Goal: Task Accomplishment & Management: Manage account settings

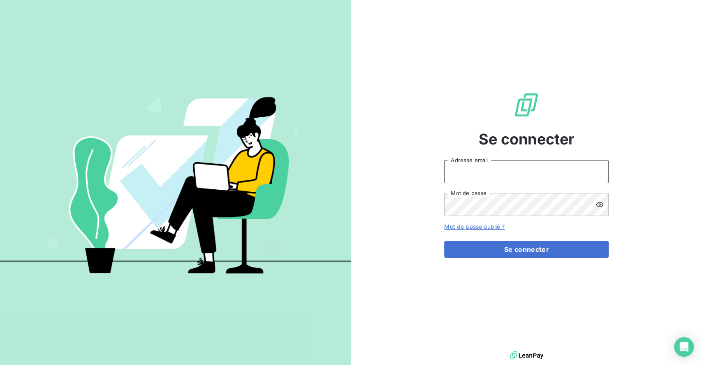
type input "[PERSON_NAME][EMAIL_ADDRESS][DOMAIN_NAME]"
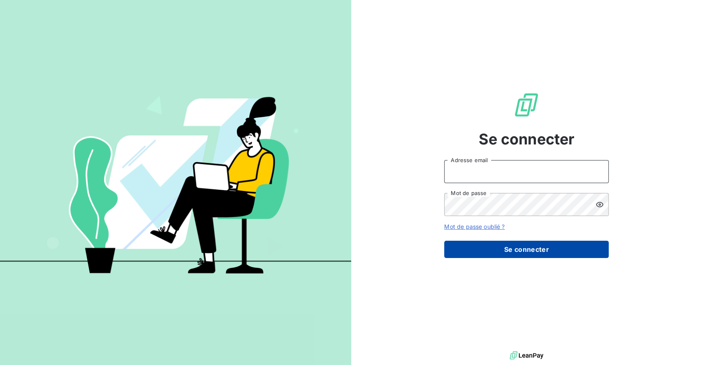
type input "[PERSON_NAME][EMAIL_ADDRESS][DOMAIN_NAME]"
click at [525, 255] on button "Se connecter" at bounding box center [526, 248] width 164 height 17
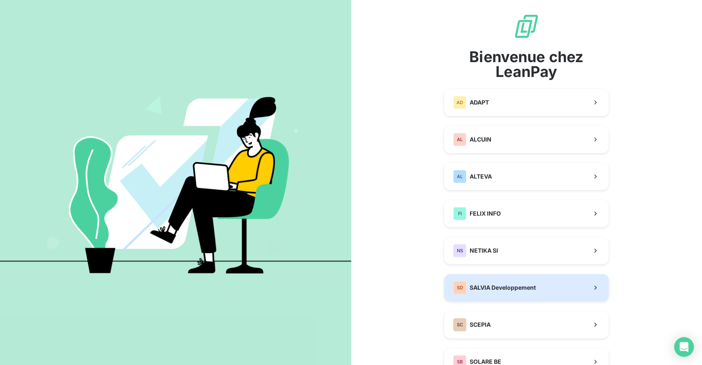
click at [509, 291] on span "SALVIA Developpement" at bounding box center [502, 287] width 66 height 8
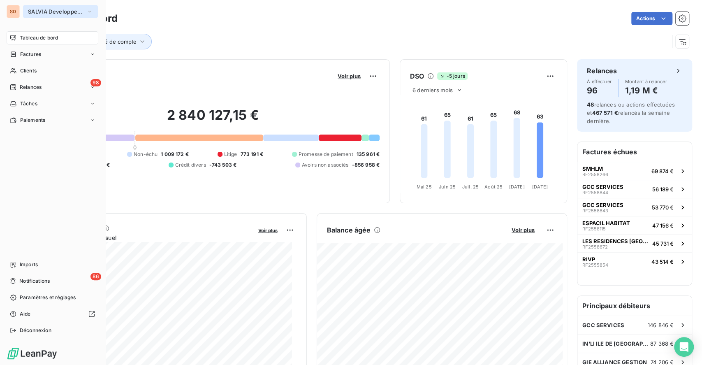
click at [34, 14] on span "SALVIA Developpement" at bounding box center [55, 11] width 55 height 7
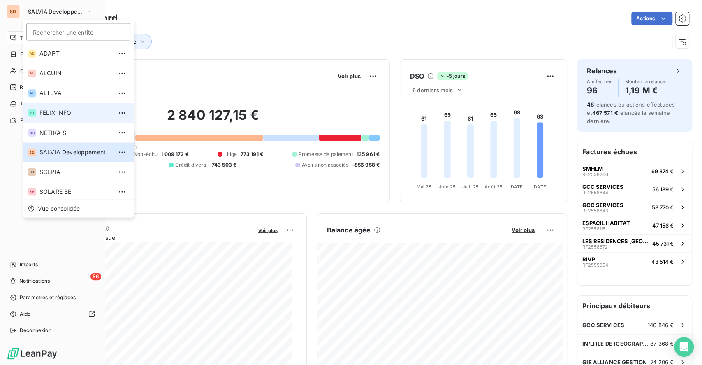
click at [66, 112] on span "FELIX INFO" at bounding box center [75, 113] width 73 height 8
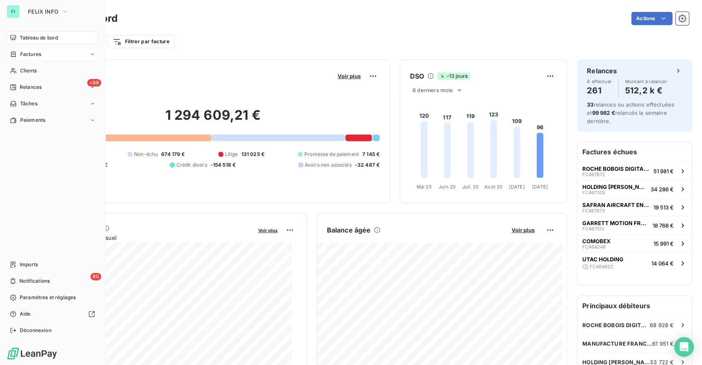
click at [30, 54] on span "Factures" at bounding box center [30, 54] width 21 height 7
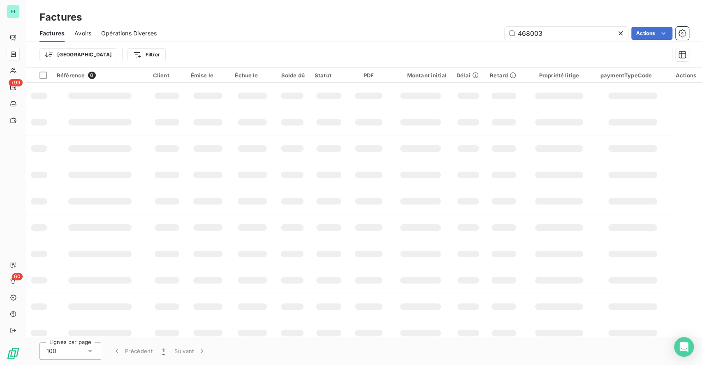
drag, startPoint x: 556, startPoint y: 37, endPoint x: 314, endPoint y: 15, distance: 243.1
click at [411, 35] on div "468003 Actions" at bounding box center [427, 33] width 522 height 13
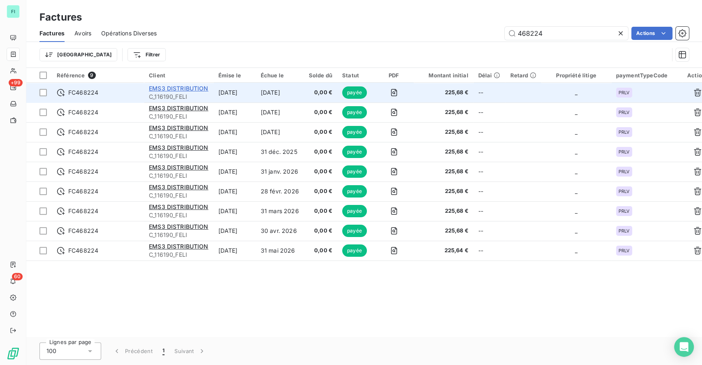
type input "468224"
click at [170, 87] on span "EMS3 DISTRIBUTION" at bounding box center [179, 88] width 60 height 7
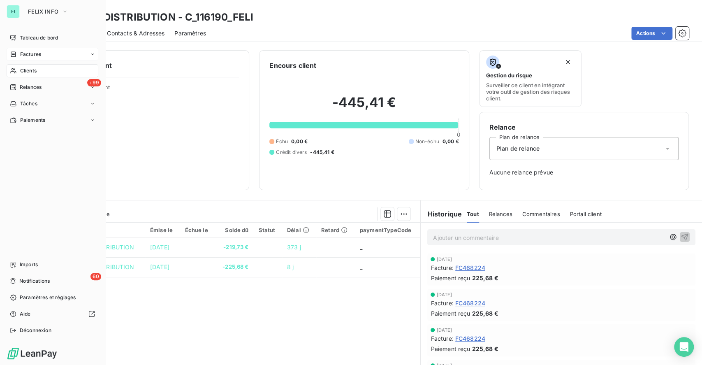
click at [37, 55] on span "Factures" at bounding box center [30, 54] width 21 height 7
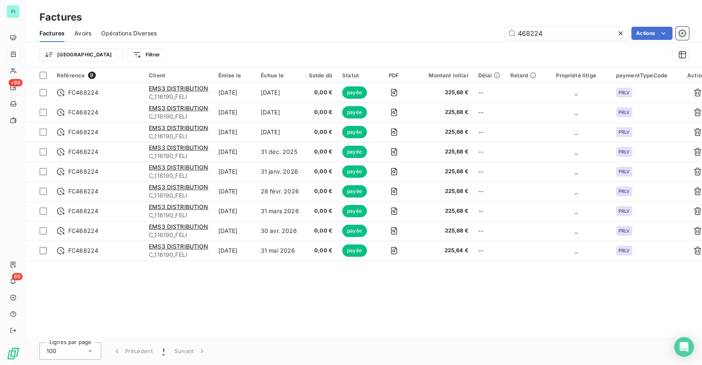
drag, startPoint x: 558, startPoint y: 34, endPoint x: 365, endPoint y: 8, distance: 195.0
click at [457, 32] on div "468224 Actions" at bounding box center [427, 33] width 522 height 13
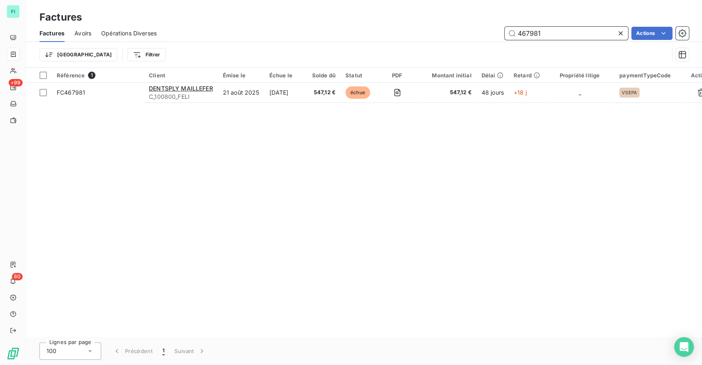
drag, startPoint x: 560, startPoint y: 38, endPoint x: 428, endPoint y: 38, distance: 132.8
click at [446, 38] on div "467981 Actions" at bounding box center [427, 33] width 522 height 13
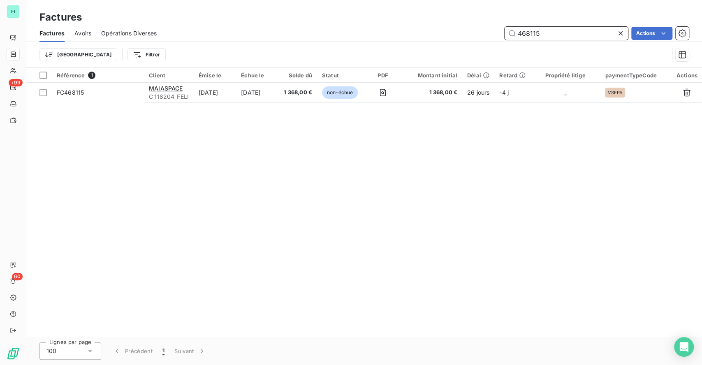
drag, startPoint x: 548, startPoint y: 33, endPoint x: 441, endPoint y: 33, distance: 107.7
click at [448, 33] on div "468115 Actions" at bounding box center [427, 33] width 522 height 13
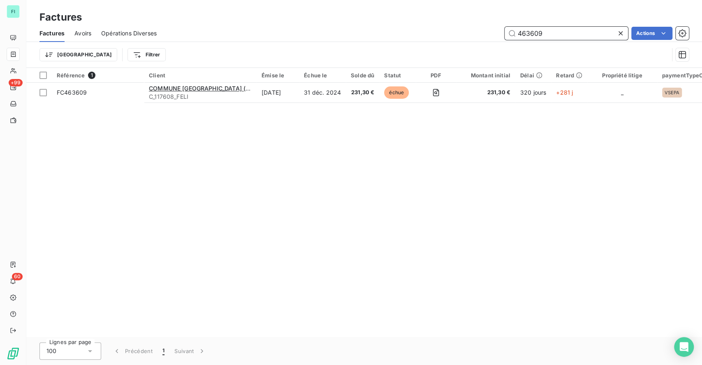
type input "463609"
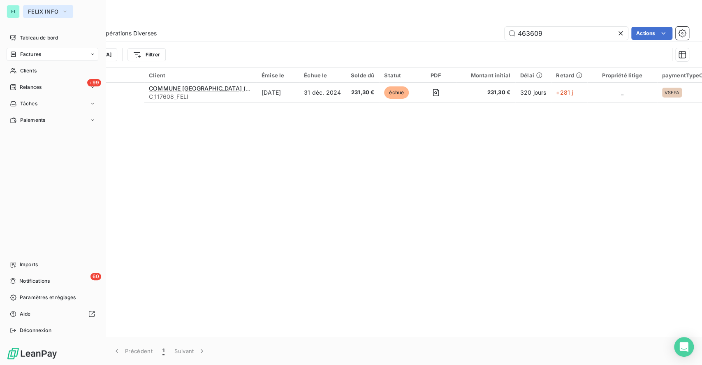
click at [51, 11] on span "FELIX INFO" at bounding box center [43, 11] width 30 height 7
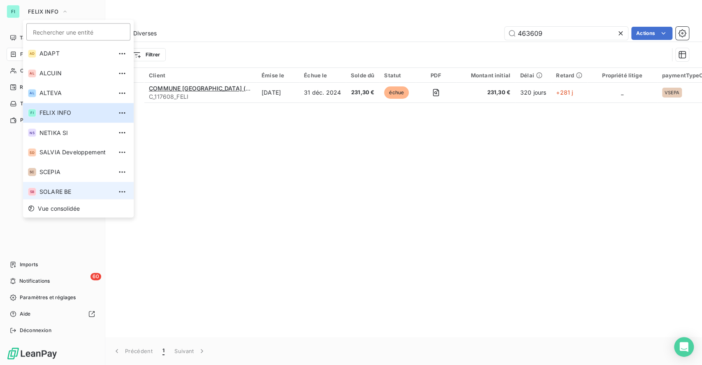
click at [66, 191] on span "SOLARE BE" at bounding box center [75, 191] width 73 height 8
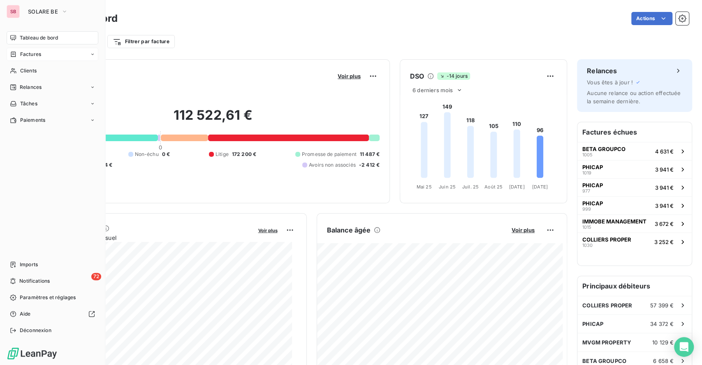
click at [23, 54] on span "Factures" at bounding box center [30, 54] width 21 height 7
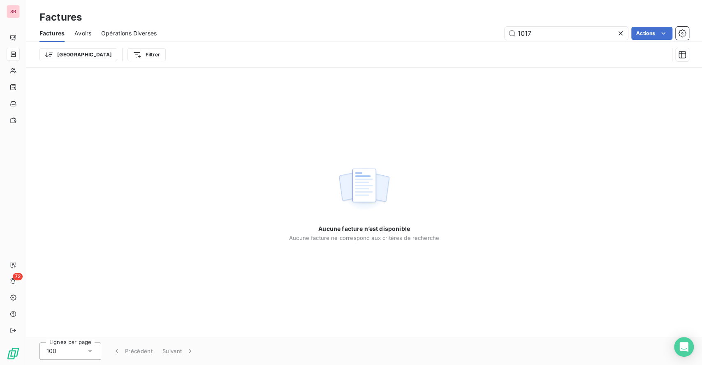
drag, startPoint x: 539, startPoint y: 34, endPoint x: 396, endPoint y: 14, distance: 144.4
click at [436, 24] on div "Factures Factures Avoirs Opérations Diverses 1017 Actions Trier Filtrer" at bounding box center [363, 34] width 675 height 68
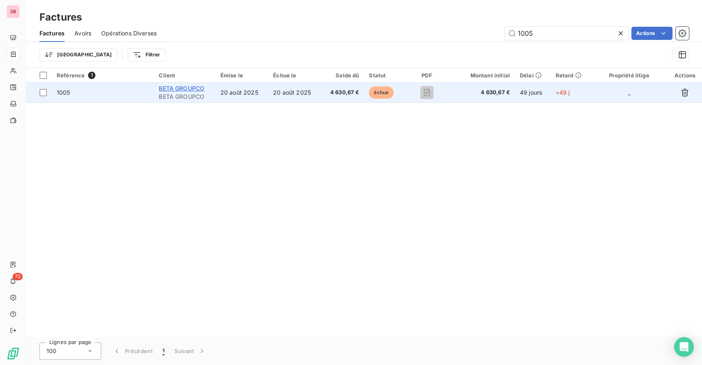
type input "1005"
click at [177, 85] on span "BETA GROUPCO" at bounding box center [182, 88] width 46 height 7
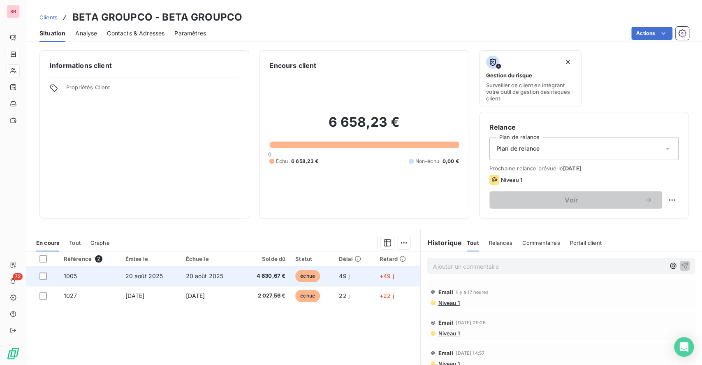
click at [263, 275] on span "4 630,67 €" at bounding box center [265, 276] width 39 height 8
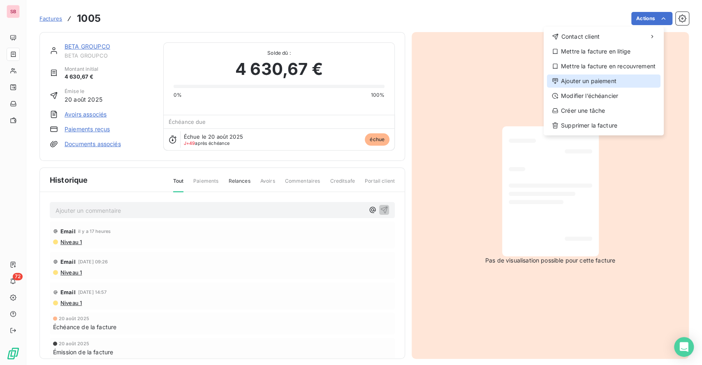
click at [584, 81] on div "Ajouter un paiement" at bounding box center [603, 80] width 113 height 13
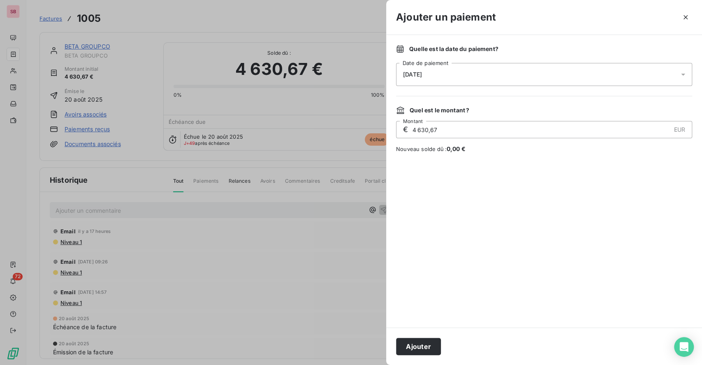
click at [422, 76] on span "[DATE]" at bounding box center [412, 74] width 19 height 7
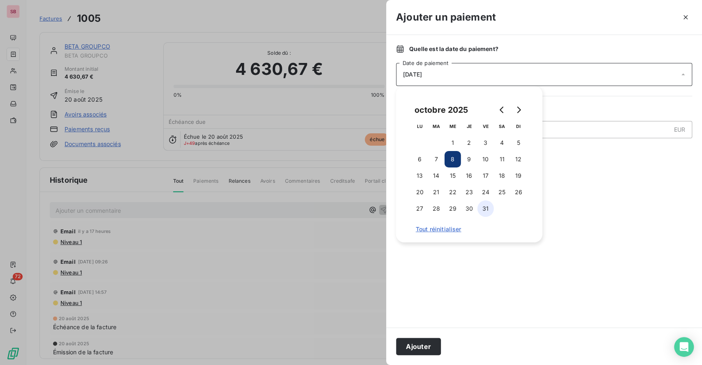
click at [484, 206] on button "31" at bounding box center [485, 208] width 16 height 16
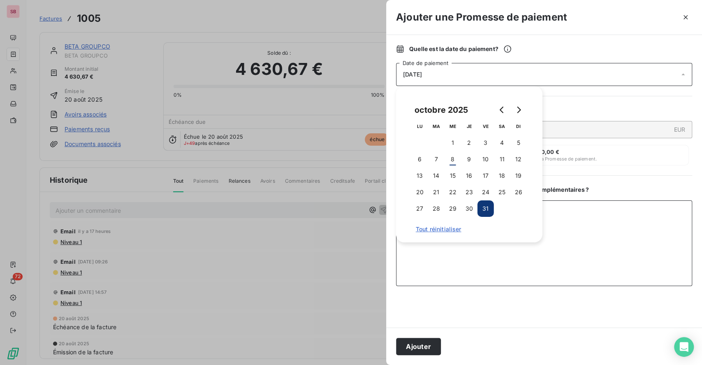
click at [575, 220] on textarea "Ajouter un commentaire ( facultatif )" at bounding box center [544, 243] width 296 height 86
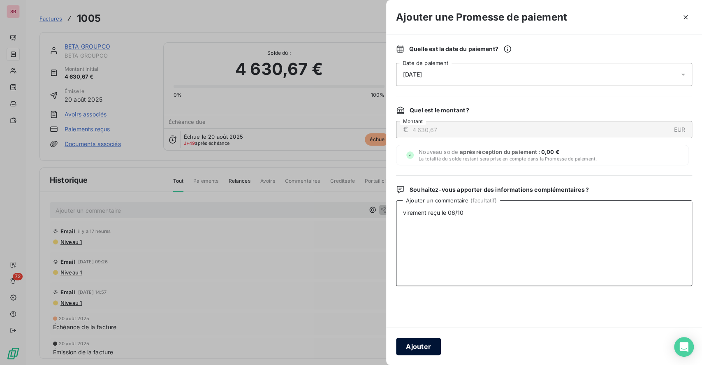
type textarea "virement reçu le 06/10"
click at [421, 346] on button "Ajouter" at bounding box center [418, 346] width 45 height 17
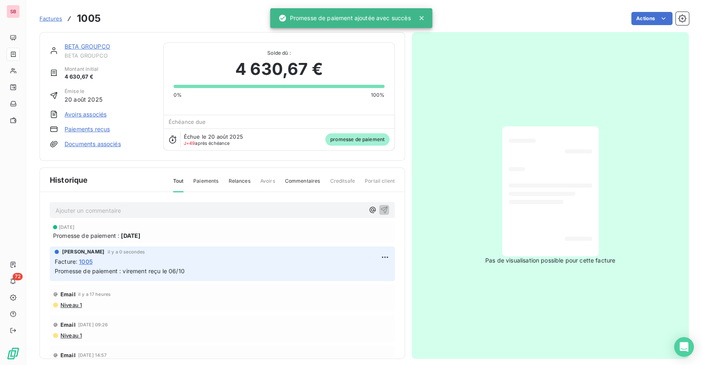
click at [86, 45] on link "BETA GROUPCO" at bounding box center [88, 46] width 46 height 7
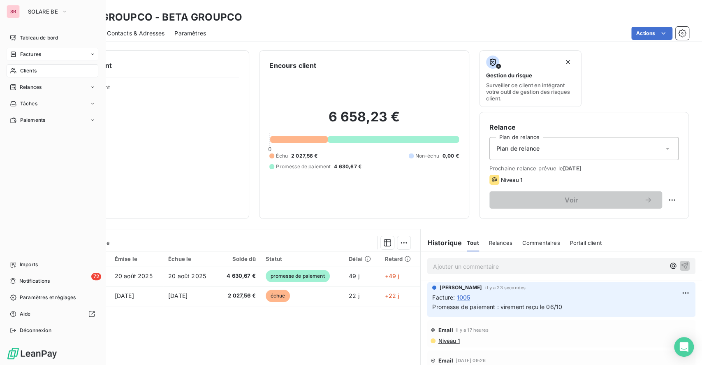
click at [33, 51] on span "Factures" at bounding box center [30, 54] width 21 height 7
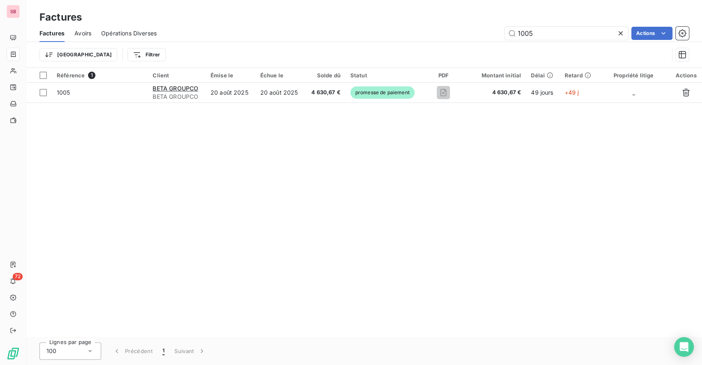
drag, startPoint x: 540, startPoint y: 30, endPoint x: 351, endPoint y: 29, distance: 189.5
click at [397, 33] on div "1005 Actions" at bounding box center [427, 33] width 522 height 13
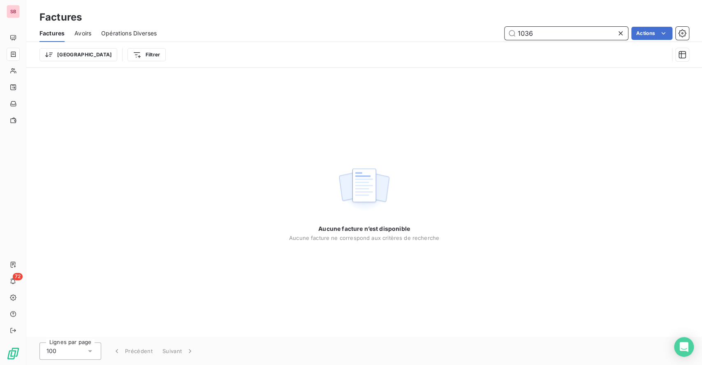
click at [546, 32] on input "1036" at bounding box center [565, 33] width 123 height 13
click at [395, 32] on div "1037 Actions" at bounding box center [427, 33] width 522 height 13
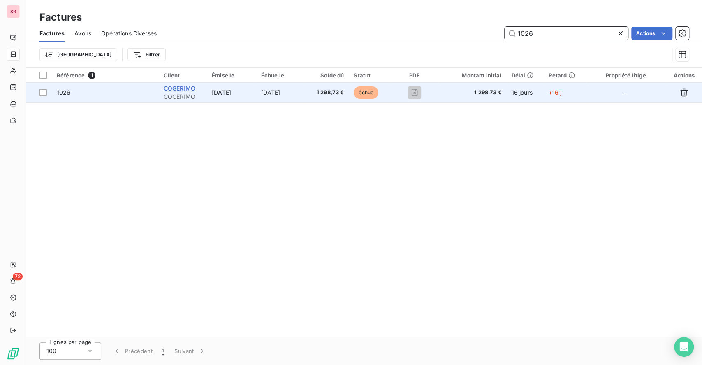
type input "1026"
click at [191, 89] on span "COGERIMO" at bounding box center [180, 88] width 32 height 7
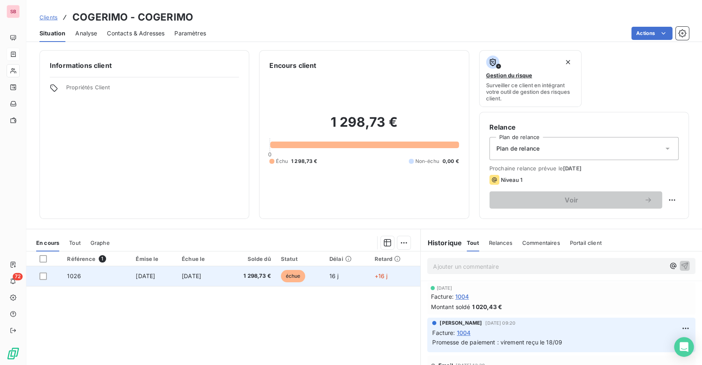
click at [136, 273] on span "[DATE]" at bounding box center [145, 275] width 19 height 7
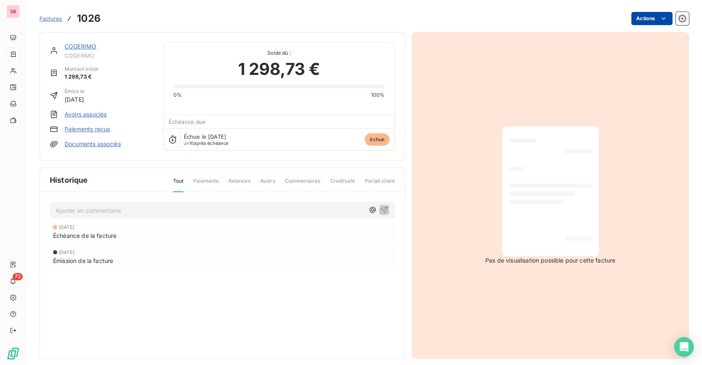
click at [649, 18] on html "SB 72 Factures 1026 Actions COGERIMO COGERIMO Montant initial 1 298,73 € Émise …" at bounding box center [351, 182] width 702 height 365
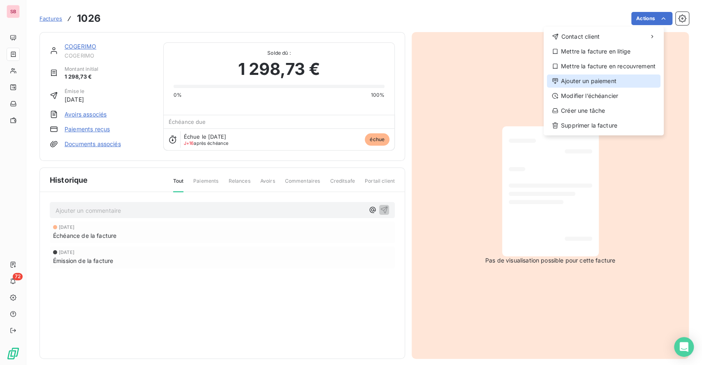
click at [599, 79] on div "Ajouter un paiement" at bounding box center [603, 80] width 113 height 13
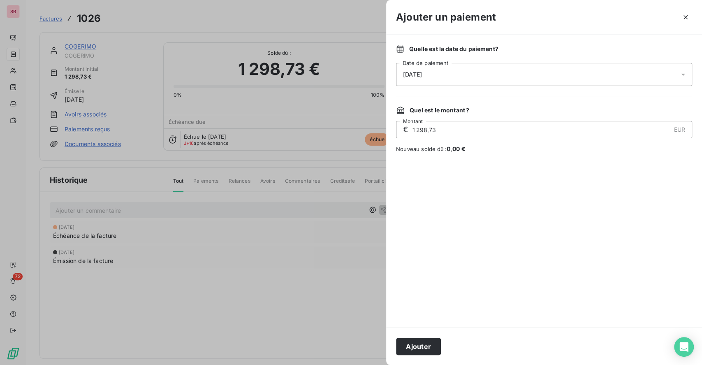
click at [422, 75] on span "[DATE]" at bounding box center [412, 74] width 19 height 7
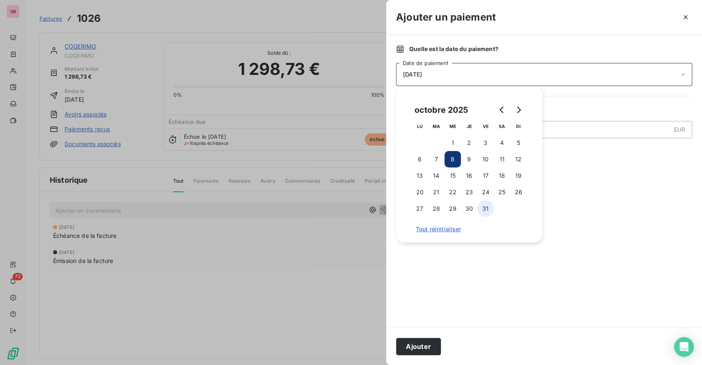
click at [483, 208] on button "31" at bounding box center [485, 208] width 16 height 16
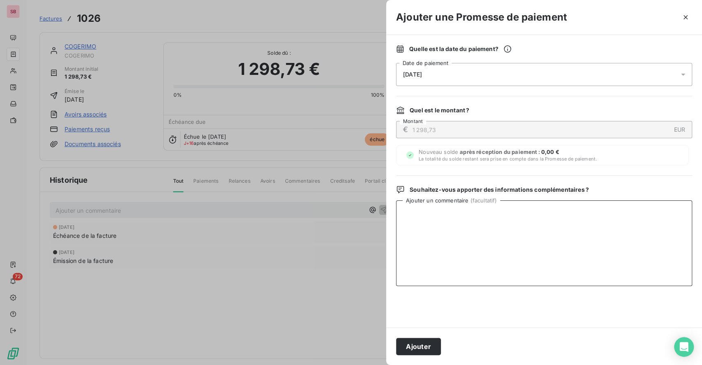
click at [567, 215] on textarea "Ajouter un commentaire ( facultatif )" at bounding box center [544, 243] width 296 height 86
type textarea "virements reçus le 07/10 pour les factures 1036 1037 1026"
click at [411, 344] on button "Ajouter" at bounding box center [418, 346] width 45 height 17
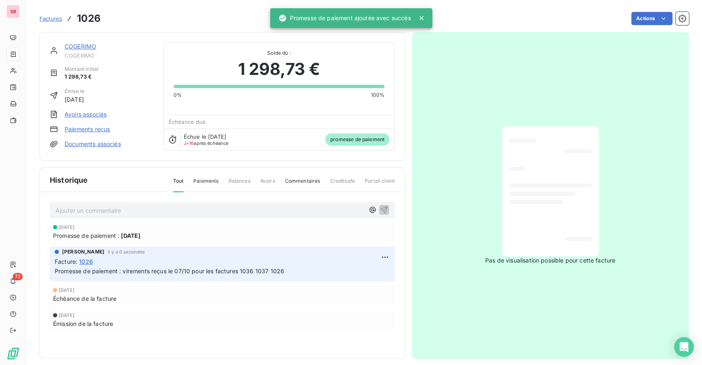
click at [82, 45] on link "COGERIMO" at bounding box center [81, 46] width 32 height 7
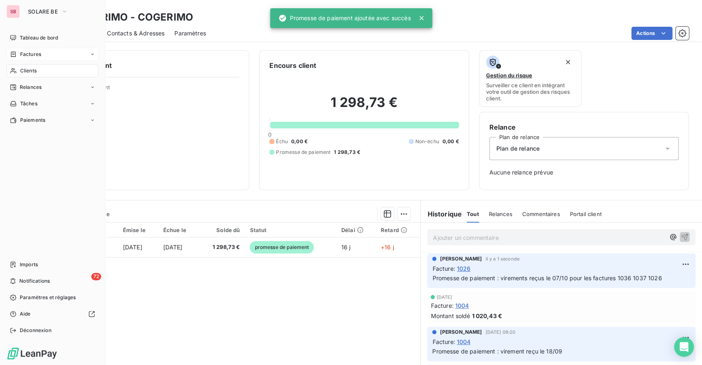
click at [28, 53] on span "Factures" at bounding box center [30, 54] width 21 height 7
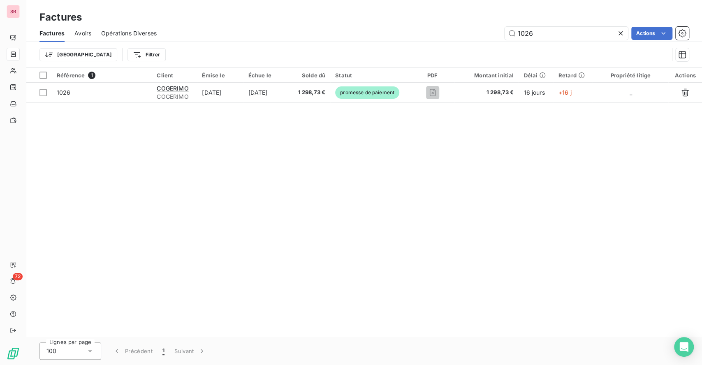
drag, startPoint x: 540, startPoint y: 33, endPoint x: 298, endPoint y: 33, distance: 242.6
click at [368, 33] on div "1026 Actions" at bounding box center [427, 33] width 522 height 13
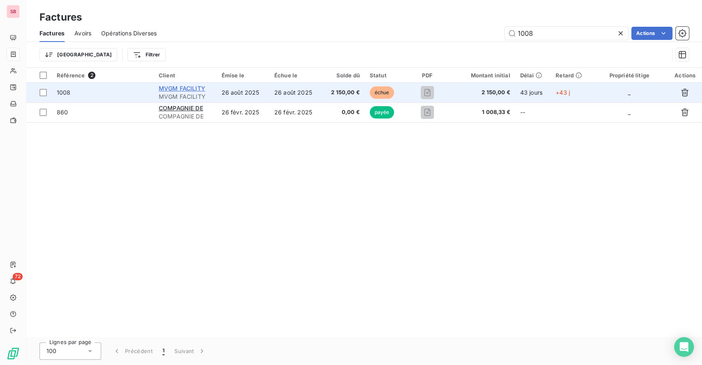
type input "1008"
click at [187, 91] on span "MVGM FACILITY" at bounding box center [182, 88] width 46 height 7
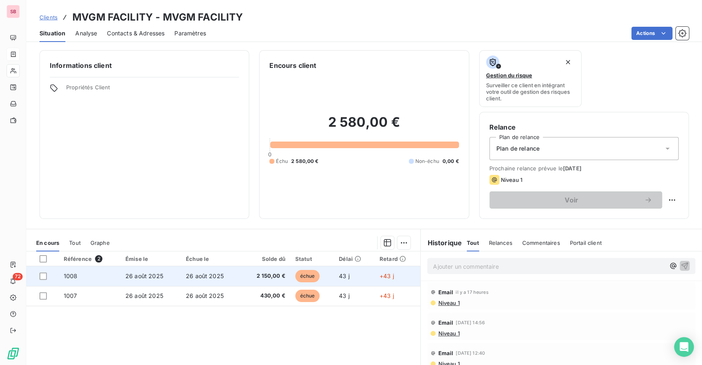
click at [160, 276] on span "26 août 2025" at bounding box center [144, 275] width 38 height 7
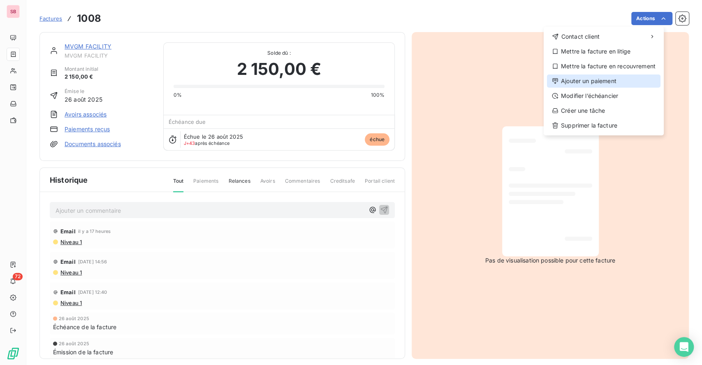
click at [581, 80] on div "Ajouter un paiement" at bounding box center [603, 80] width 113 height 13
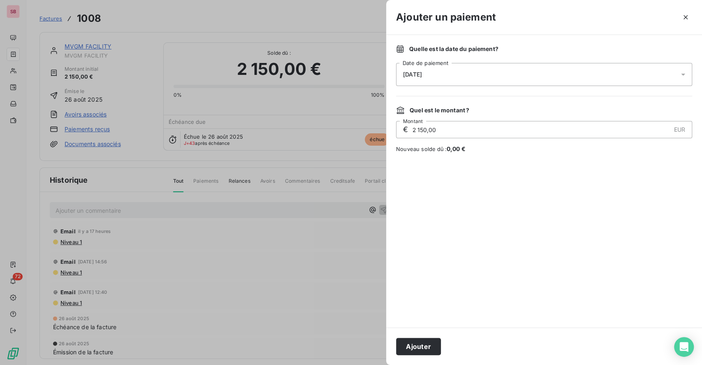
click at [421, 74] on span "[DATE]" at bounding box center [412, 74] width 19 height 7
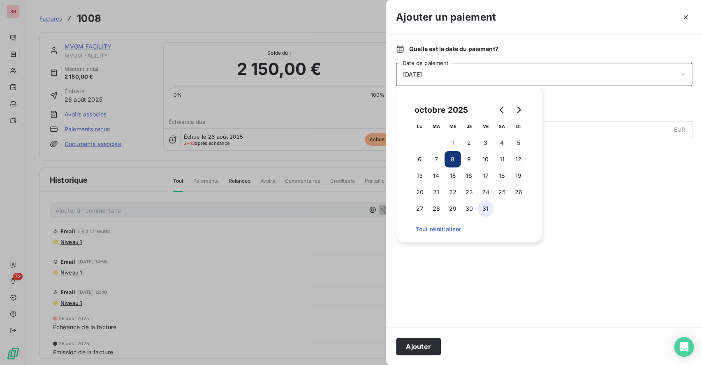
click at [483, 209] on button "31" at bounding box center [485, 208] width 16 height 16
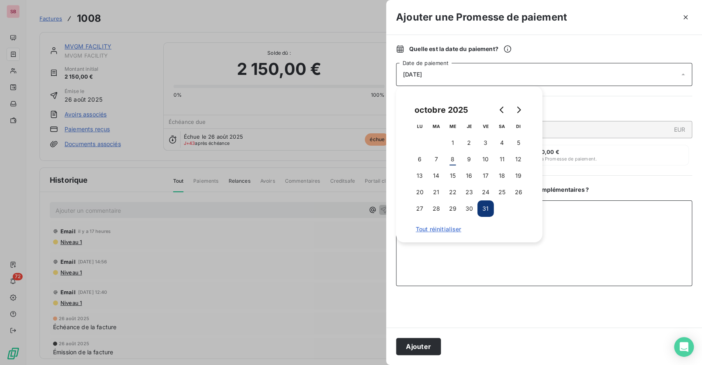
click at [568, 226] on textarea "Ajouter un commentaire ( facultatif )" at bounding box center [544, 243] width 296 height 86
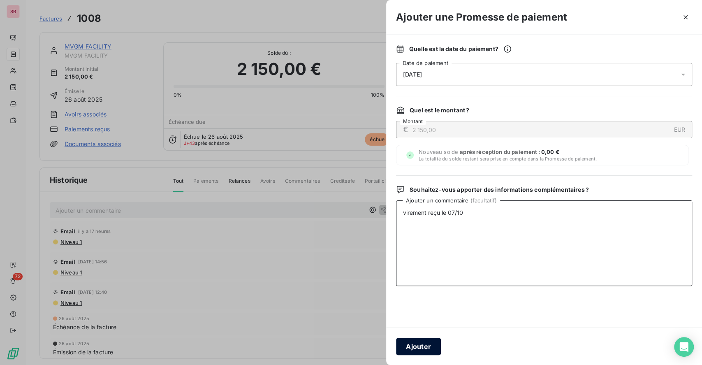
type textarea "virement reçu le 07/10"
click at [423, 341] on button "Ajouter" at bounding box center [418, 346] width 45 height 17
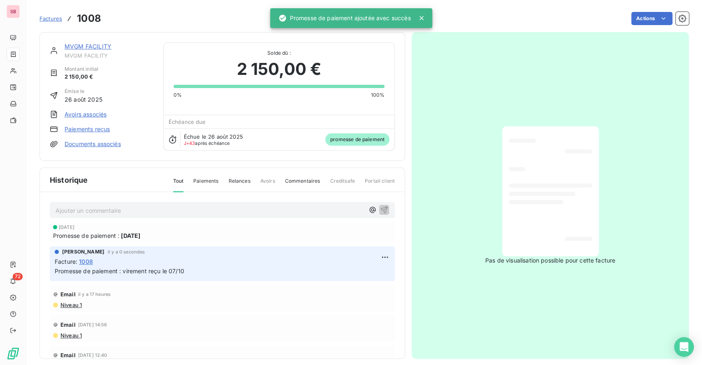
click at [90, 47] on link "MVGM FACILITY" at bounding box center [88, 46] width 47 height 7
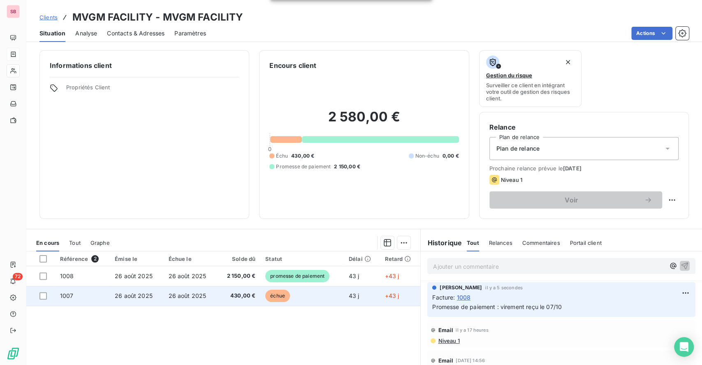
click at [237, 296] on span "430,00 €" at bounding box center [238, 295] width 33 height 8
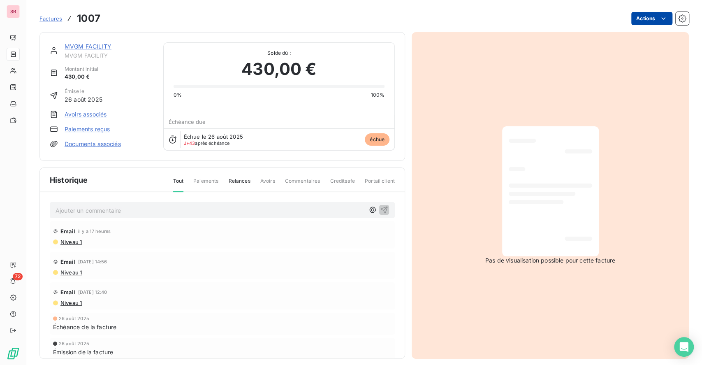
click at [648, 20] on html "SB 72 Factures 1007 Actions MVGM FACILITY MVGM FACILITY [GEOGRAPHIC_DATA] initi…" at bounding box center [351, 182] width 702 height 365
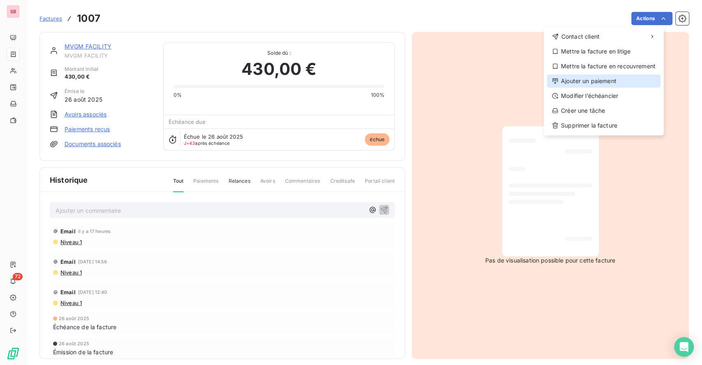
click at [599, 83] on div "Ajouter un paiement" at bounding box center [603, 80] width 113 height 13
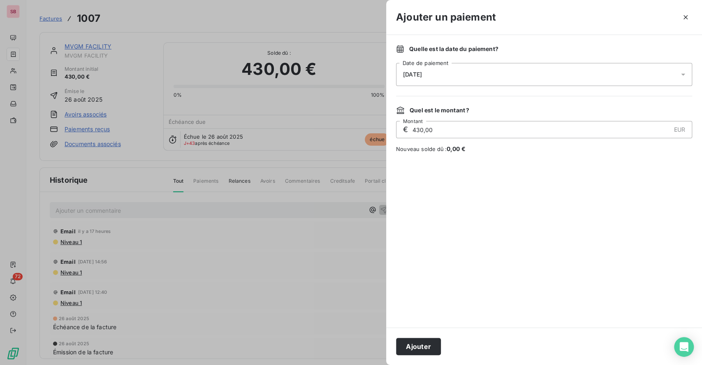
click at [442, 77] on div "[DATE]" at bounding box center [544, 74] width 296 height 23
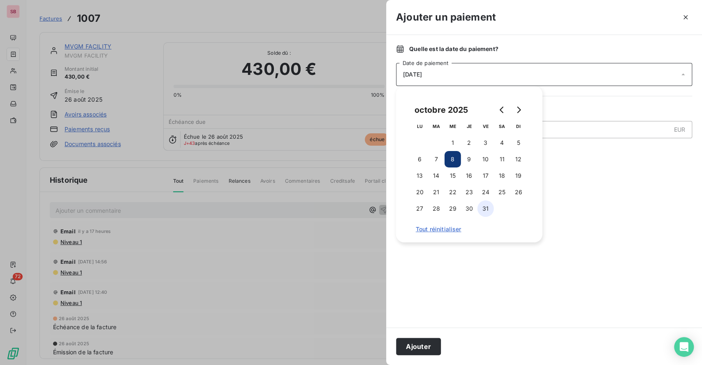
click at [490, 208] on button "31" at bounding box center [485, 208] width 16 height 16
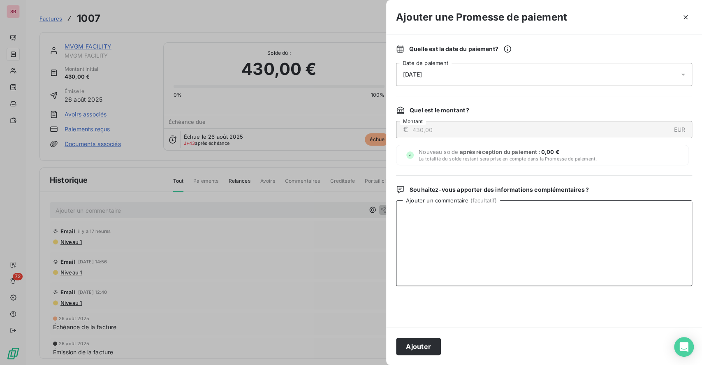
click at [580, 216] on textarea "Ajouter un commentaire ( facultatif )" at bounding box center [544, 243] width 296 height 86
type textarea "virement reçu le 07/10"
click at [427, 340] on button "Ajouter" at bounding box center [418, 346] width 45 height 17
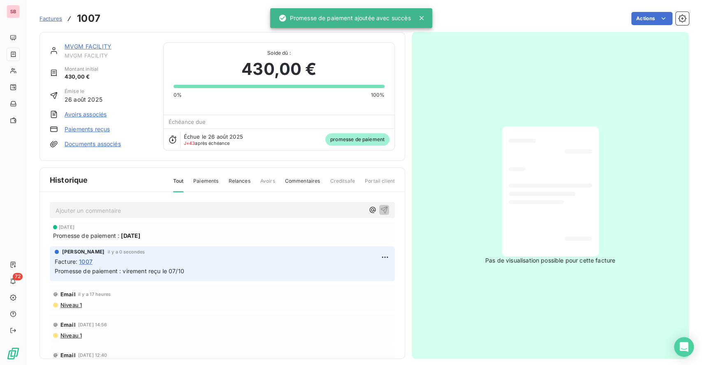
click at [88, 45] on link "MVGM FACILITY" at bounding box center [88, 46] width 47 height 7
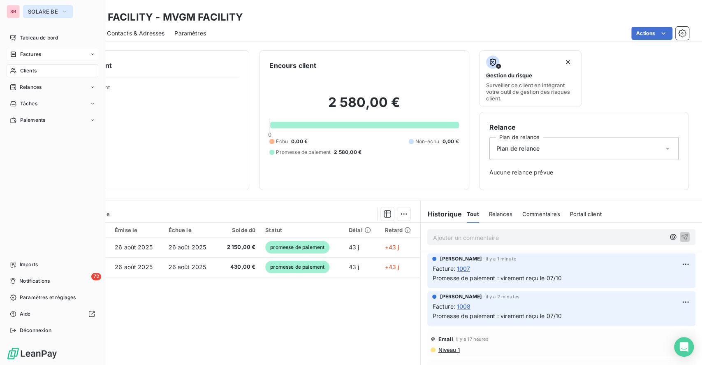
click at [38, 9] on span "SOLARE BE" at bounding box center [43, 11] width 30 height 7
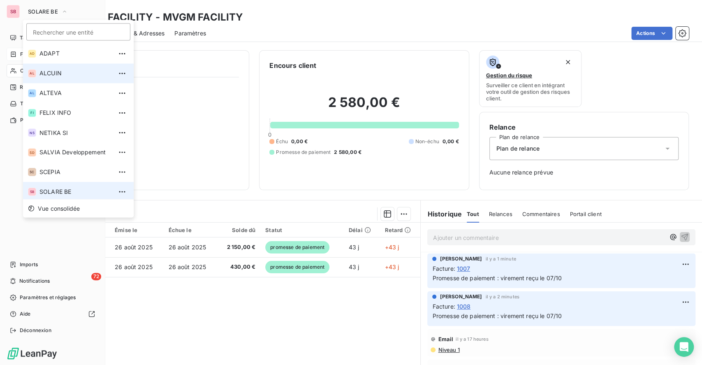
scroll to position [3, 0]
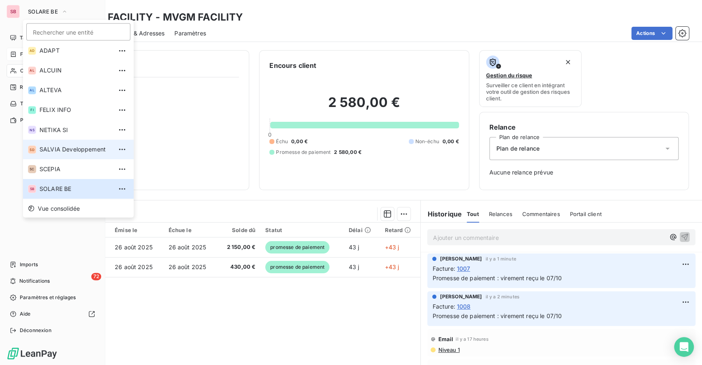
click at [61, 150] on span "SALVIA Developpement" at bounding box center [75, 149] width 73 height 8
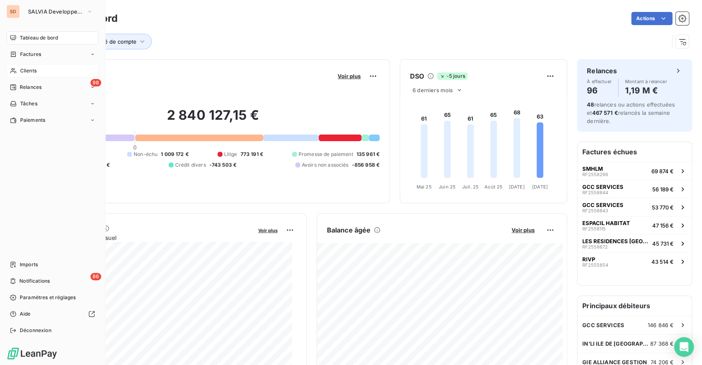
click at [21, 70] on span "Clients" at bounding box center [28, 70] width 16 height 7
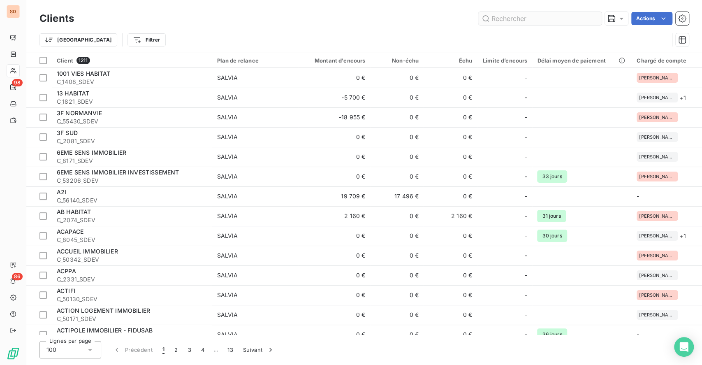
click at [512, 21] on input "text" at bounding box center [539, 18] width 123 height 13
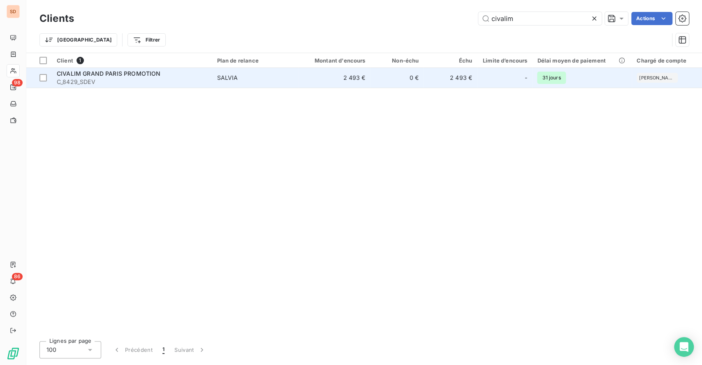
type input "civalim"
click at [205, 76] on div "CIVALIM GRAND PARIS PROMOTION" at bounding box center [132, 73] width 150 height 8
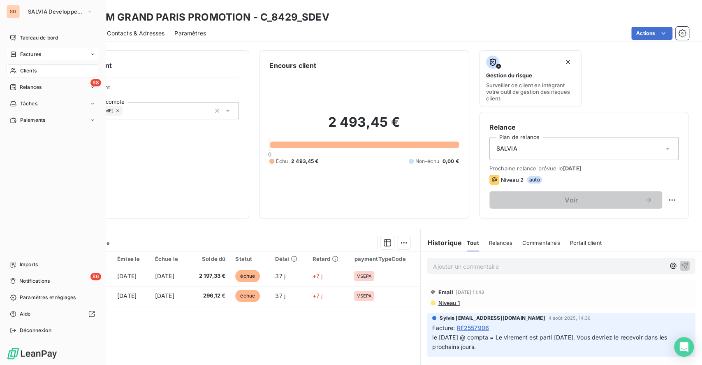
click at [32, 57] on span "Factures" at bounding box center [30, 54] width 21 height 7
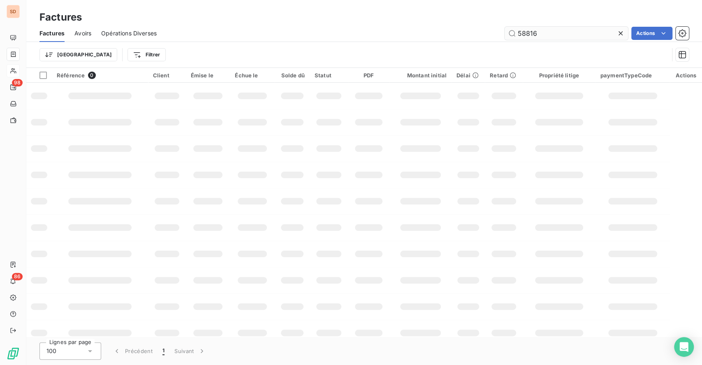
click at [553, 33] on input "58816" at bounding box center [565, 33] width 123 height 13
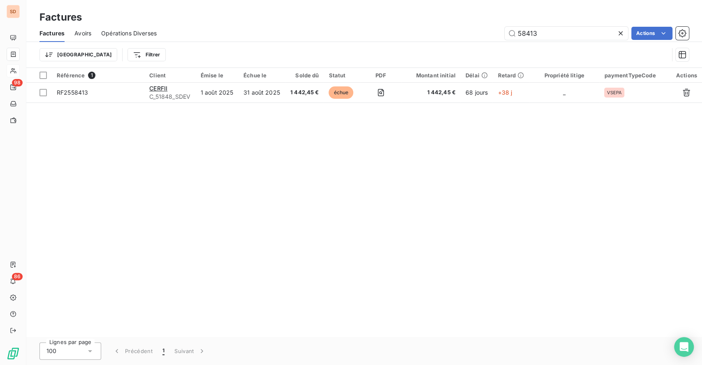
type input "58413"
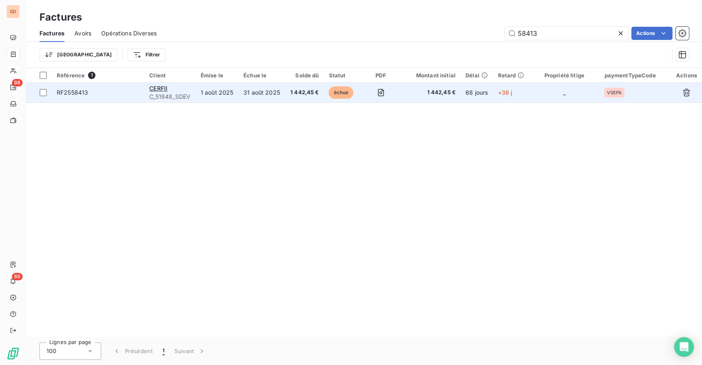
click at [274, 94] on td "31 août 2025" at bounding box center [261, 93] width 46 height 20
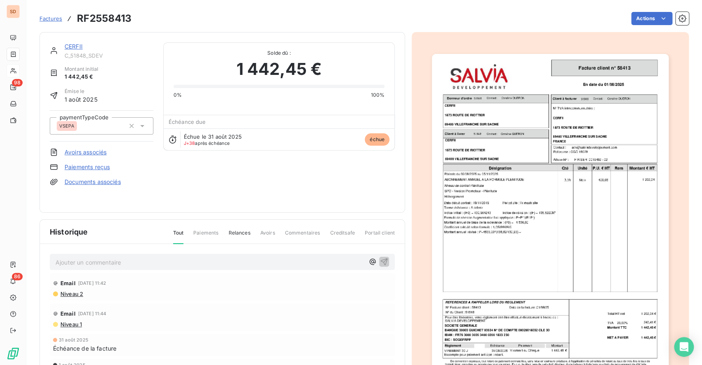
click at [74, 44] on link "CERFII" at bounding box center [74, 46] width 18 height 7
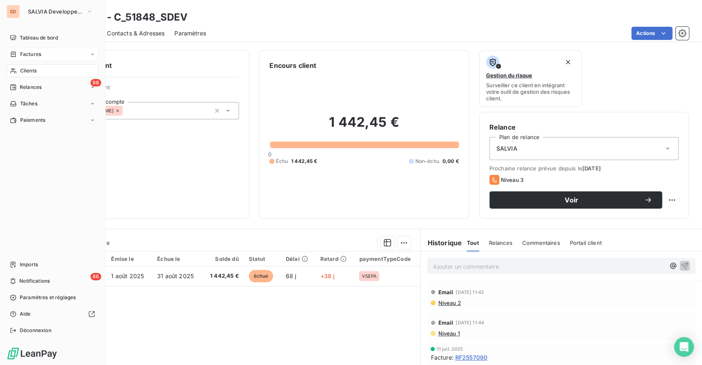
click at [31, 67] on span "Clients" at bounding box center [28, 70] width 16 height 7
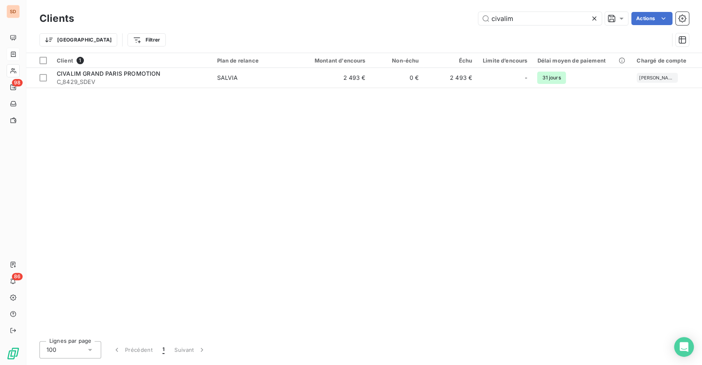
drag, startPoint x: 539, startPoint y: 17, endPoint x: 289, endPoint y: 20, distance: 250.0
click at [378, 20] on div "civalim Actions" at bounding box center [386, 18] width 605 height 13
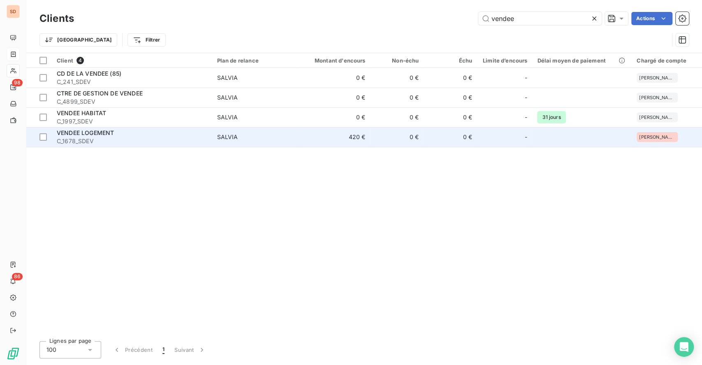
type input "vendee"
click at [129, 135] on div "VENDEE LOGEMENT" at bounding box center [132, 133] width 150 height 8
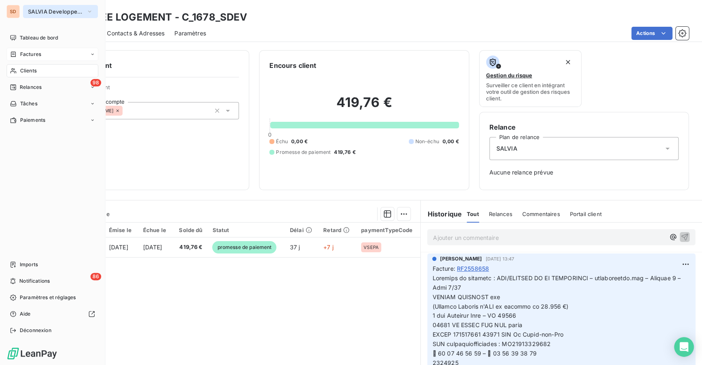
click at [41, 11] on span "SALVIA Developpement" at bounding box center [55, 11] width 55 height 7
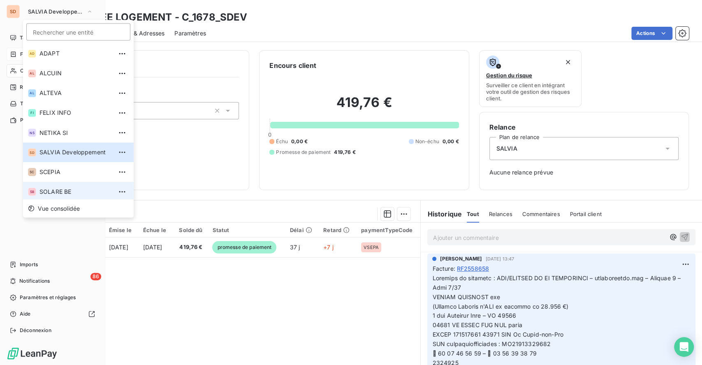
click at [63, 192] on span "SOLARE BE" at bounding box center [75, 191] width 73 height 8
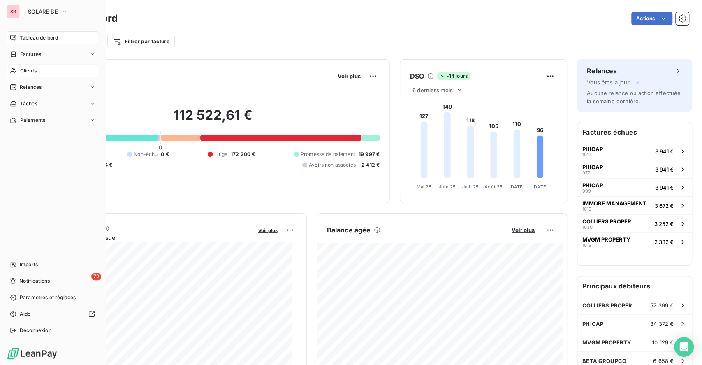
click at [23, 74] on span "Clients" at bounding box center [28, 70] width 16 height 7
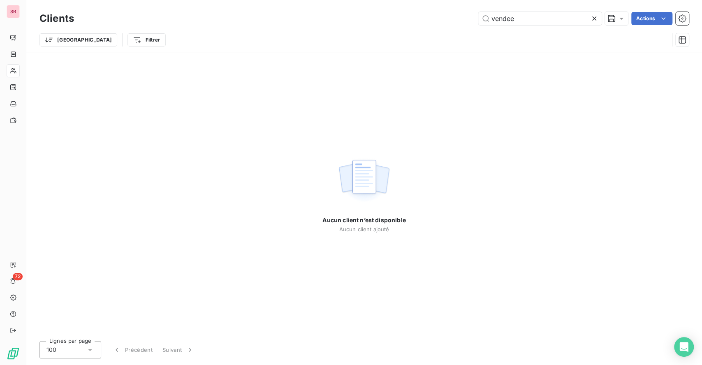
drag, startPoint x: 523, startPoint y: 21, endPoint x: 335, endPoint y: 2, distance: 187.9
click at [373, 8] on div "Clients vendee Actions Trier Filtrer" at bounding box center [363, 26] width 675 height 53
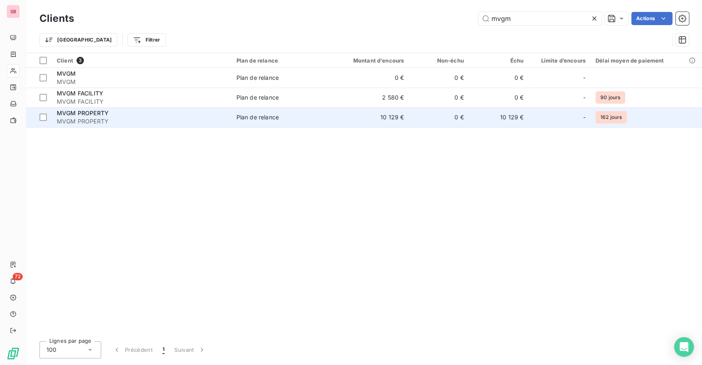
type input "mvgm"
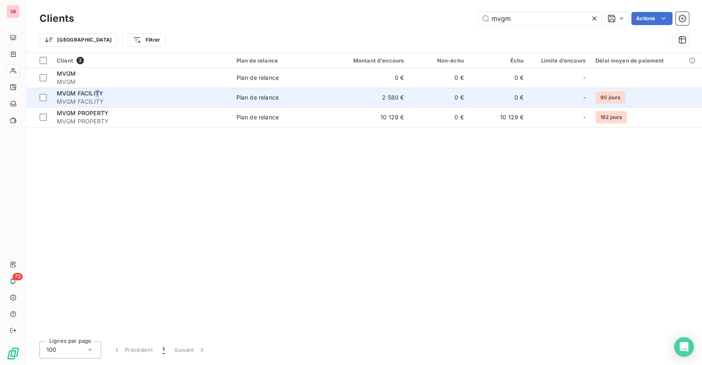
click at [97, 93] on span "MVGM FACILITY" at bounding box center [80, 93] width 46 height 7
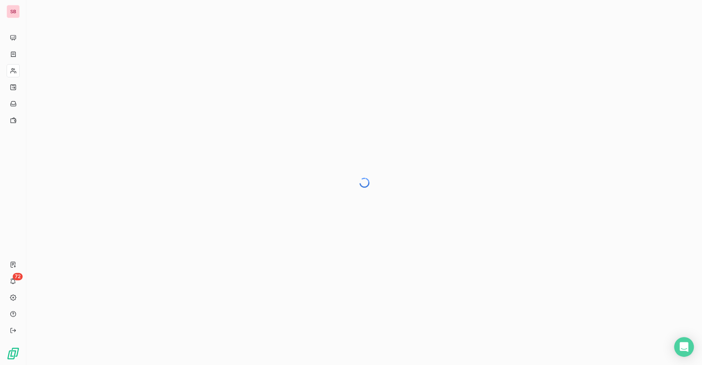
drag, startPoint x: 361, startPoint y: 171, endPoint x: 198, endPoint y: 238, distance: 176.3
click at [198, 238] on div at bounding box center [363, 182] width 675 height 365
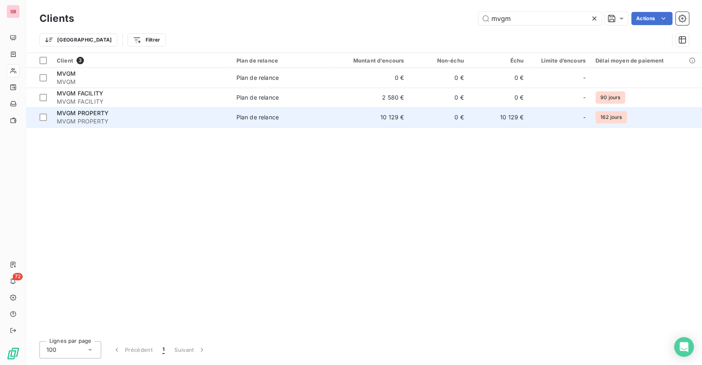
click at [255, 116] on div "Plan de relance" at bounding box center [257, 117] width 42 height 8
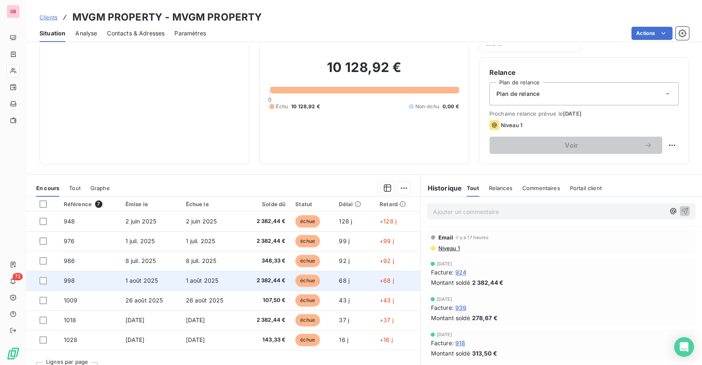
scroll to position [69, 0]
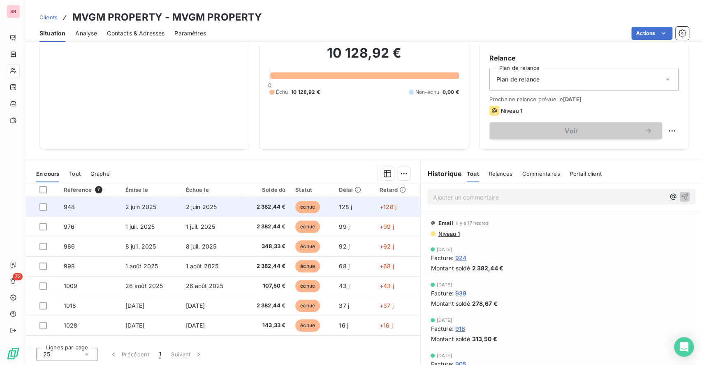
click at [134, 202] on td "2 juin 2025" at bounding box center [150, 207] width 60 height 20
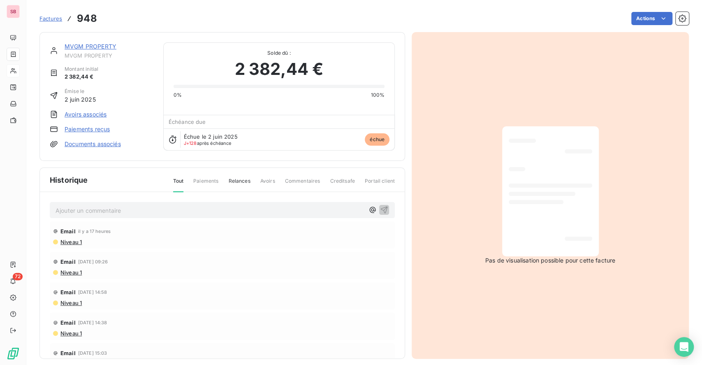
click at [111, 212] on p "Ajouter un commentaire ﻿" at bounding box center [209, 210] width 309 height 10
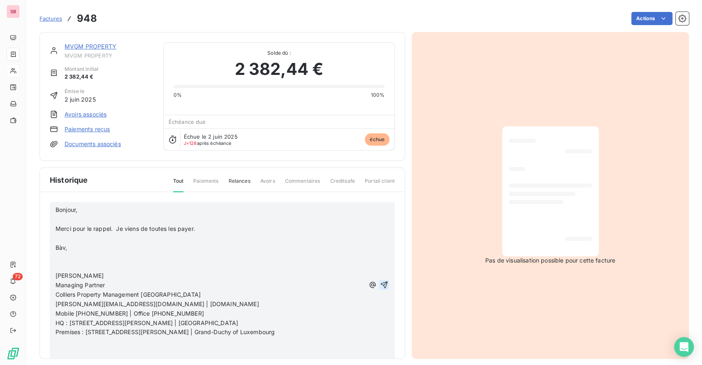
click at [380, 283] on icon "button" at bounding box center [384, 284] width 8 height 8
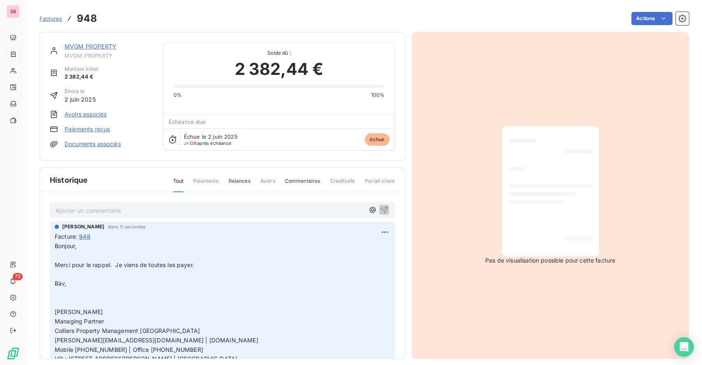
click at [86, 46] on link "MVGM PROPERTY" at bounding box center [91, 46] width 52 height 7
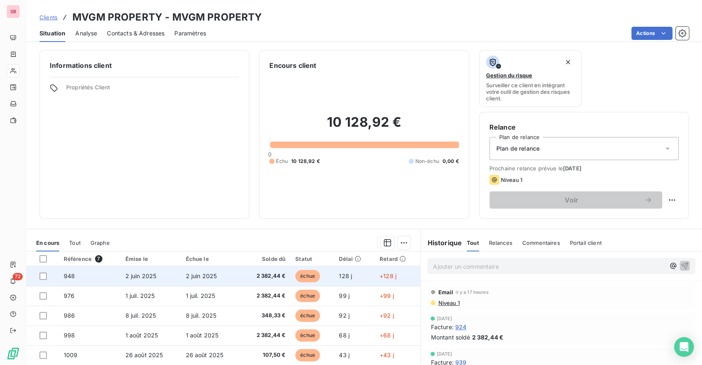
click at [139, 271] on td "2 juin 2025" at bounding box center [150, 276] width 60 height 20
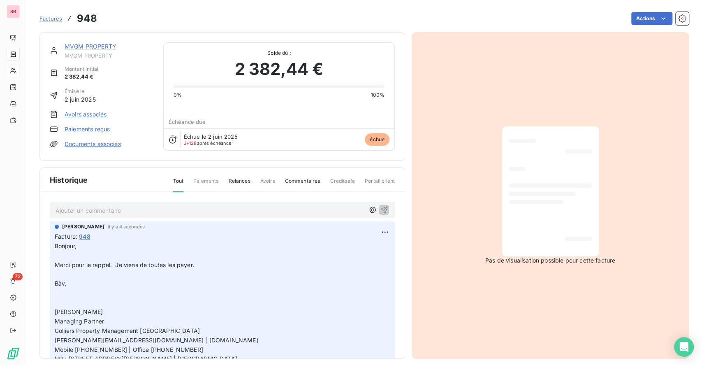
click at [96, 47] on link "MVGM PROPERTY" at bounding box center [91, 46] width 52 height 7
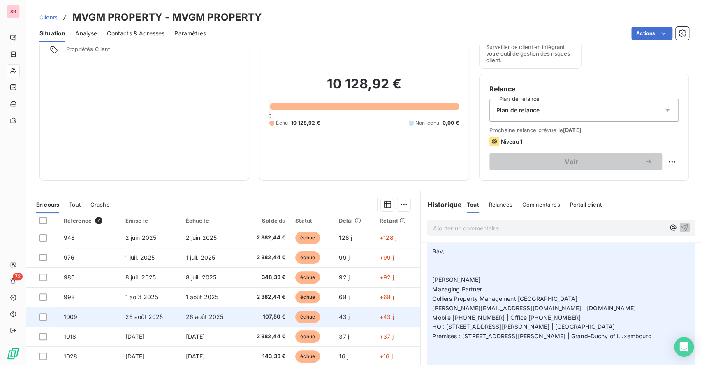
scroll to position [69, 0]
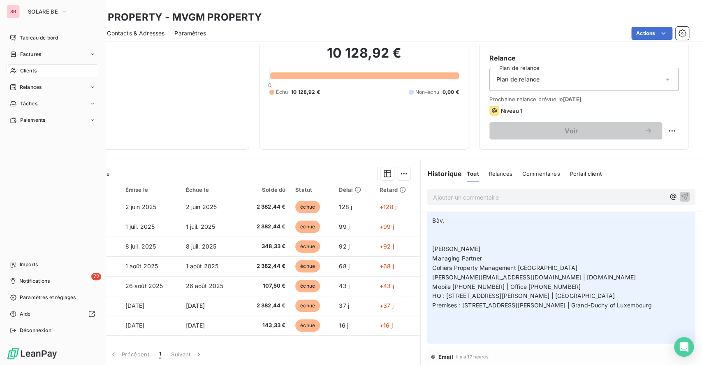
click at [31, 72] on span "Clients" at bounding box center [28, 70] width 16 height 7
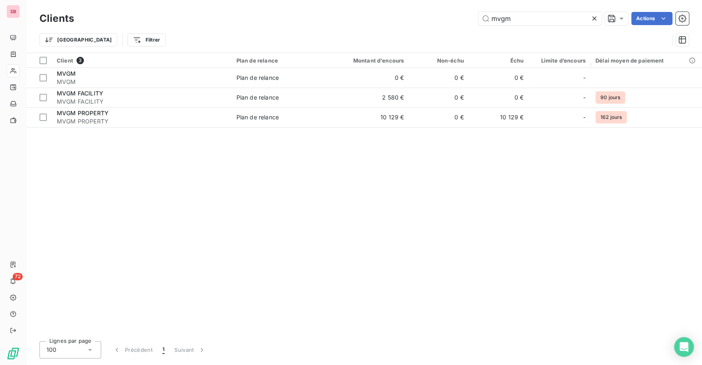
drag, startPoint x: 522, startPoint y: 18, endPoint x: 385, endPoint y: 18, distance: 137.3
click at [405, 18] on div "mvgm Actions" at bounding box center [386, 18] width 605 height 13
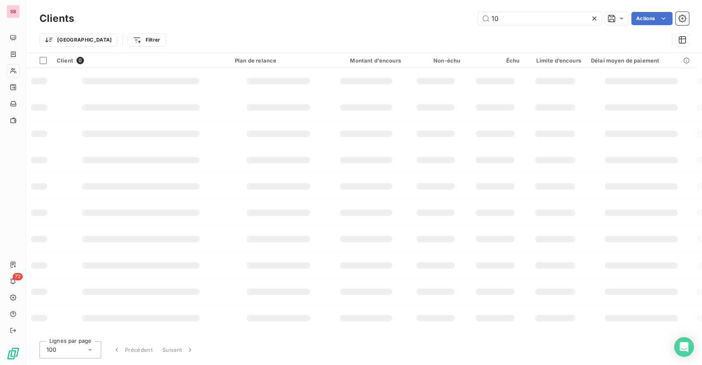
type input "1"
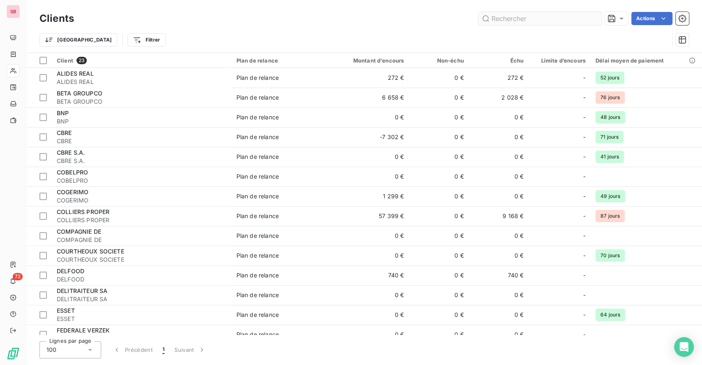
click at [516, 21] on input "text" at bounding box center [539, 18] width 123 height 13
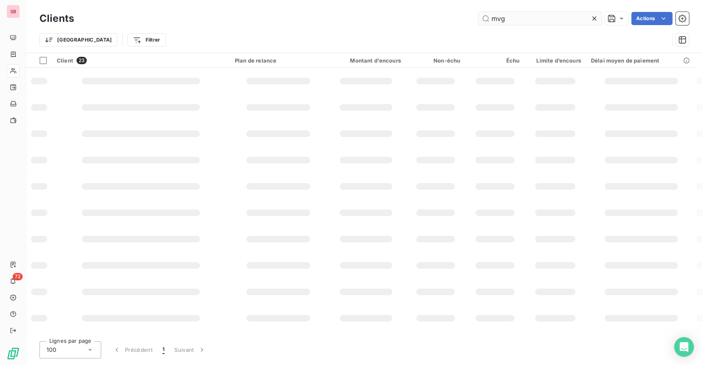
type input "mvgm"
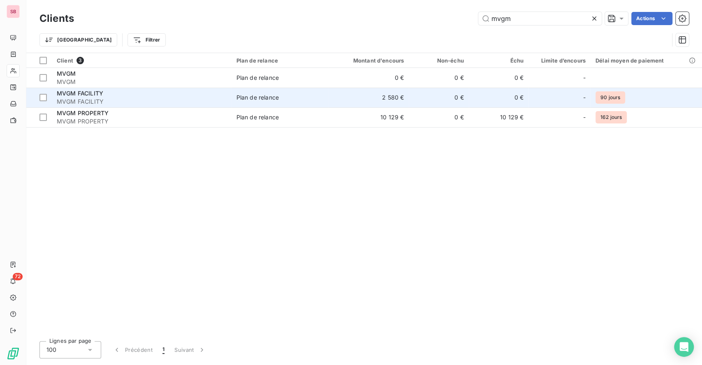
click at [340, 90] on td "2 580 €" at bounding box center [368, 98] width 80 height 20
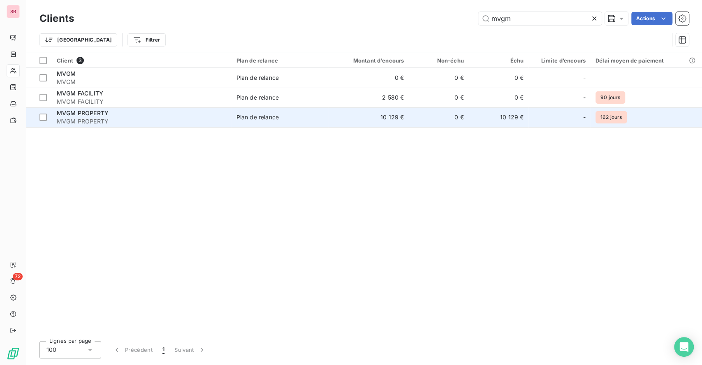
click at [178, 115] on div "MVGM PROPERTY" at bounding box center [142, 113] width 170 height 8
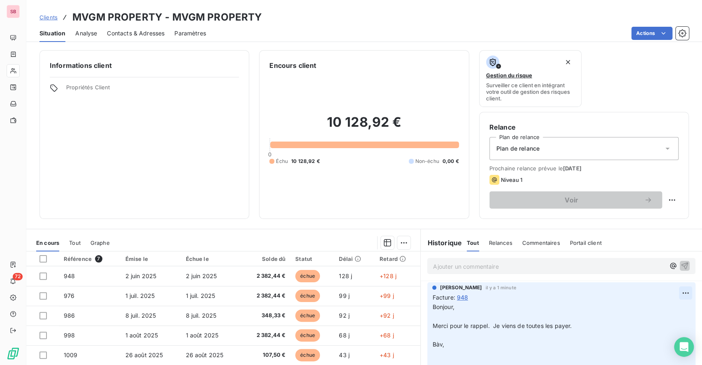
click at [669, 294] on html "SB 72 Clients MVGM PROPERTY - MVGM PROPERTY Situation Analyse Contacts & Adress…" at bounding box center [351, 182] width 702 height 365
click at [643, 326] on div "Supprimer" at bounding box center [649, 325] width 46 height 13
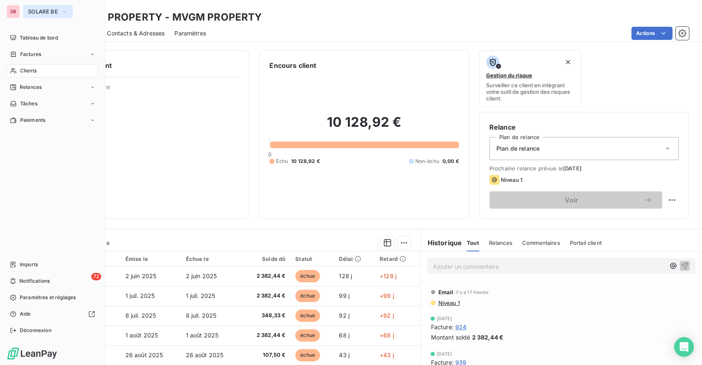
click at [28, 8] on span "SOLARE BE" at bounding box center [43, 11] width 30 height 7
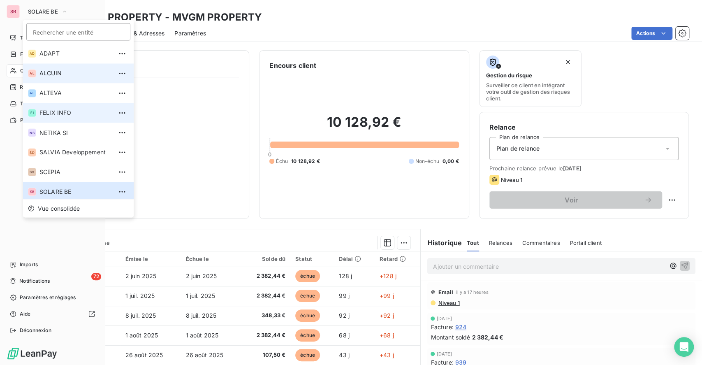
scroll to position [3, 0]
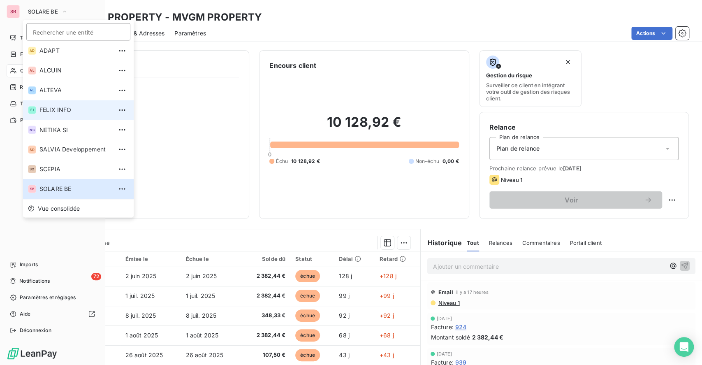
click at [61, 110] on span "FELIX INFO" at bounding box center [75, 110] width 73 height 8
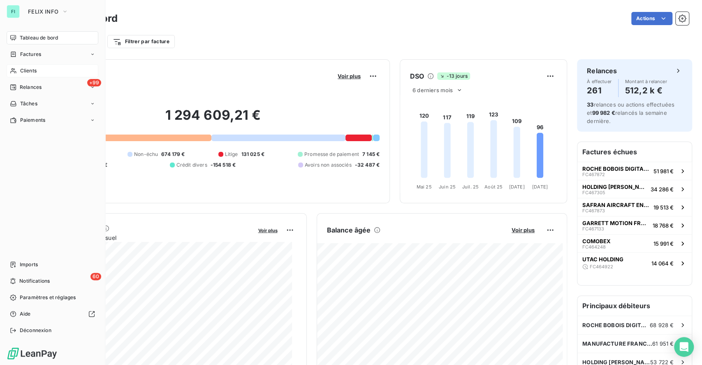
click at [26, 71] on span "Clients" at bounding box center [28, 70] width 16 height 7
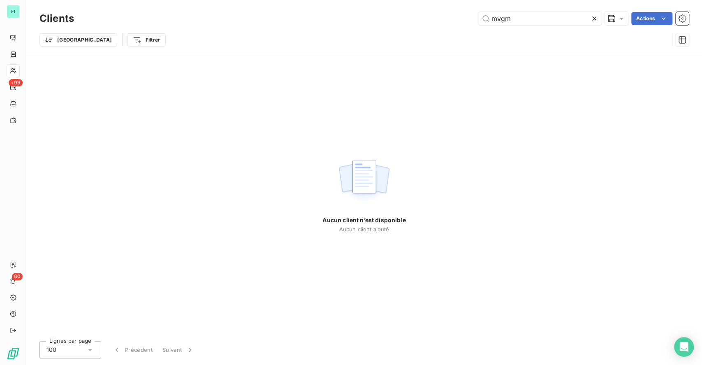
drag, startPoint x: 522, startPoint y: 20, endPoint x: 312, endPoint y: 16, distance: 209.3
click at [351, 19] on div "mvgm Actions" at bounding box center [386, 18] width 605 height 13
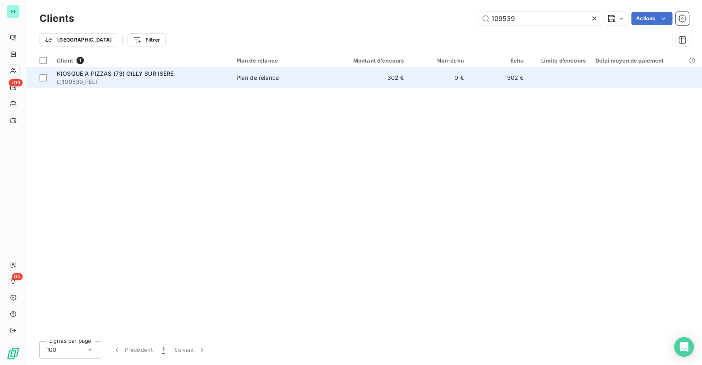
type input "109539"
click at [113, 71] on span "KIOSQUE A PIZZAS (73) GILLY SUR ISERE" at bounding box center [115, 73] width 117 height 7
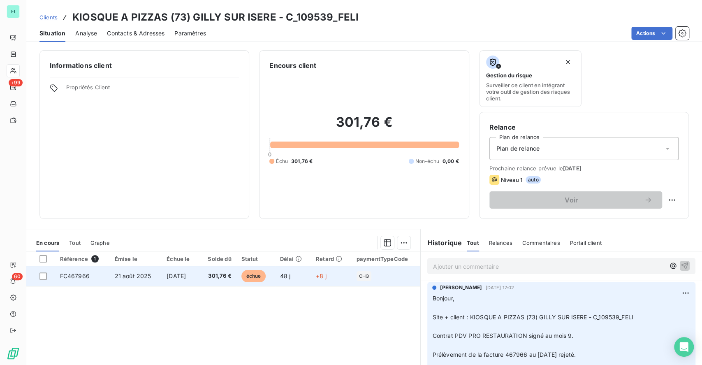
click at [175, 277] on span "[DATE]" at bounding box center [175, 275] width 19 height 7
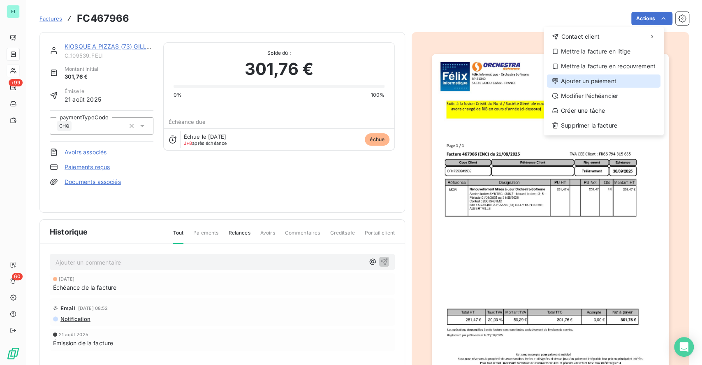
click at [592, 80] on div "Ajouter un paiement" at bounding box center [603, 80] width 113 height 13
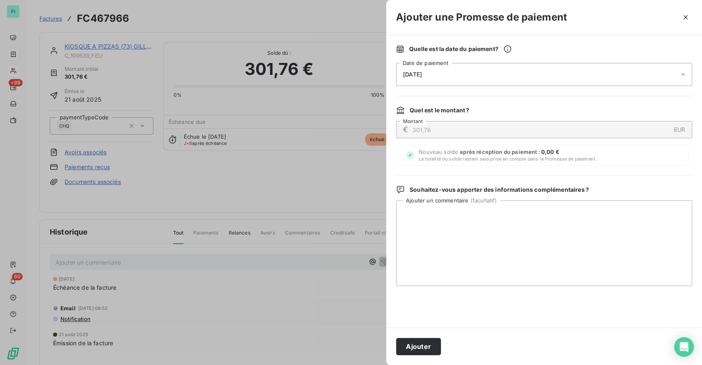
click at [422, 76] on span "[DATE]" at bounding box center [412, 74] width 19 height 7
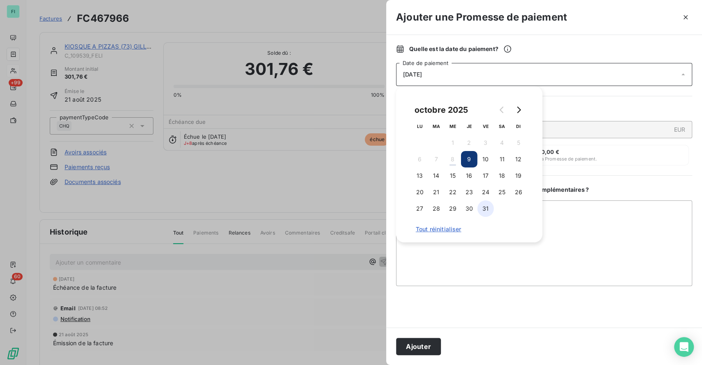
click at [487, 206] on button "31" at bounding box center [485, 208] width 16 height 16
click at [570, 216] on textarea "Ajouter un commentaire ( facultatif )" at bounding box center [544, 243] width 296 height 86
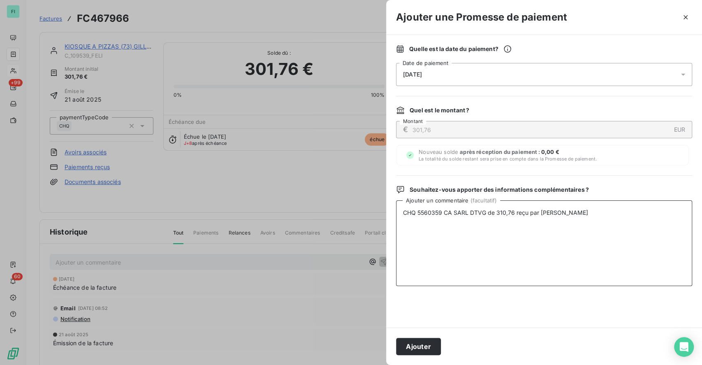
type textarea "CHQ 5560359 CA SARL DTVG de 310,76 reçu par [PERSON_NAME]"
click at [424, 342] on button "Ajouter" at bounding box center [418, 346] width 45 height 17
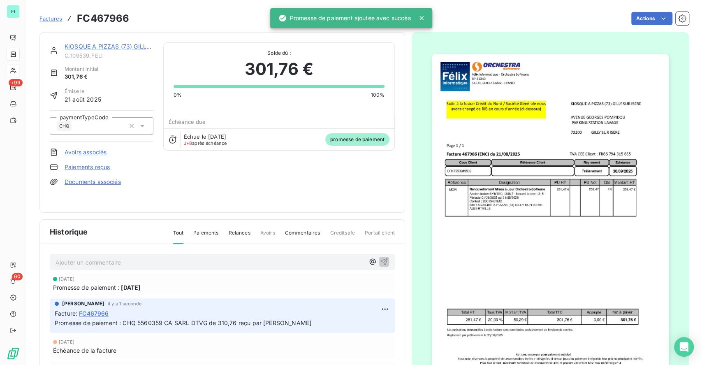
click at [117, 46] on link "KIOSQUE A PIZZAS (73) GILLY SUR ISERE" at bounding box center [123, 46] width 117 height 7
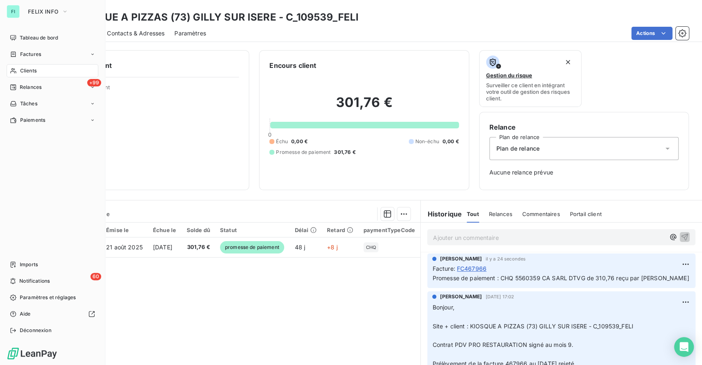
click at [35, 72] on span "Clients" at bounding box center [28, 70] width 16 height 7
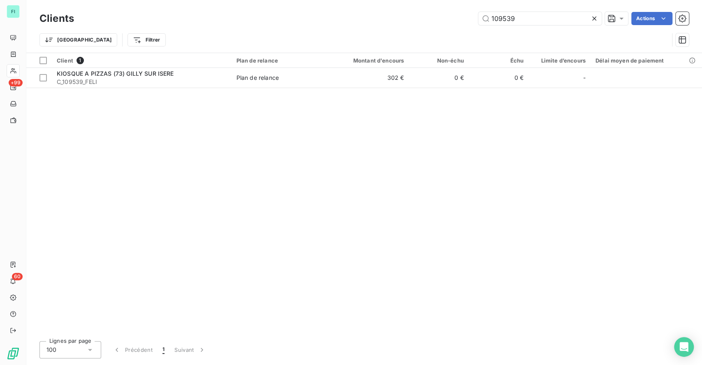
drag, startPoint x: 530, startPoint y: 22, endPoint x: 315, endPoint y: 18, distance: 215.0
click at [326, 20] on div "109539 Actions" at bounding box center [386, 18] width 605 height 13
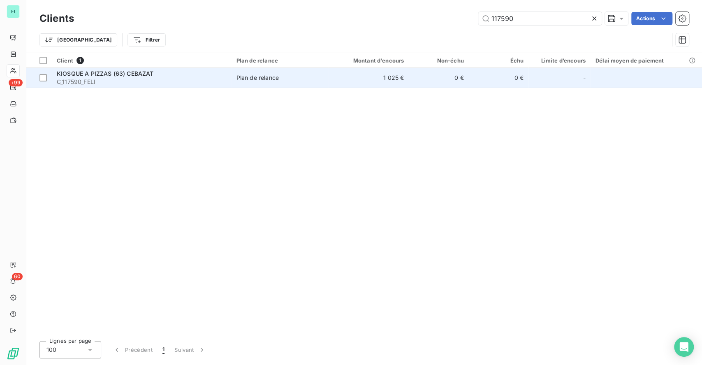
type input "117590"
click at [136, 74] on span "KIOSQUE A PIZZAS (63) CEBAZAT" at bounding box center [105, 73] width 97 height 7
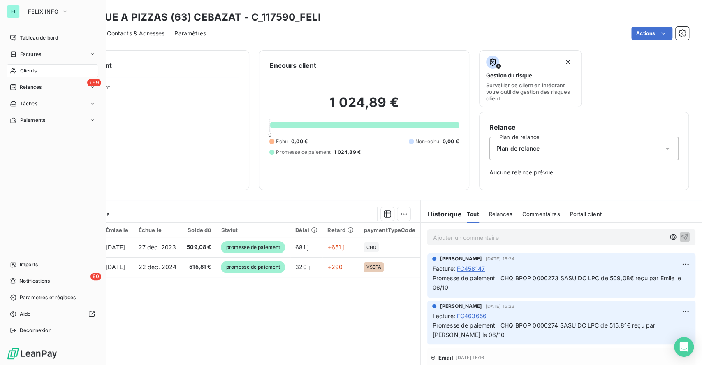
click at [29, 67] on span "Clients" at bounding box center [28, 70] width 16 height 7
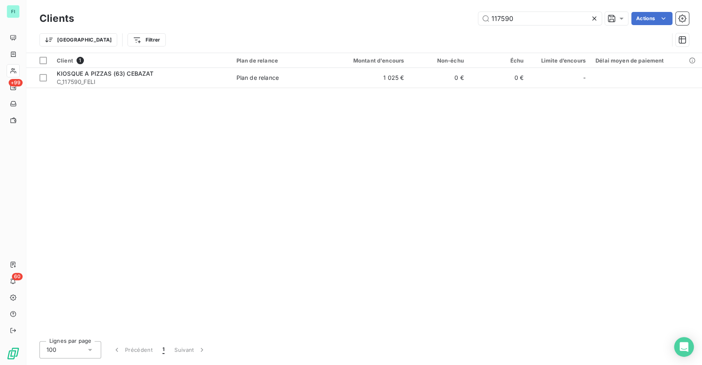
drag, startPoint x: 521, startPoint y: 18, endPoint x: 305, endPoint y: 16, distance: 215.4
click at [325, 18] on div "117590 Actions" at bounding box center [386, 18] width 605 height 13
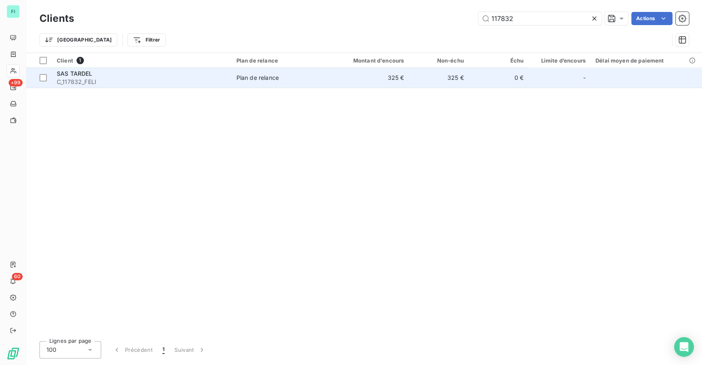
type input "117832"
click at [132, 81] on span "C_117832_FELI" at bounding box center [142, 82] width 170 height 8
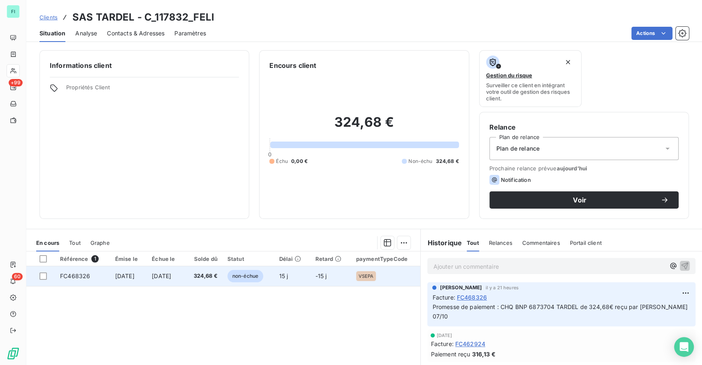
click at [217, 272] on span "324,68 €" at bounding box center [203, 276] width 28 height 8
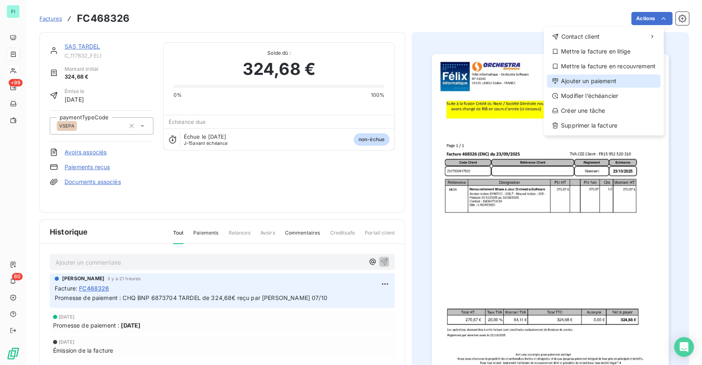
click at [599, 83] on div "Ajouter un paiement" at bounding box center [603, 80] width 113 height 13
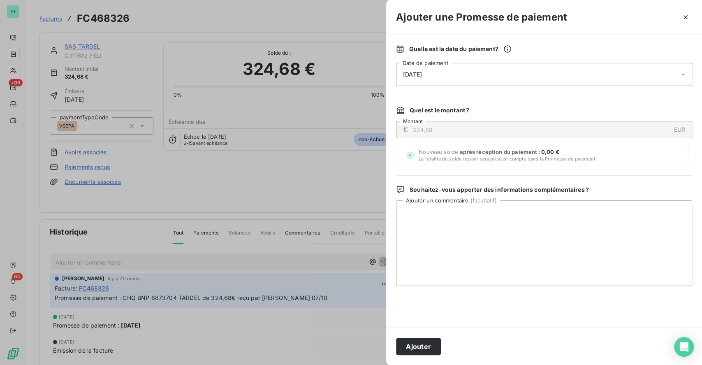
click at [680, 76] on icon at bounding box center [683, 74] width 8 height 8
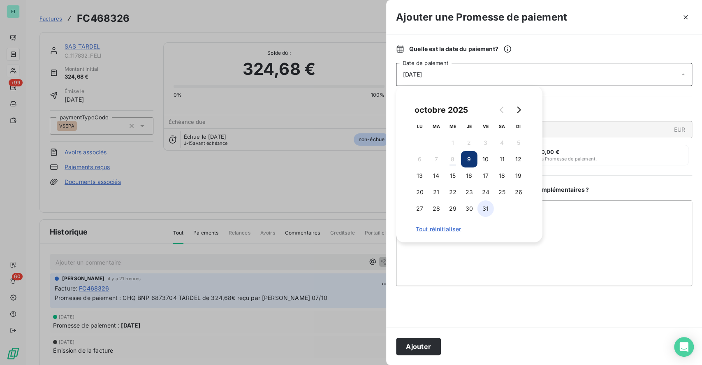
click at [486, 209] on button "31" at bounding box center [485, 208] width 16 height 16
click at [422, 347] on button "Ajouter" at bounding box center [418, 346] width 45 height 17
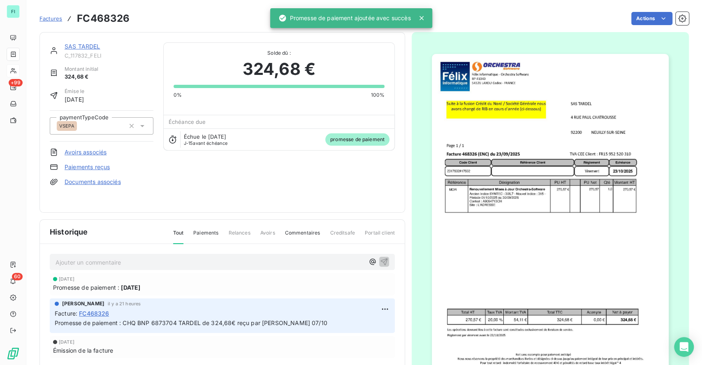
click at [79, 45] on link "SAS TARDEL" at bounding box center [83, 46] width 36 height 7
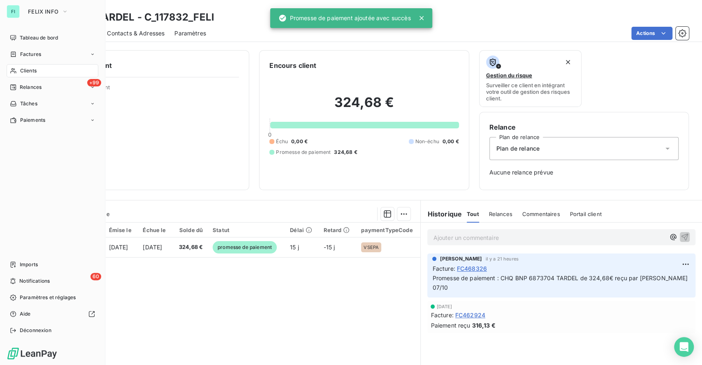
click at [34, 69] on span "Clients" at bounding box center [28, 70] width 16 height 7
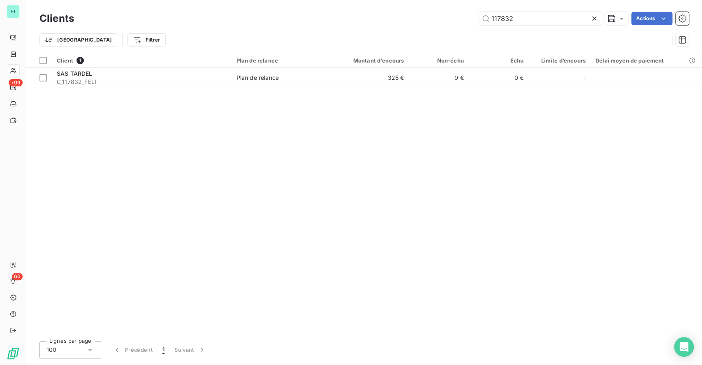
drag, startPoint x: 484, startPoint y: 21, endPoint x: 382, endPoint y: 21, distance: 102.4
click at [397, 21] on div "117832 Actions" at bounding box center [386, 18] width 605 height 13
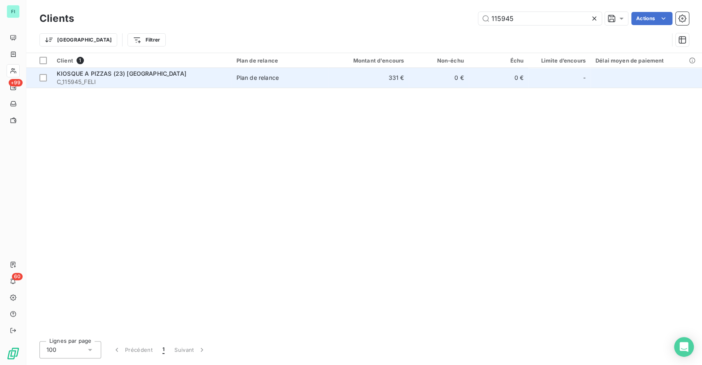
type input "115945"
click at [191, 74] on div "KIOSQUE A PIZZAS (23) [GEOGRAPHIC_DATA]" at bounding box center [142, 73] width 170 height 8
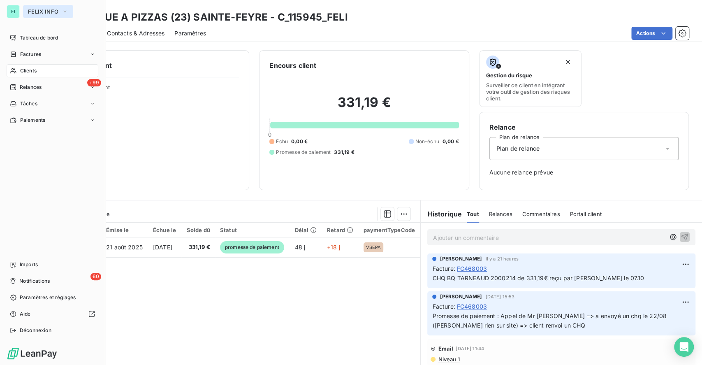
click at [35, 8] on span "FELIX INFO" at bounding box center [43, 11] width 30 height 7
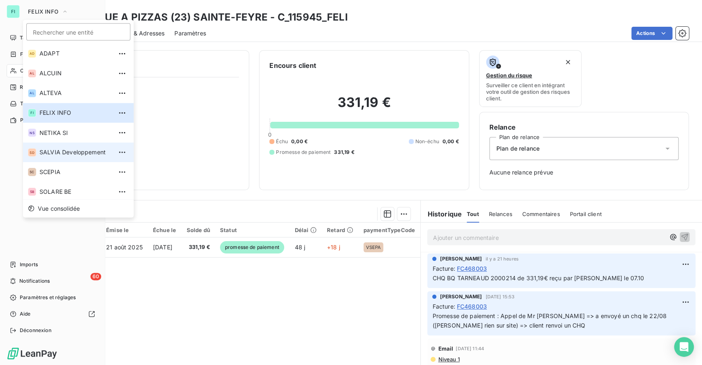
click at [60, 150] on span "SALVIA Developpement" at bounding box center [75, 152] width 73 height 8
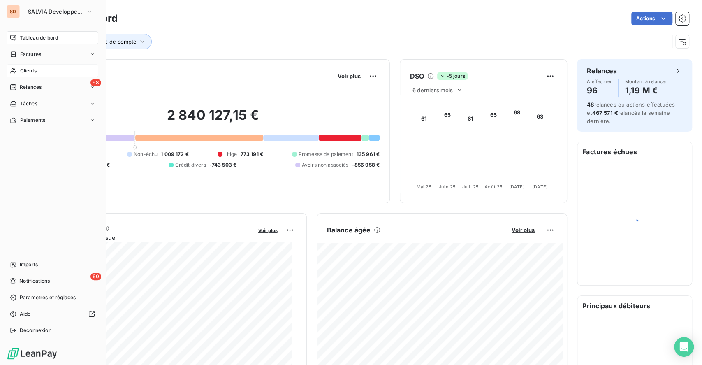
click at [29, 67] on span "Clients" at bounding box center [28, 70] width 16 height 7
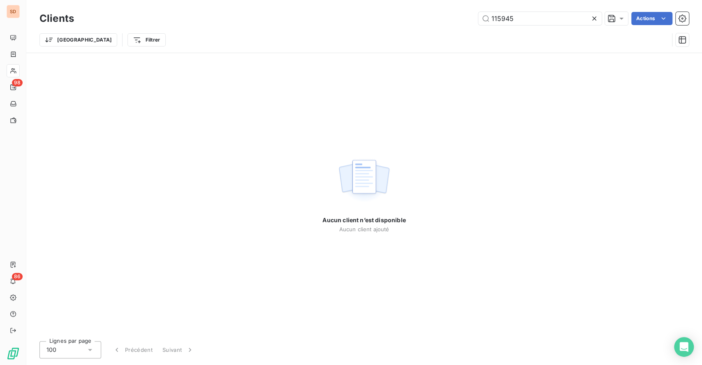
drag, startPoint x: 519, startPoint y: 21, endPoint x: 315, endPoint y: 22, distance: 203.9
click at [323, 21] on div "115945 Actions" at bounding box center [386, 18] width 605 height 13
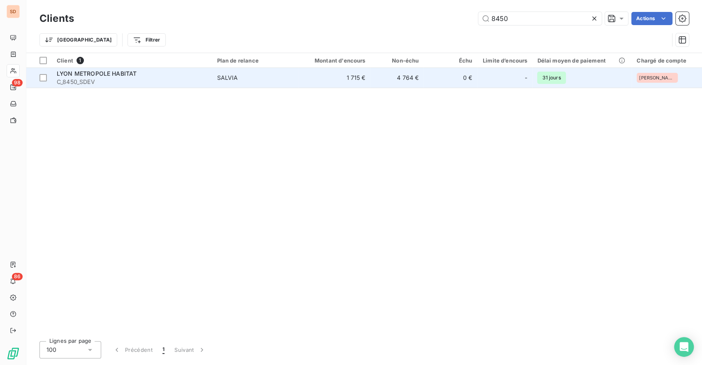
type input "8450"
click at [224, 76] on div "SALVIA" at bounding box center [227, 78] width 21 height 8
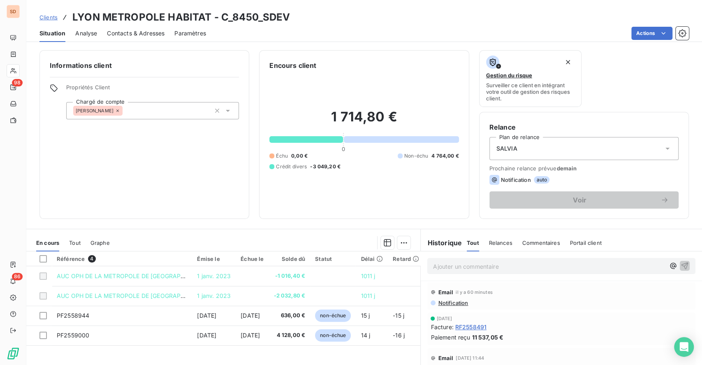
click at [136, 32] on span "Contacts & Adresses" at bounding box center [136, 33] width 58 height 8
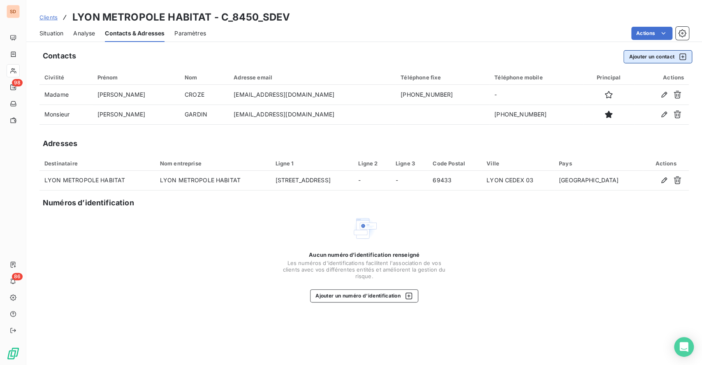
click at [634, 55] on button "Ajouter un contact" at bounding box center [657, 56] width 69 height 13
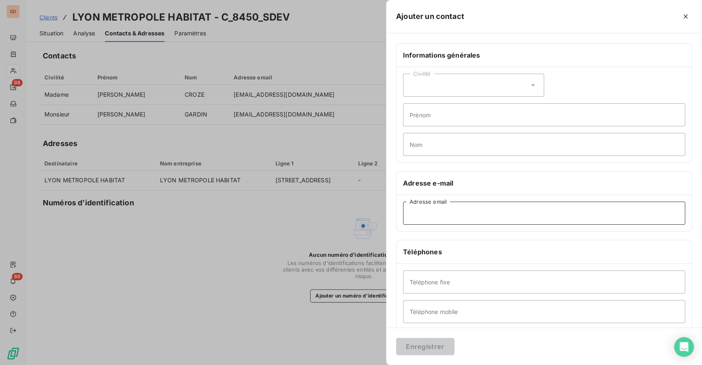
click at [437, 214] on input "Adresse email" at bounding box center [544, 212] width 282 height 23
paste input "[EMAIL_ADDRESS][DOMAIN_NAME]"
type input "[EMAIL_ADDRESS][DOMAIN_NAME]"
click at [431, 347] on button "Enregistrer" at bounding box center [425, 346] width 58 height 17
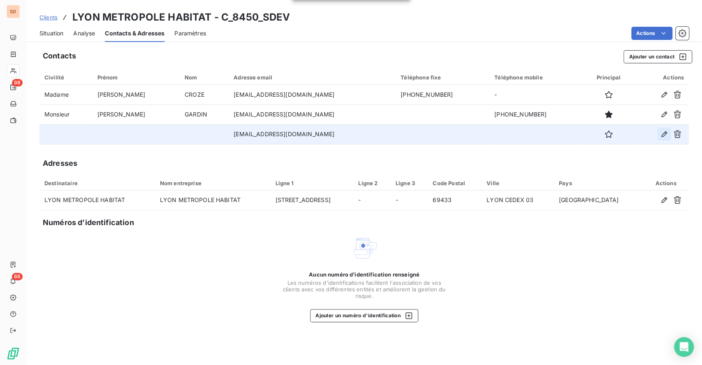
click at [665, 134] on icon "button" at bounding box center [664, 134] width 8 height 8
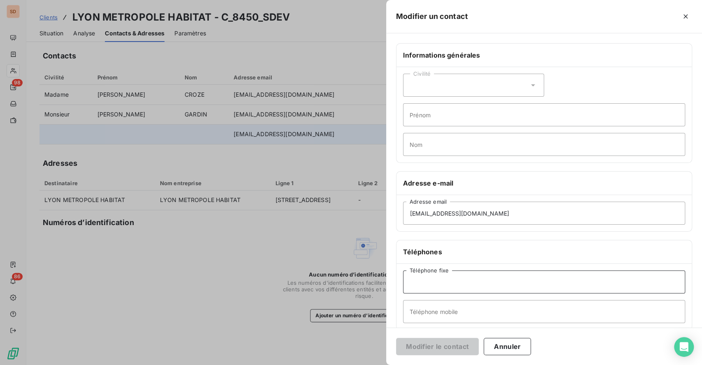
click at [452, 280] on input "Téléphone fixe" at bounding box center [544, 281] width 282 height 23
paste input "04 78 71 66 31 / 07 88 75 93 92"
drag, startPoint x: 480, startPoint y: 281, endPoint x: 505, endPoint y: 282, distance: 25.1
click at [505, 282] on input "04 78 71 66 31 / 07 88 75 93 92" at bounding box center [544, 281] width 282 height 23
type input "04 78 71 66 31 / 07 88 75 93 92"
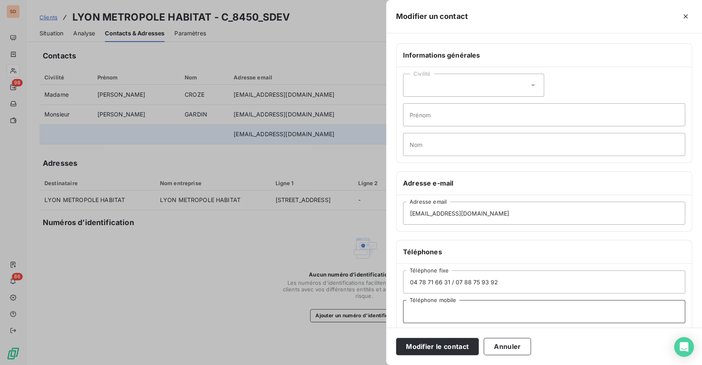
click at [432, 313] on input "Téléphone mobile" at bounding box center [544, 311] width 282 height 23
click at [460, 313] on input "Téléphone mobile" at bounding box center [544, 311] width 282 height 23
paste input "07 88 75 93 92"
type input "07 88 75 93 92"
drag, startPoint x: 451, startPoint y: 282, endPoint x: 518, endPoint y: 281, distance: 67.8
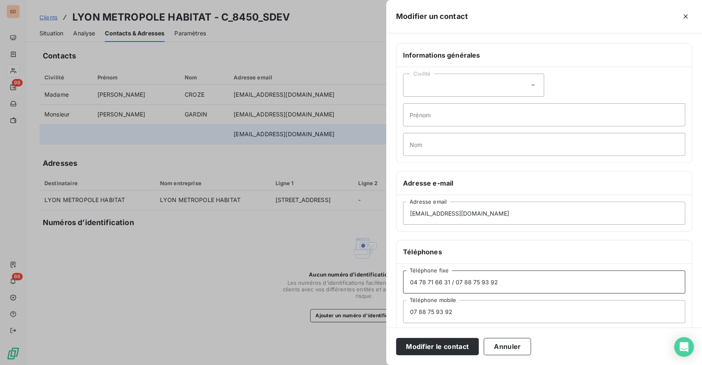
click at [518, 282] on input "04 78 71 66 31 / 07 88 75 93 92" at bounding box center [544, 281] width 282 height 23
type input "04 78 71 66 31"
click at [530, 86] on icon at bounding box center [533, 85] width 8 height 8
click at [435, 108] on span "Madame" at bounding box center [430, 106] width 22 height 8
click at [435, 113] on input "Prénom" at bounding box center [544, 114] width 282 height 23
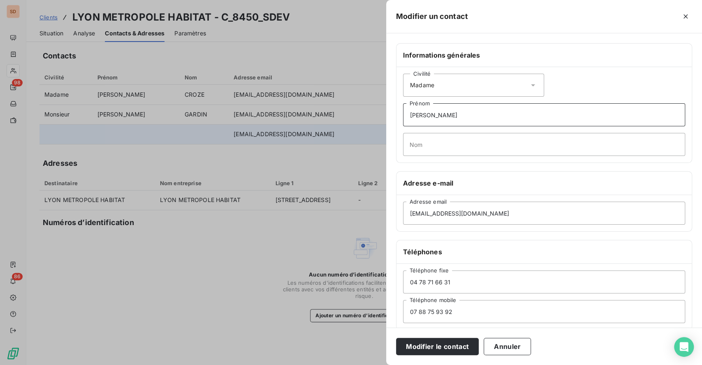
type input "[PERSON_NAME]"
click at [442, 349] on button "Modifier le contact" at bounding box center [437, 346] width 83 height 17
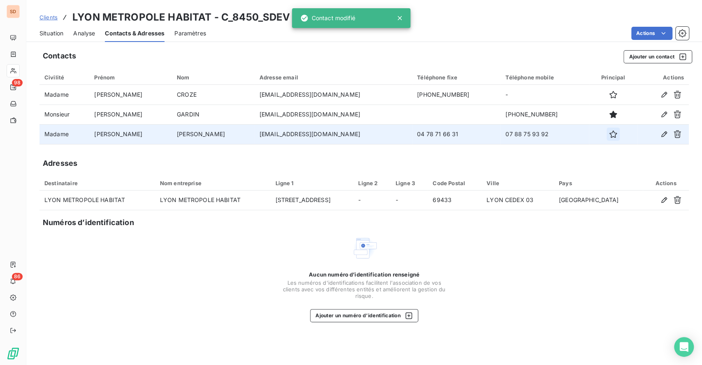
click at [609, 134] on icon "button" at bounding box center [613, 134] width 8 height 8
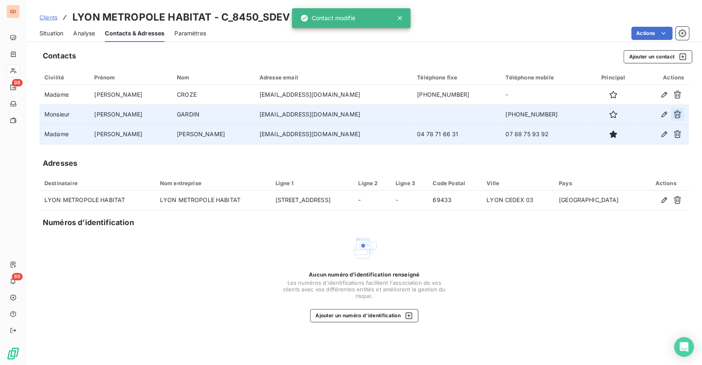
click at [678, 114] on icon "button" at bounding box center [677, 114] width 8 height 8
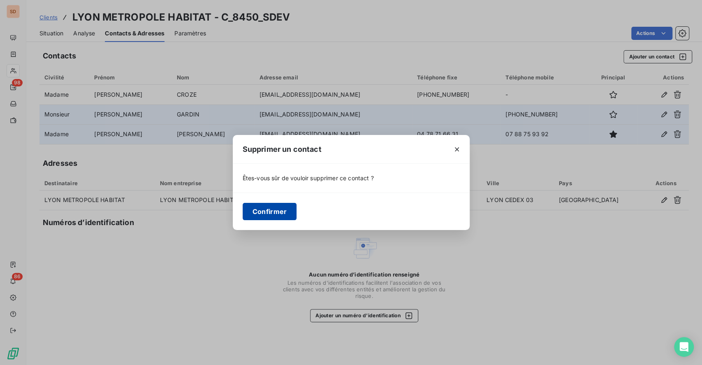
click at [286, 213] on button "Confirmer" at bounding box center [270, 211] width 54 height 17
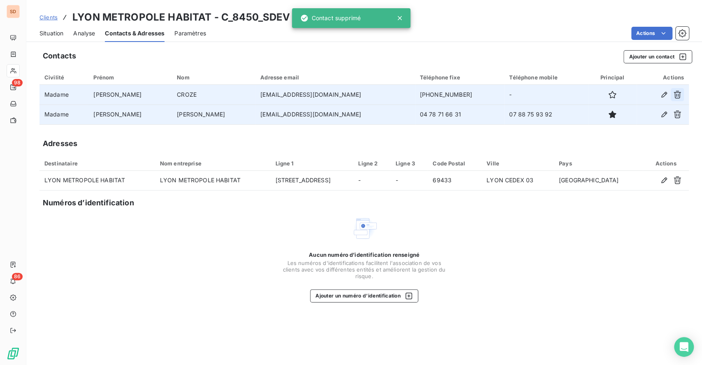
click at [678, 93] on icon "button" at bounding box center [677, 94] width 8 height 8
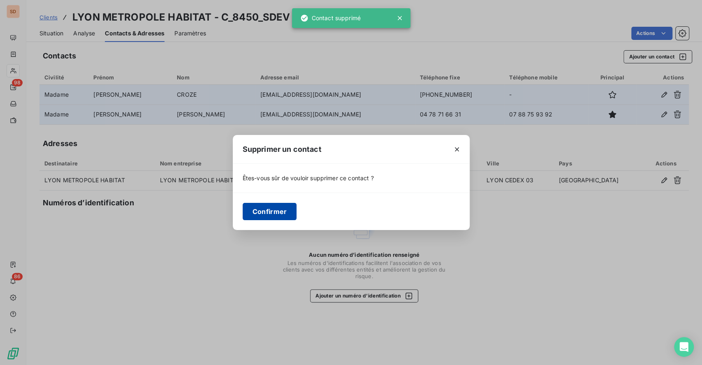
click at [265, 212] on button "Confirmer" at bounding box center [270, 211] width 54 height 17
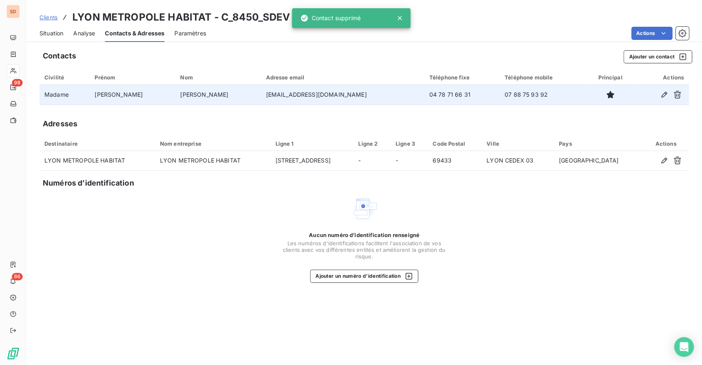
click at [55, 30] on span "Situation" at bounding box center [51, 33] width 24 height 8
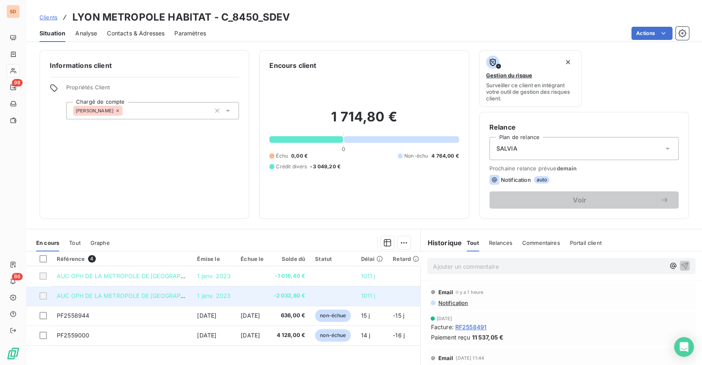
scroll to position [55, 0]
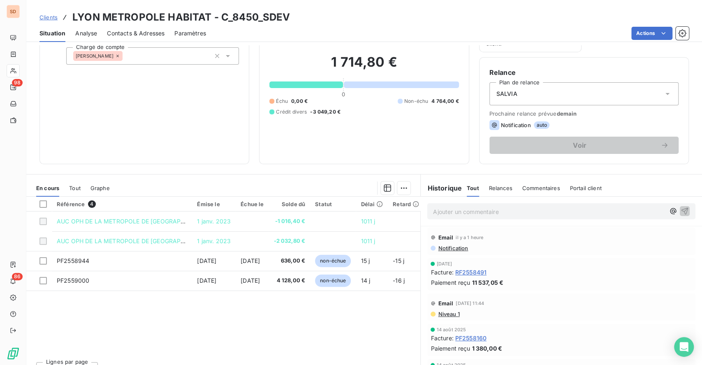
click at [152, 37] on span "Contacts & Adresses" at bounding box center [136, 33] width 58 height 8
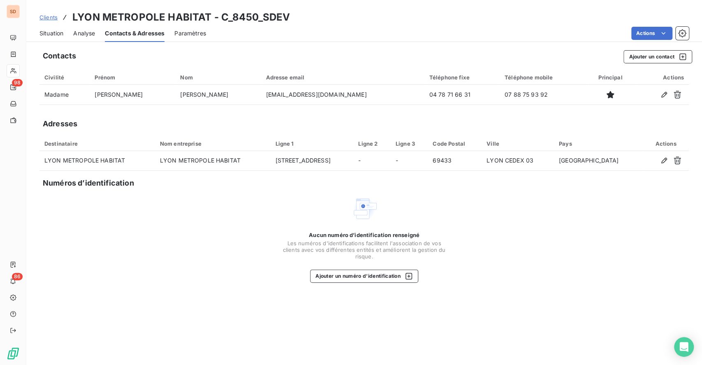
click at [56, 33] on span "Situation" at bounding box center [51, 33] width 24 height 8
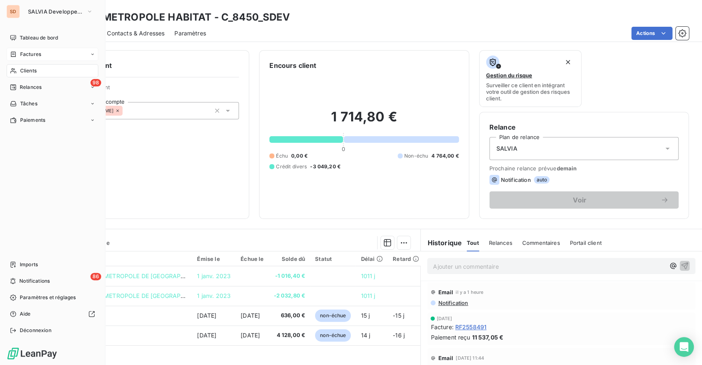
click at [33, 54] on span "Factures" at bounding box center [30, 54] width 21 height 7
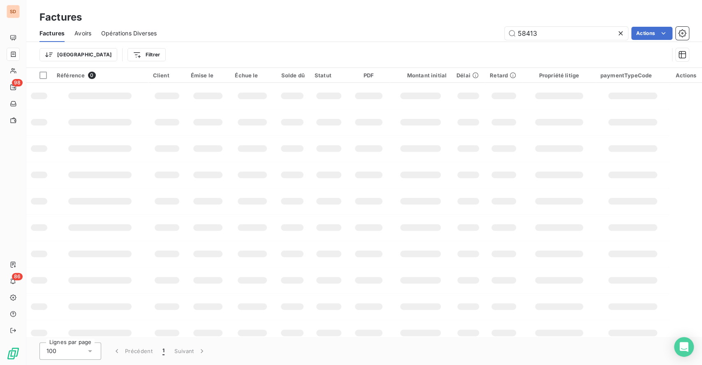
drag, startPoint x: 540, startPoint y: 32, endPoint x: 338, endPoint y: 16, distance: 202.9
click at [401, 24] on div "Factures Factures Avoirs Opérations Diverses 58413 Actions Trier Filtrer" at bounding box center [363, 34] width 675 height 68
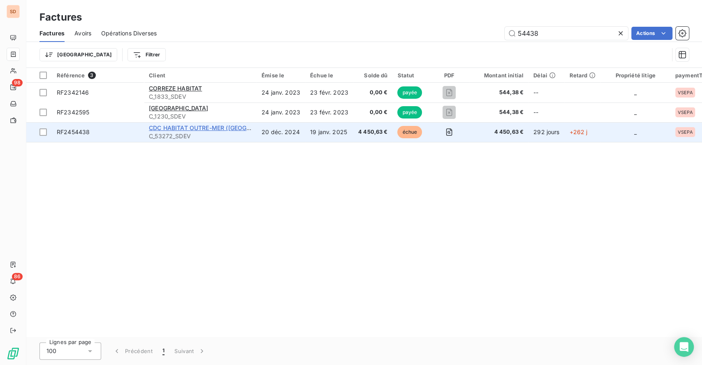
type input "54438"
click at [210, 129] on span "CDC HABITAT OUTRE-MER ([GEOGRAPHIC_DATA])" at bounding box center [219, 127] width 141 height 7
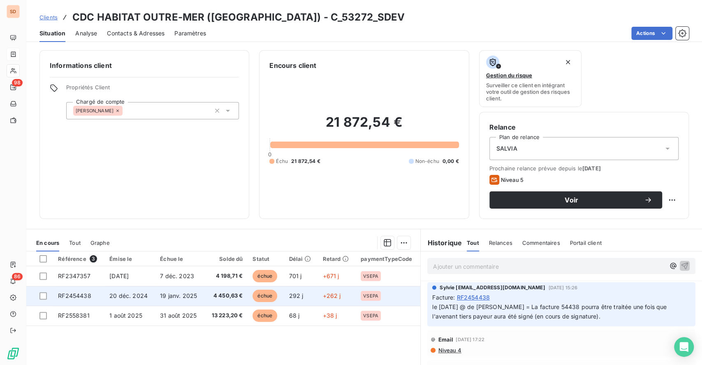
click at [115, 292] on span "20 déc. 2024" at bounding box center [128, 295] width 38 height 7
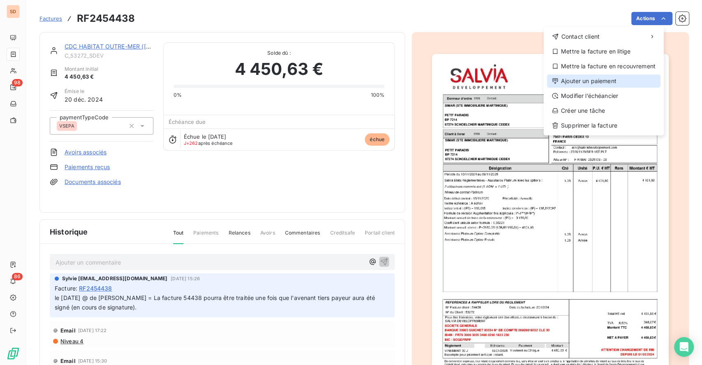
click at [592, 79] on div "Ajouter un paiement" at bounding box center [603, 80] width 113 height 13
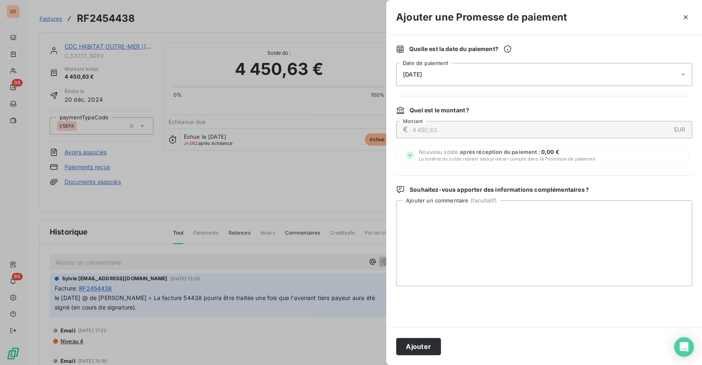
click at [443, 76] on div "[DATE]" at bounding box center [544, 74] width 296 height 23
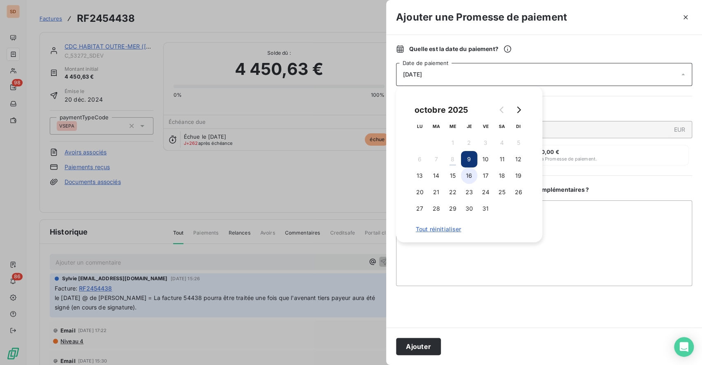
click at [468, 173] on button "16" at bounding box center [469, 175] width 16 height 16
click at [595, 226] on textarea "Ajouter un commentaire ( facultatif )" at bounding box center [544, 243] width 296 height 86
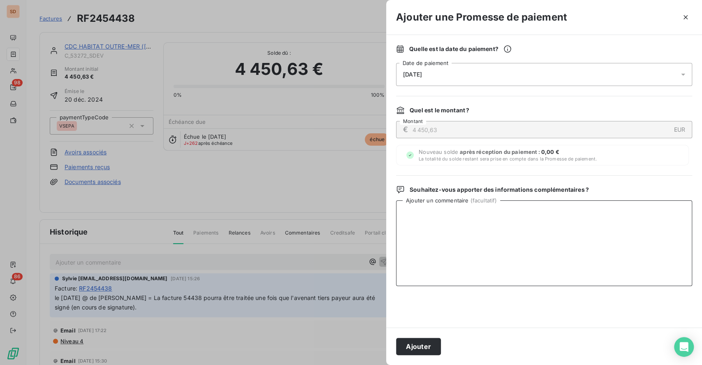
paste textarea "CDC Habitat – Service Comptabilité Fournisseurs [STREET_ADDRESS][PERSON_NAME] –…"
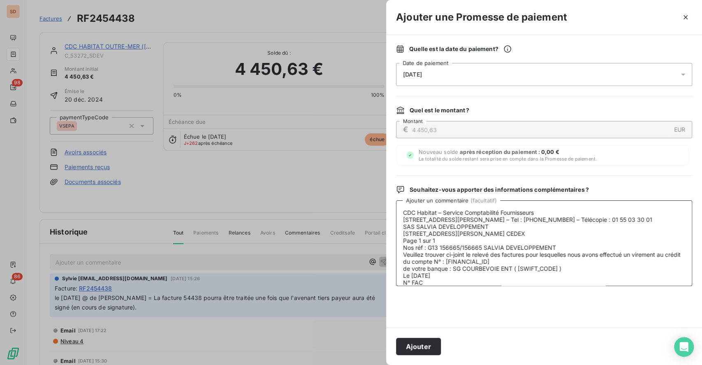
scroll to position [104, 0]
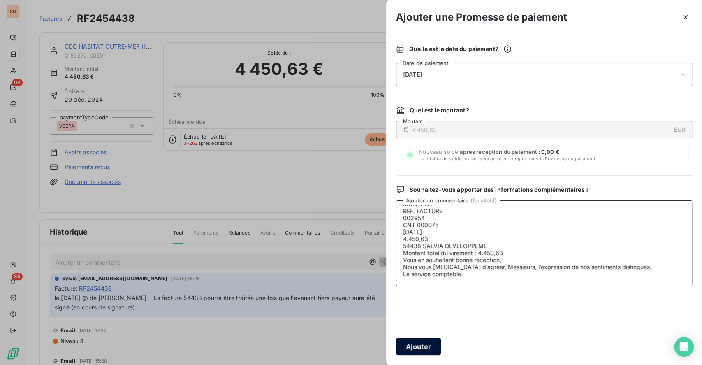
type textarea "CDC Habitat – Service Comptabilité Fournisseurs [STREET_ADDRESS][PERSON_NAME] –…"
click at [420, 348] on button "Ajouter" at bounding box center [418, 346] width 45 height 17
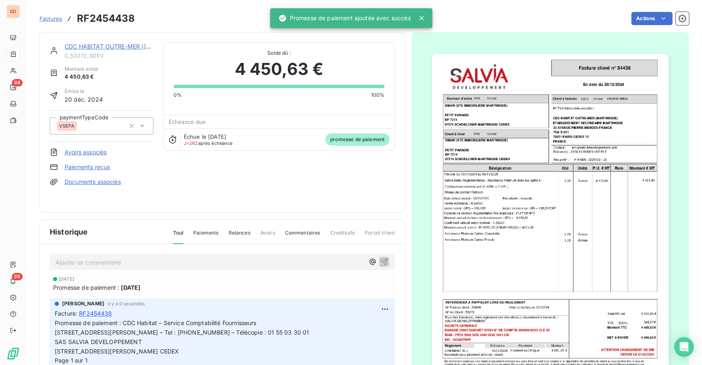
click at [83, 45] on link "CDC HABITAT OUTRE-MER ([GEOGRAPHIC_DATA])" at bounding box center [135, 46] width 141 height 7
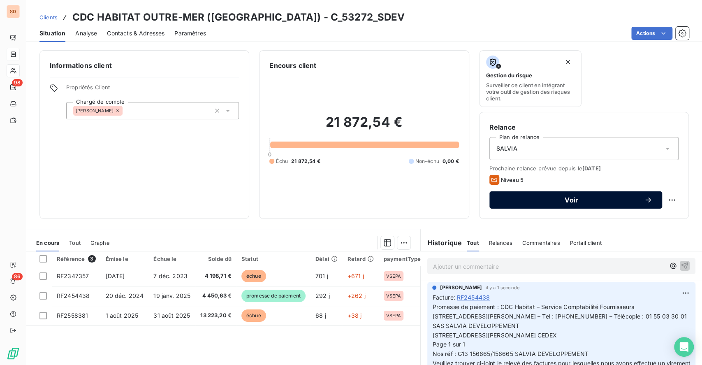
click at [559, 202] on span "Voir" at bounding box center [571, 200] width 145 height 7
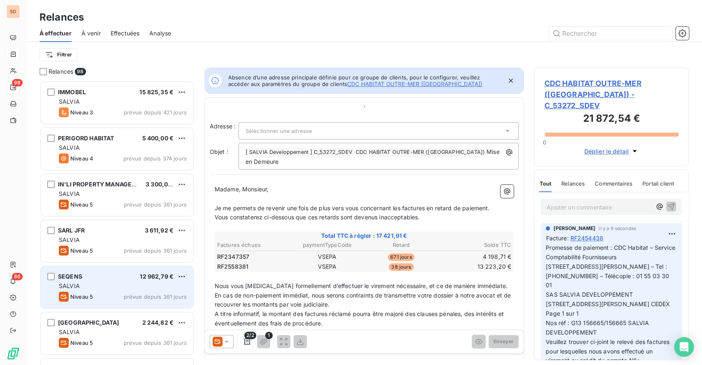
scroll to position [275, 146]
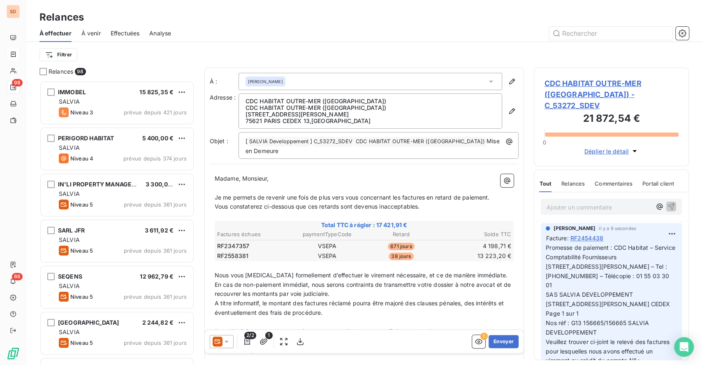
click at [226, 341] on icon at bounding box center [226, 341] width 4 height 2
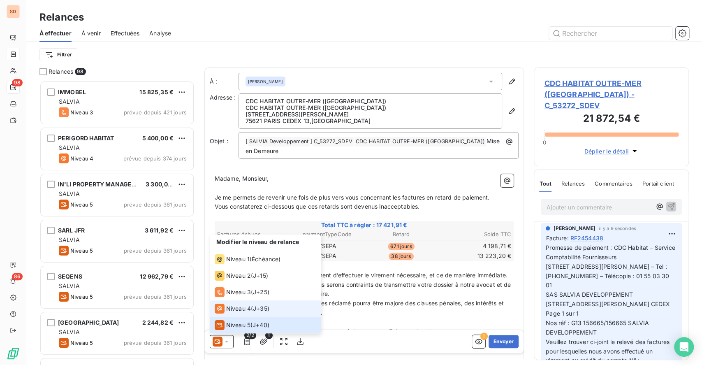
click at [229, 301] on li "Niveau 4 ( J+35 )" at bounding box center [265, 308] width 111 height 16
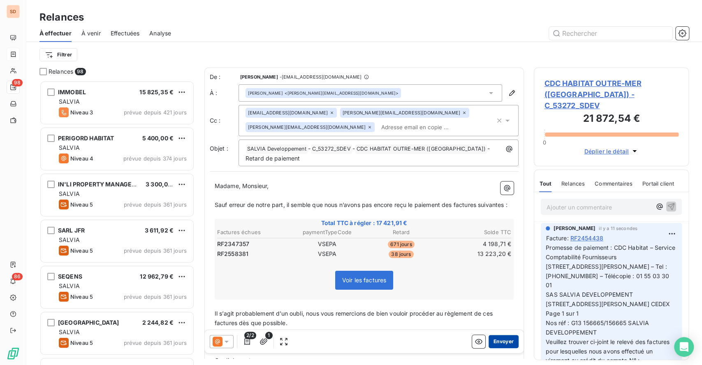
click at [495, 342] on button "Envoyer" at bounding box center [503, 341] width 30 height 13
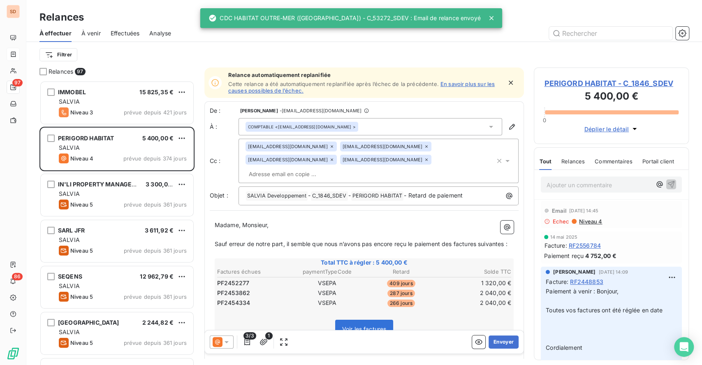
click at [489, 16] on icon at bounding box center [491, 18] width 4 height 4
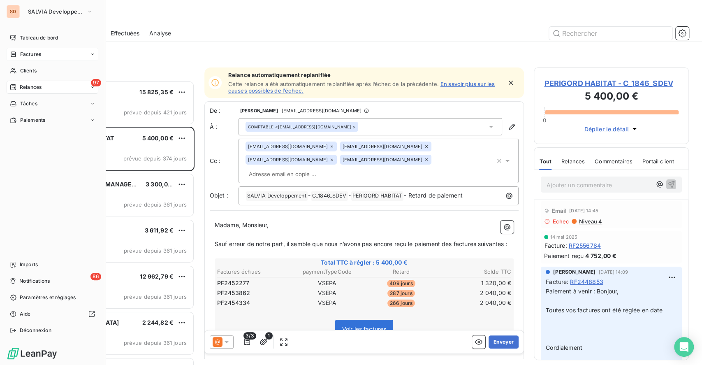
click at [36, 53] on span "Factures" at bounding box center [30, 54] width 21 height 7
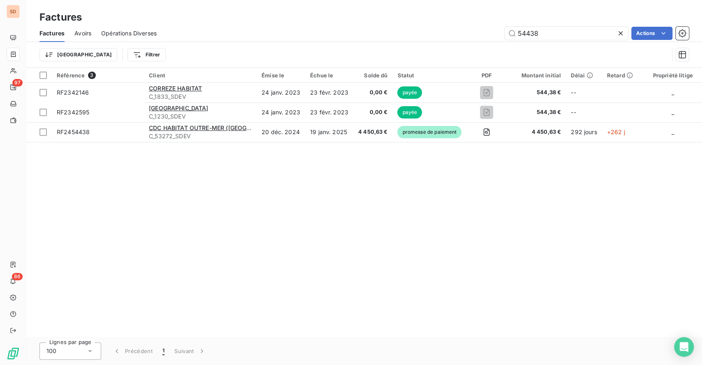
drag, startPoint x: 518, startPoint y: 34, endPoint x: 370, endPoint y: 34, distance: 147.2
click at [390, 34] on div "54438 Actions" at bounding box center [427, 33] width 522 height 13
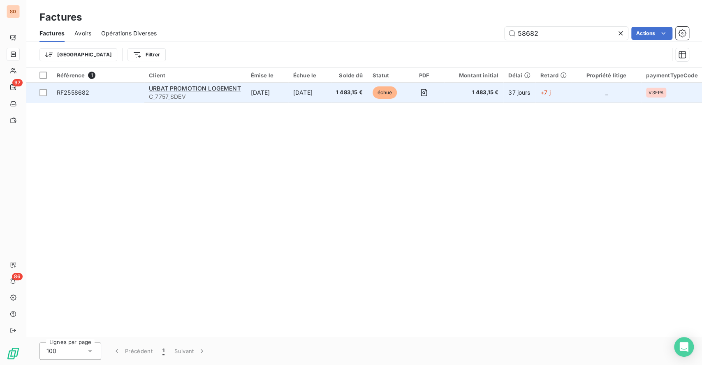
type input "58682"
click at [205, 92] on div "URBAT PROMOTION LOGEMENT" at bounding box center [195, 88] width 92 height 8
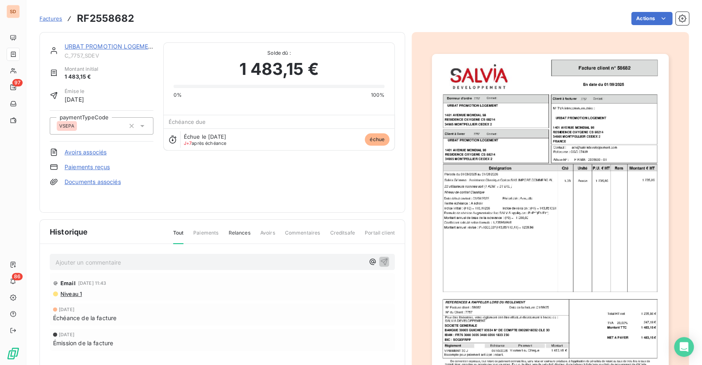
click at [133, 40] on div "URBAT PROMOTION LOGEMENT C_7757_SDEV Montant initial 1 483,15 € Émise le [DATE]…" at bounding box center [221, 122] width 365 height 180
click at [132, 46] on link "URBAT PROMOTION LOGEMENT" at bounding box center [111, 46] width 92 height 7
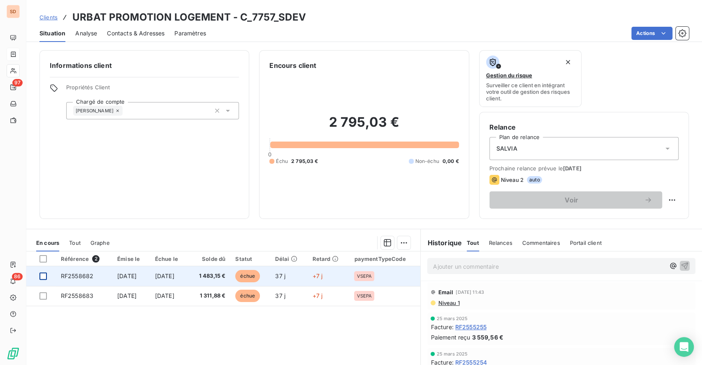
click at [45, 276] on div at bounding box center [42, 275] width 7 height 7
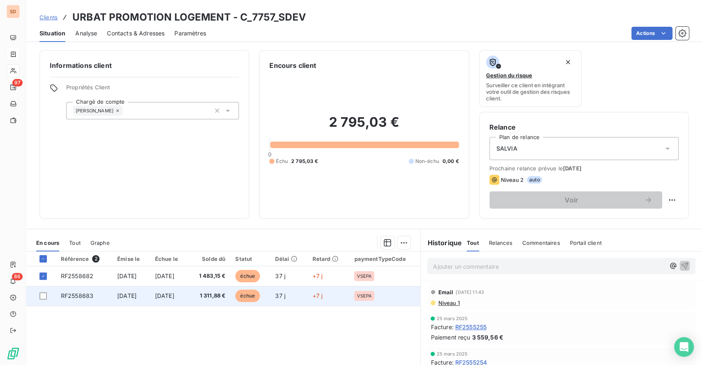
click at [46, 292] on div at bounding box center [42, 295] width 7 height 7
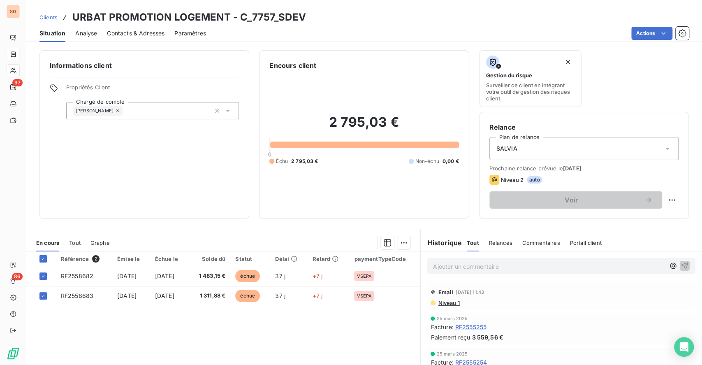
click at [401, 244] on html "SD 97 86 Clients URBAT PROMOTION LOGEMENT - C_7757_SDEV Situation Analyse Conta…" at bounding box center [351, 182] width 702 height 365
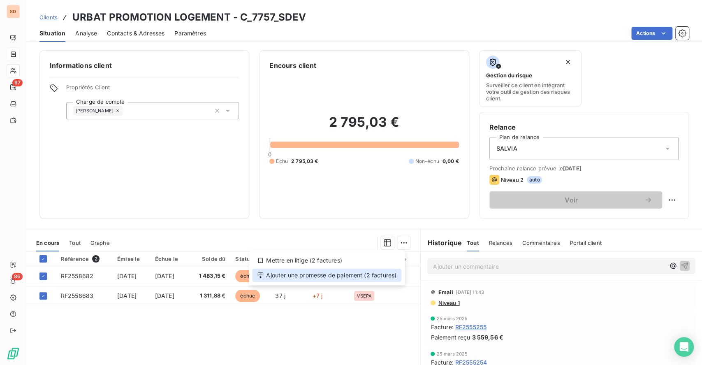
click at [352, 273] on div "Ajouter une promesse de paiement (2 factures)" at bounding box center [326, 274] width 149 height 13
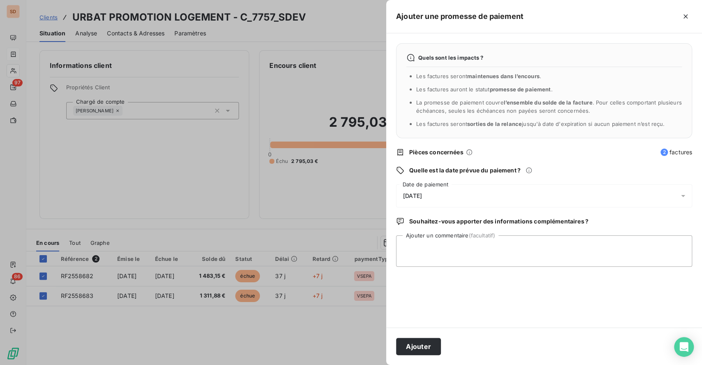
click at [422, 194] on span "[DATE]" at bounding box center [412, 195] width 19 height 7
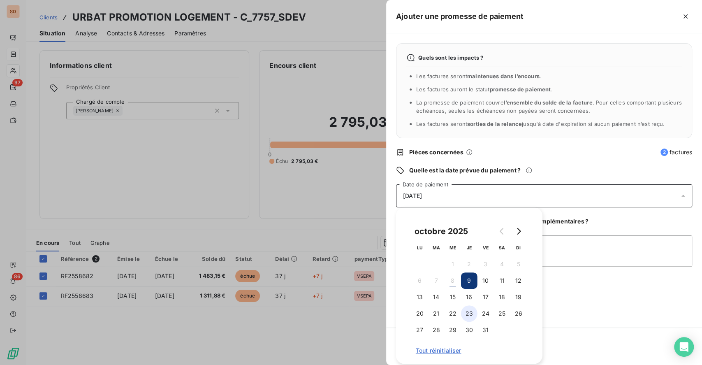
click at [468, 313] on button "23" at bounding box center [469, 313] width 16 height 16
click at [585, 255] on textarea "Ajouter un commentaire (facultatif)" at bounding box center [544, 250] width 296 height 31
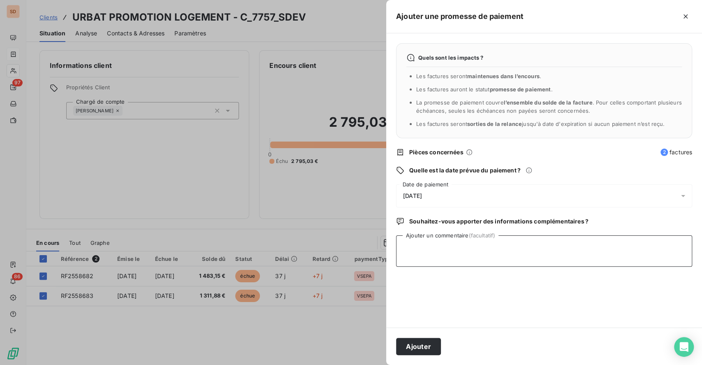
paste textarea "SALVIA DEVELOPPEMENT 45 PARC DES [GEOGRAPHIC_DATA] AUBERVILLIERS Le [DATE] Nous…"
type textarea "SALVIA DEVELOPPEMENT 45 PARC DES [GEOGRAPHIC_DATA] AUBERVILLIERS Le [DATE] Nous…"
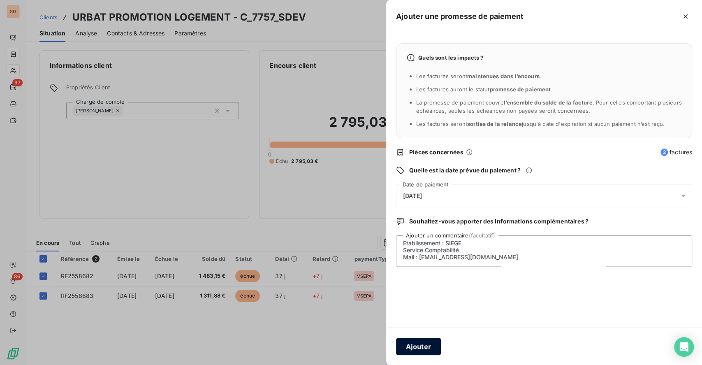
click at [415, 347] on button "Ajouter" at bounding box center [418, 346] width 45 height 17
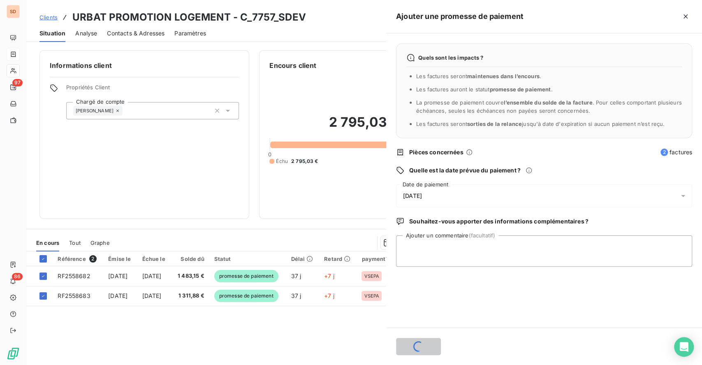
scroll to position [0, 0]
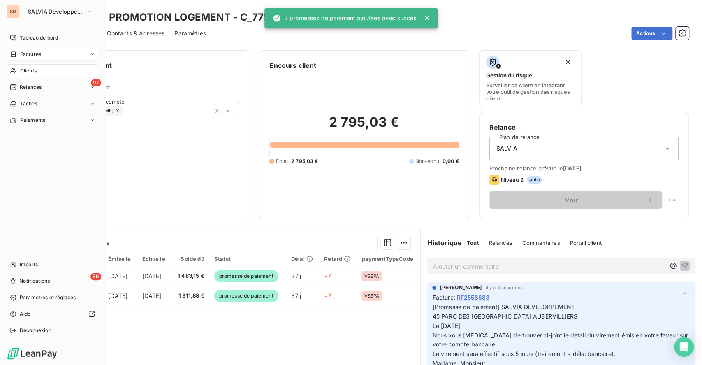
click at [32, 68] on span "Clients" at bounding box center [28, 70] width 16 height 7
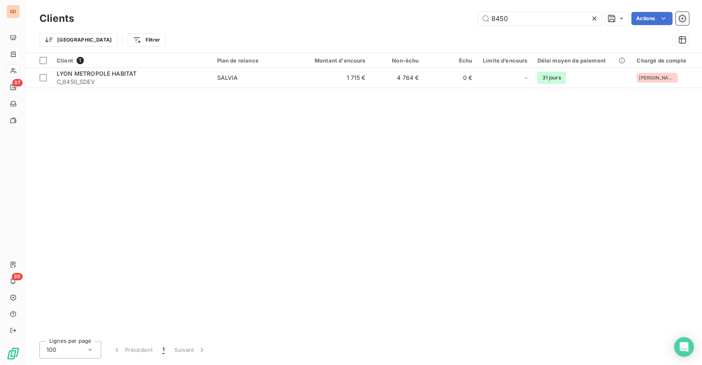
drag, startPoint x: 510, startPoint y: 19, endPoint x: 386, endPoint y: 2, distance: 124.6
click at [421, 8] on div "Clients 8450 Actions Trier Filtrer" at bounding box center [363, 26] width 675 height 53
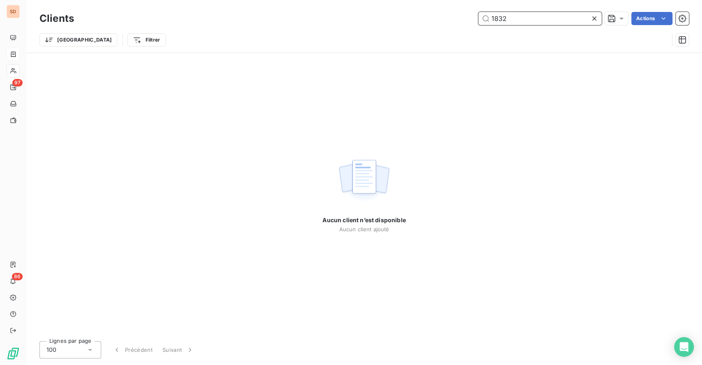
drag, startPoint x: 442, startPoint y: 22, endPoint x: 368, endPoint y: 22, distance: 73.2
click at [382, 22] on div "1832 Actions" at bounding box center [386, 18] width 605 height 13
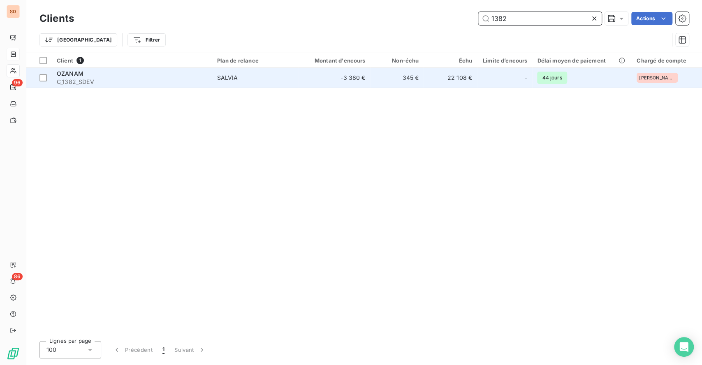
type input "1382"
click at [230, 79] on div "SALVIA" at bounding box center [227, 78] width 21 height 8
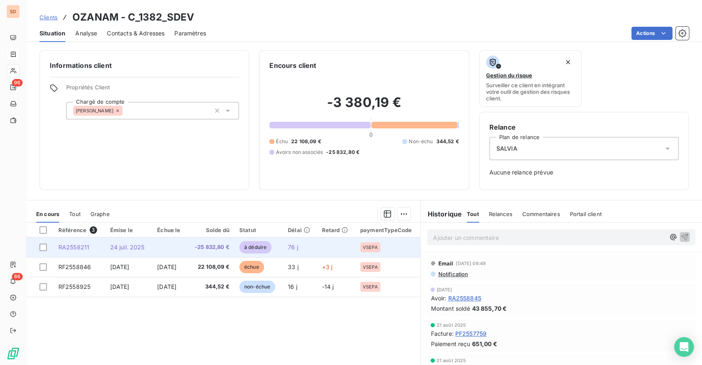
click at [122, 246] on span "24 juil. 2025" at bounding box center [127, 246] width 35 height 7
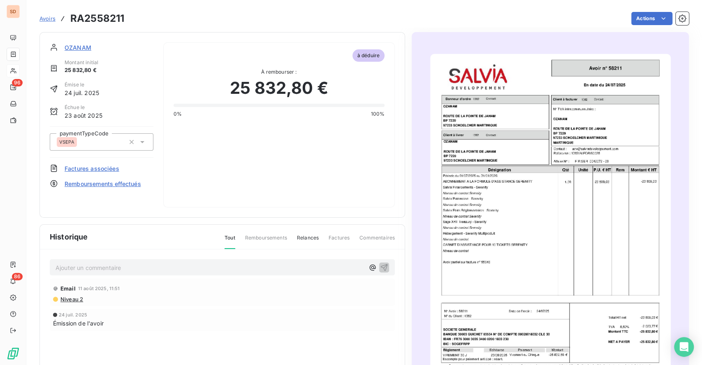
click at [507, 185] on img "button" at bounding box center [550, 224] width 240 height 340
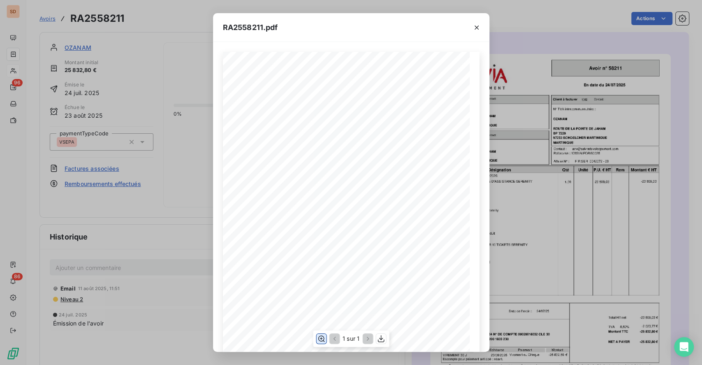
click at [322, 340] on icon "button" at bounding box center [321, 338] width 8 height 8
click at [479, 28] on icon "button" at bounding box center [476, 27] width 8 height 8
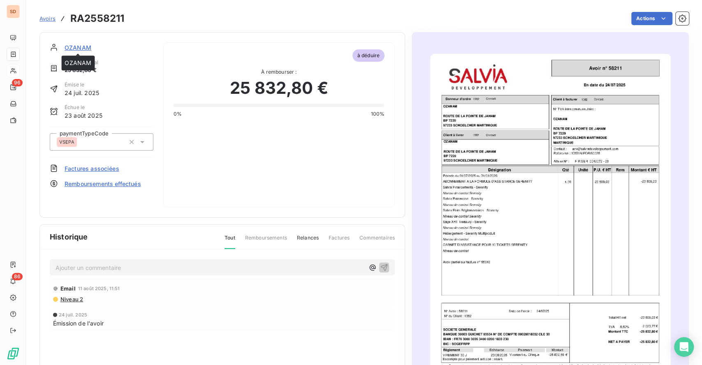
click at [80, 45] on span "OZANAM" at bounding box center [78, 47] width 27 height 9
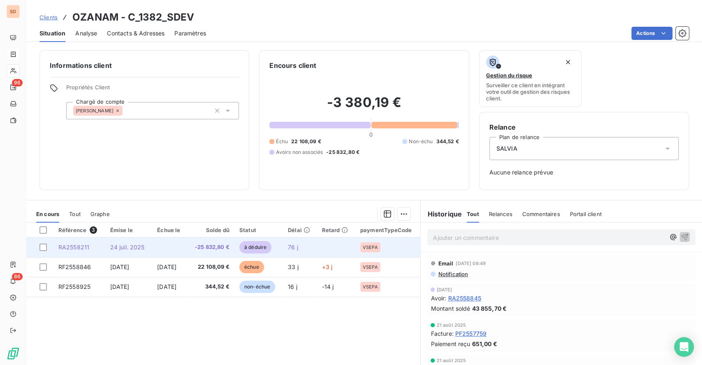
click at [140, 243] on td "24 juil. 2025" at bounding box center [128, 247] width 47 height 20
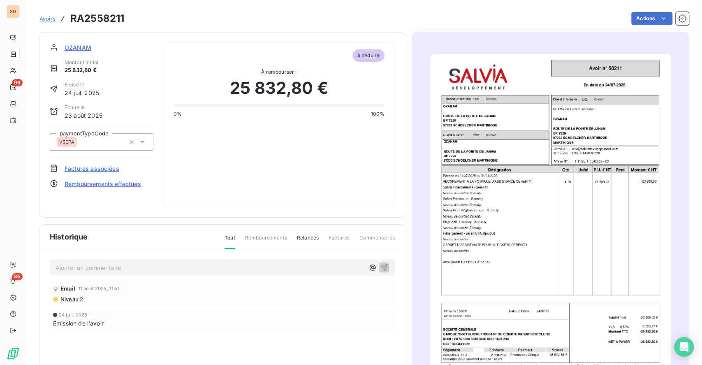
click at [527, 213] on img "button" at bounding box center [550, 224] width 240 height 340
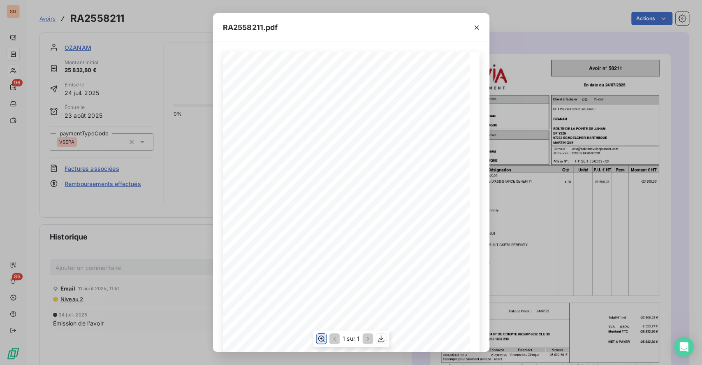
click at [322, 339] on icon "button" at bounding box center [321, 338] width 8 height 8
click at [479, 29] on icon "button" at bounding box center [476, 27] width 8 height 8
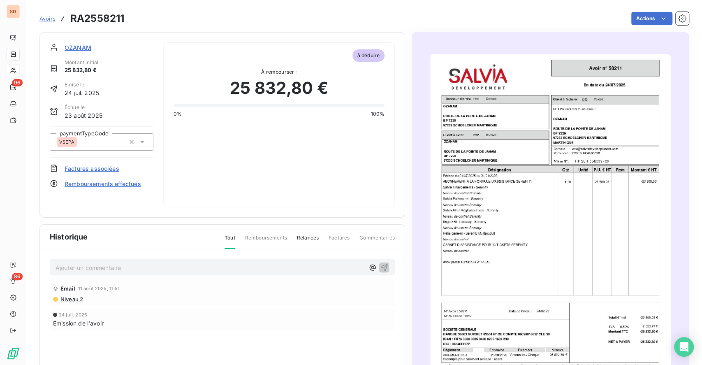
click at [81, 43] on span "OZANAM" at bounding box center [78, 47] width 27 height 9
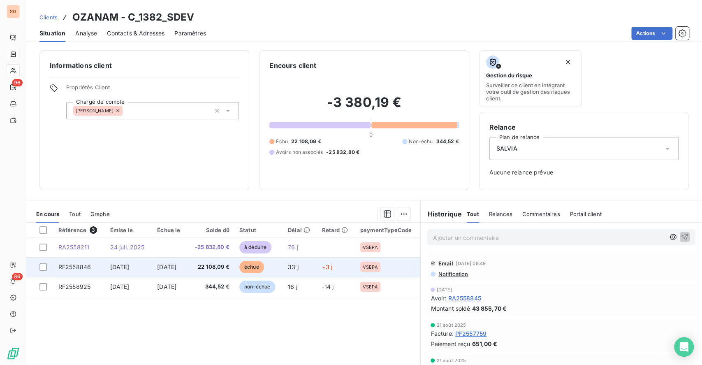
click at [176, 266] on span "[DATE]" at bounding box center [166, 266] width 19 height 7
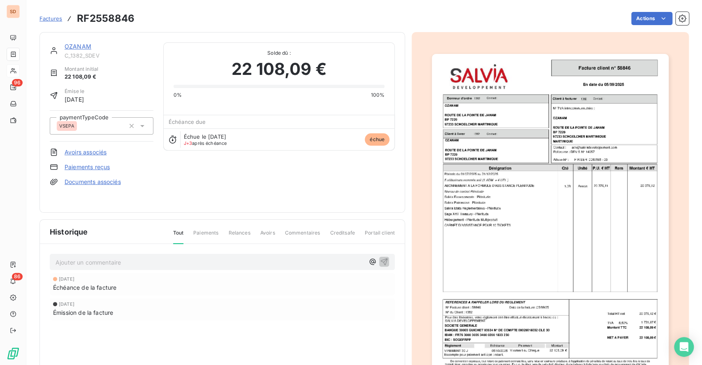
click at [479, 201] on img "button" at bounding box center [550, 221] width 237 height 335
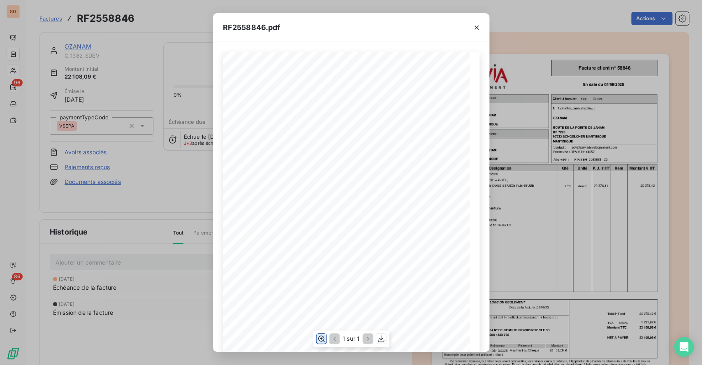
click at [321, 338] on icon "button" at bounding box center [321, 338] width 8 height 8
click at [478, 28] on icon "button" at bounding box center [476, 27] width 8 height 8
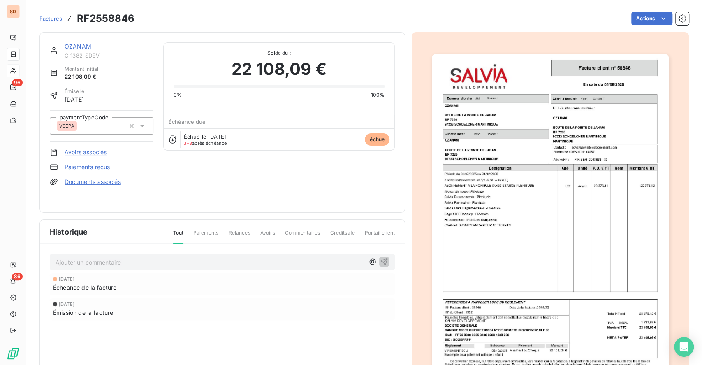
click at [79, 48] on link "OZANAM" at bounding box center [78, 46] width 27 height 7
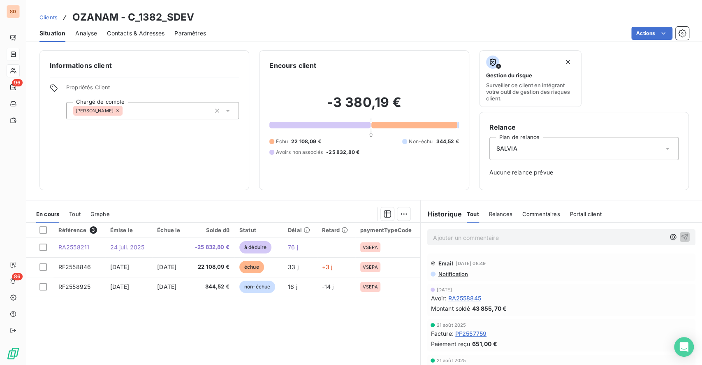
click at [75, 215] on span "Tout" at bounding box center [75, 213] width 12 height 7
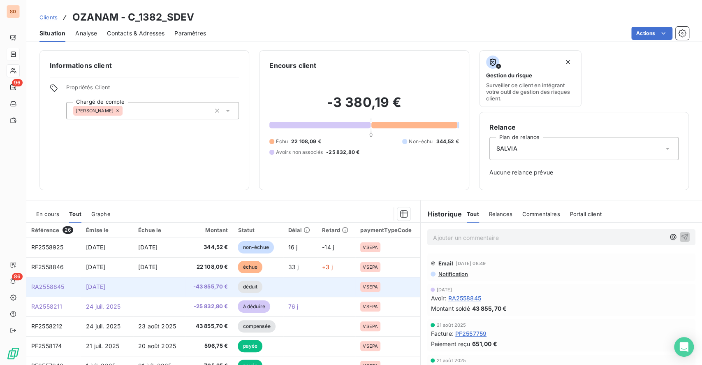
click at [81, 284] on td "[DATE]" at bounding box center [107, 287] width 52 height 20
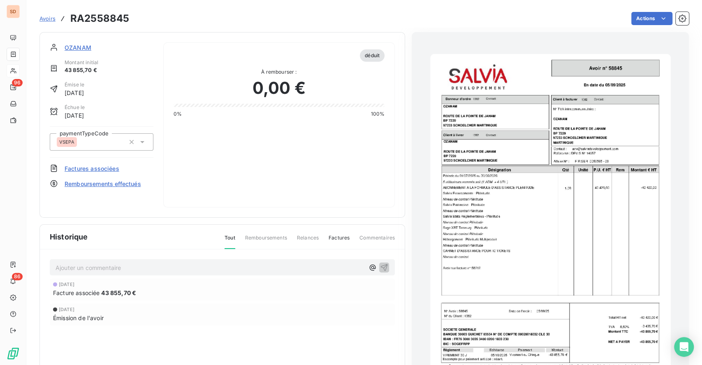
click at [527, 232] on img "button" at bounding box center [550, 224] width 240 height 340
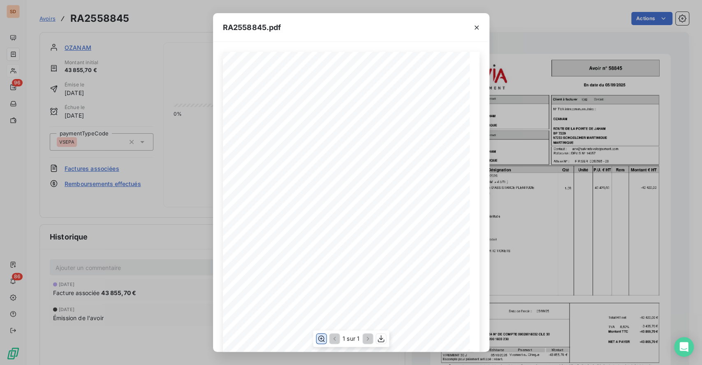
click at [319, 339] on icon "button" at bounding box center [321, 338] width 8 height 8
click at [480, 26] on icon "button" at bounding box center [476, 27] width 8 height 8
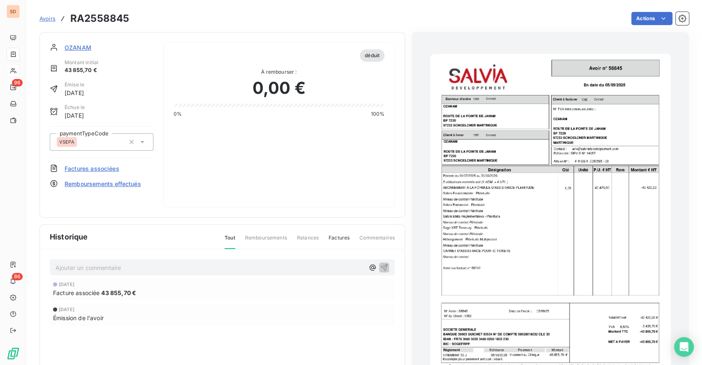
click at [85, 45] on span "OZANAM" at bounding box center [78, 47] width 27 height 9
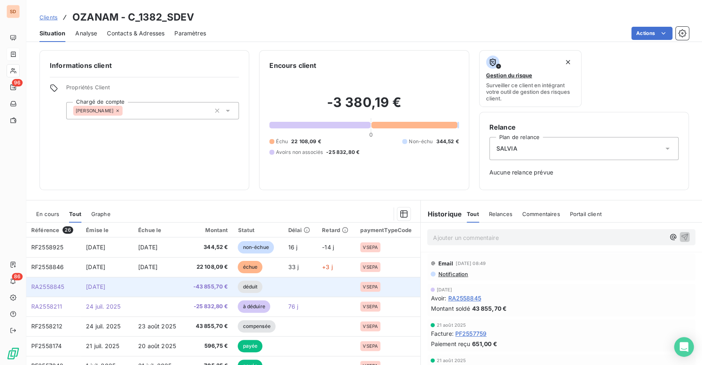
click at [92, 282] on td "[DATE]" at bounding box center [107, 287] width 52 height 20
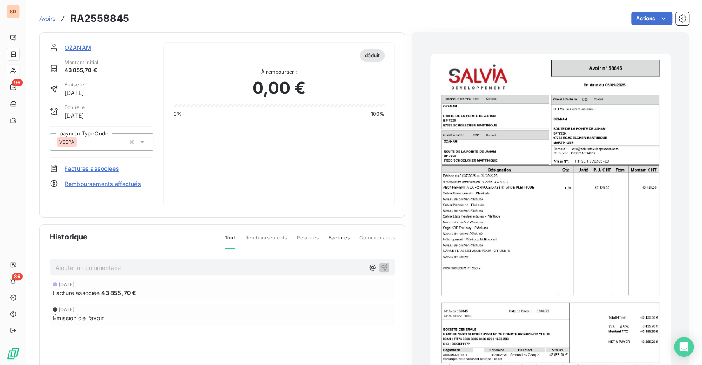
click at [530, 205] on img "button" at bounding box center [550, 224] width 240 height 340
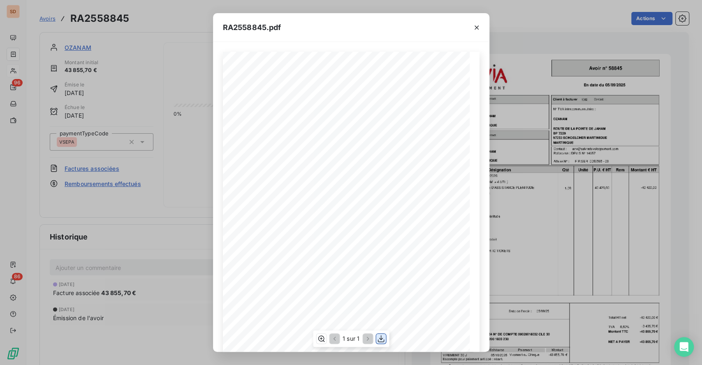
click at [380, 339] on icon "button" at bounding box center [380, 338] width 7 height 7
click at [479, 29] on icon "button" at bounding box center [476, 27] width 8 height 8
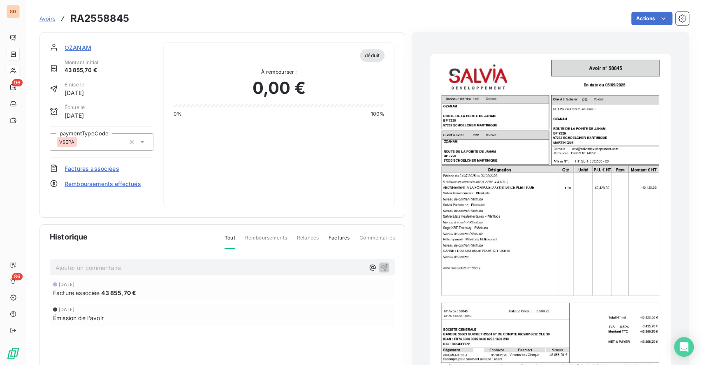
click at [81, 48] on span "OZANAM" at bounding box center [78, 47] width 27 height 9
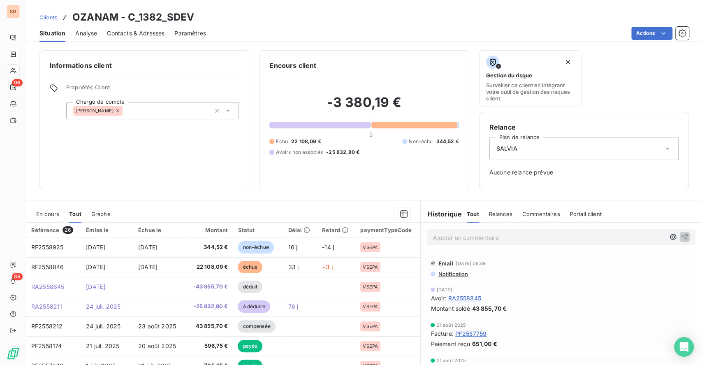
click at [50, 215] on span "En cours" at bounding box center [47, 213] width 23 height 7
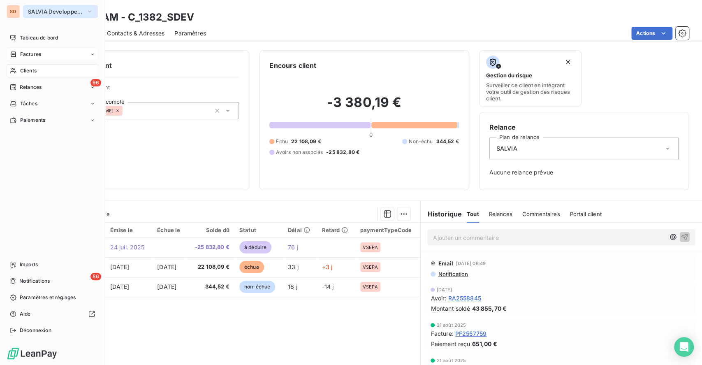
click at [52, 9] on span "SALVIA Developpement" at bounding box center [55, 11] width 55 height 7
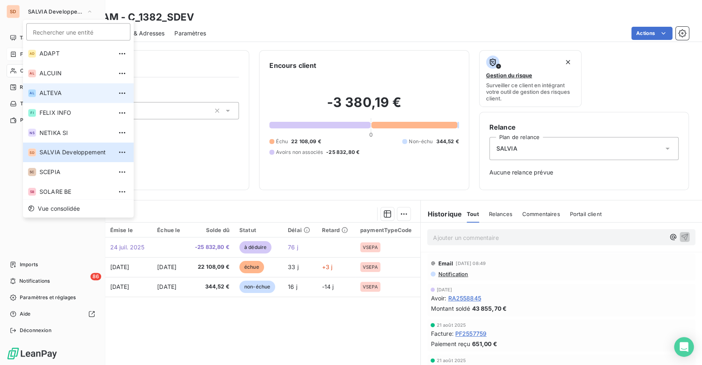
click at [56, 90] on span "ALTEVA" at bounding box center [75, 93] width 73 height 8
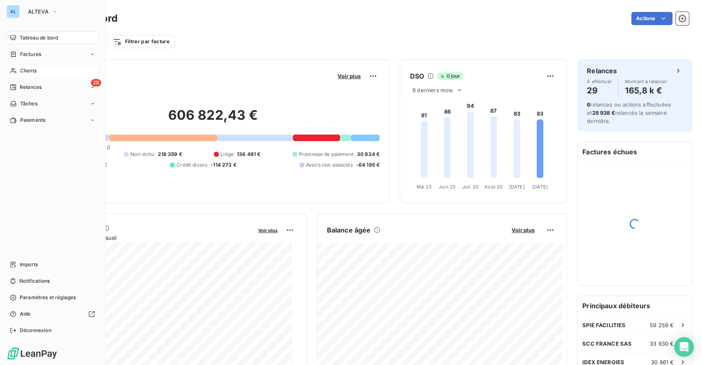
click at [28, 67] on span "Clients" at bounding box center [28, 70] width 16 height 7
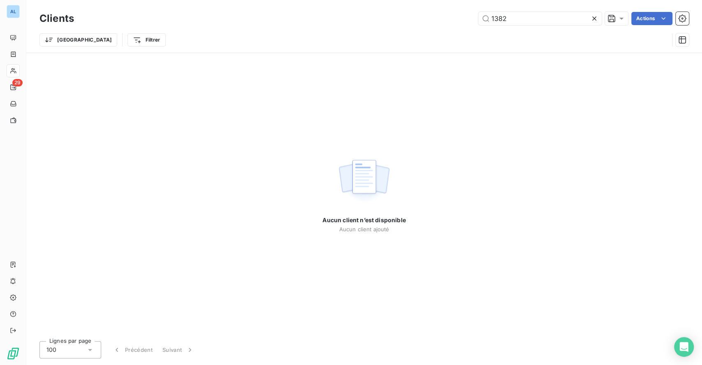
drag, startPoint x: 484, startPoint y: 18, endPoint x: 367, endPoint y: 18, distance: 116.8
click at [417, 18] on div "1382 Actions" at bounding box center [386, 18] width 605 height 13
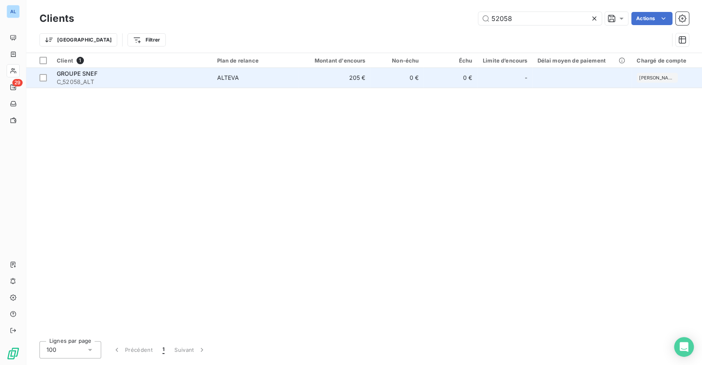
type input "52058"
click at [137, 83] on span "C_52058_ALT" at bounding box center [132, 82] width 150 height 8
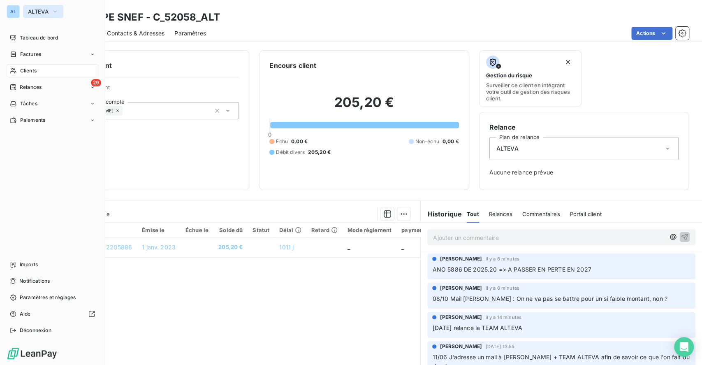
click at [34, 12] on span "ALTEVA" at bounding box center [38, 11] width 21 height 7
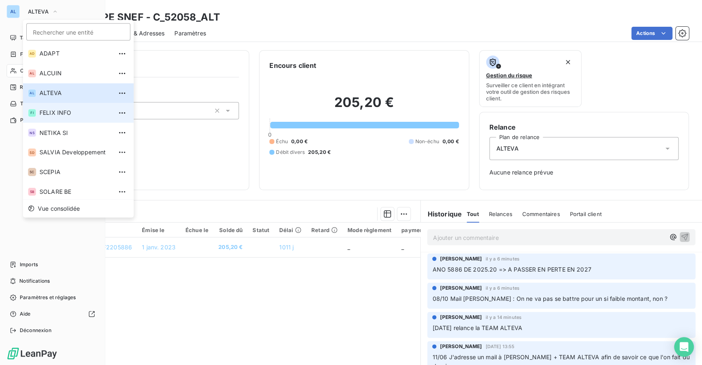
click at [51, 113] on span "FELIX INFO" at bounding box center [75, 113] width 73 height 8
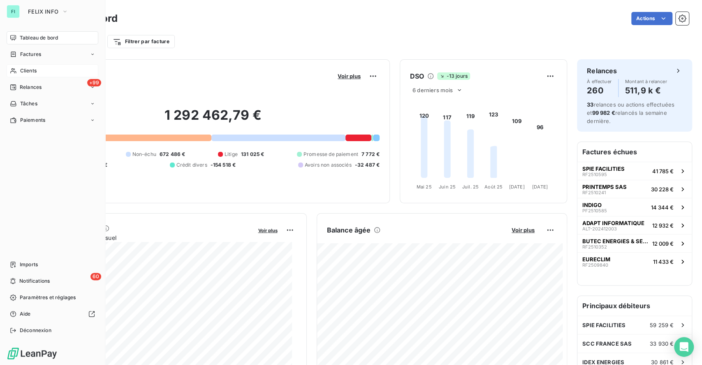
click at [35, 67] on span "Clients" at bounding box center [28, 70] width 16 height 7
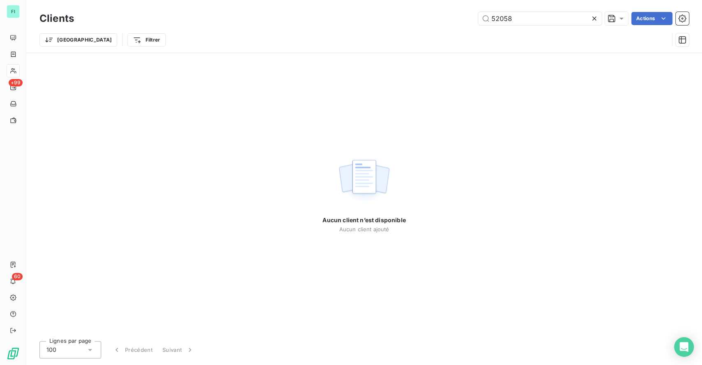
drag, startPoint x: 533, startPoint y: 19, endPoint x: 284, endPoint y: 24, distance: 248.8
click at [311, 23] on div "52058 Actions" at bounding box center [386, 18] width 605 height 13
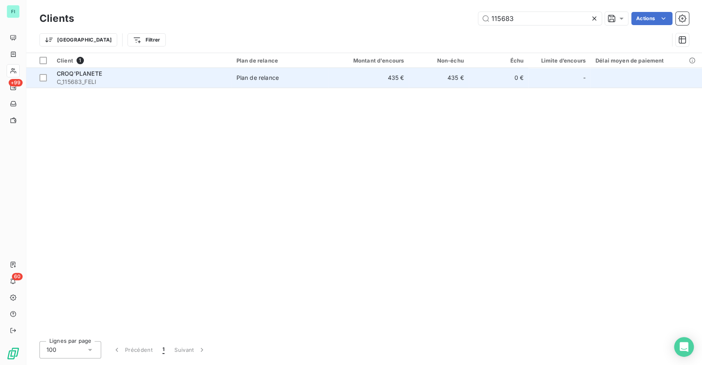
type input "115683"
click at [118, 77] on div "CROQ'PLANETE" at bounding box center [142, 73] width 170 height 8
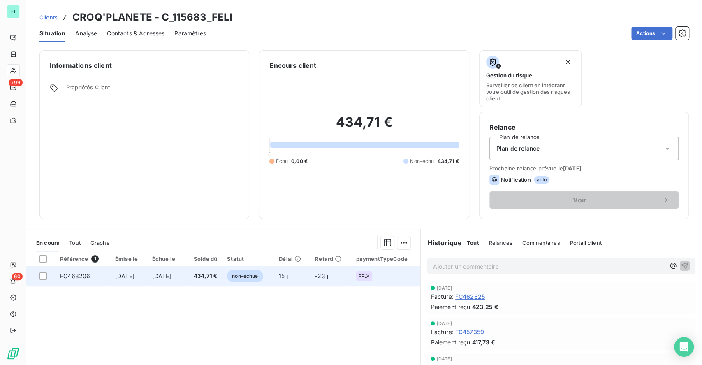
click at [115, 276] on span "[DATE]" at bounding box center [124, 275] width 19 height 7
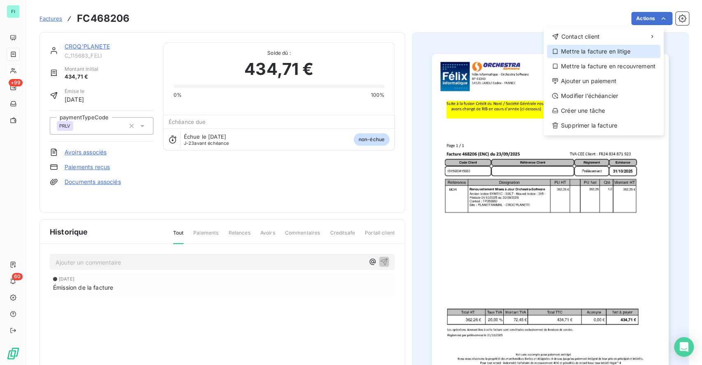
click at [609, 50] on div "Mettre la facture en litige" at bounding box center [603, 51] width 113 height 13
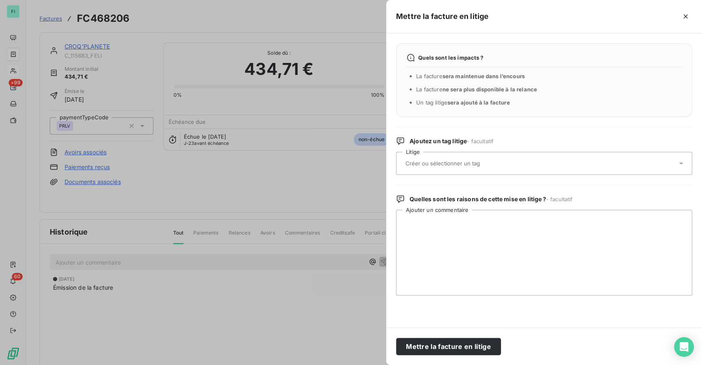
click at [452, 160] on input "text" at bounding box center [465, 163] width 120 height 7
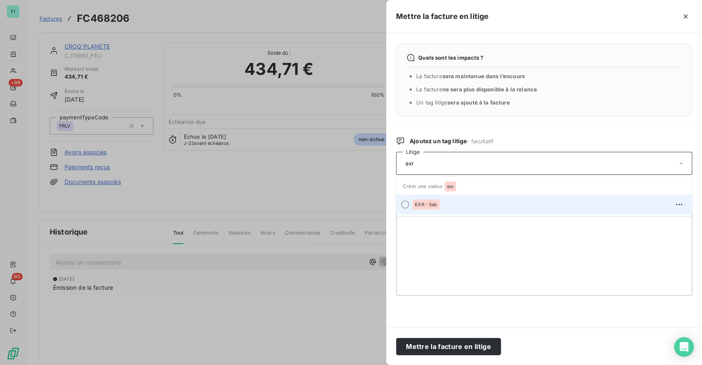
type input "exr"
click at [434, 200] on div "EXR - Seb" at bounding box center [425, 204] width 27 height 10
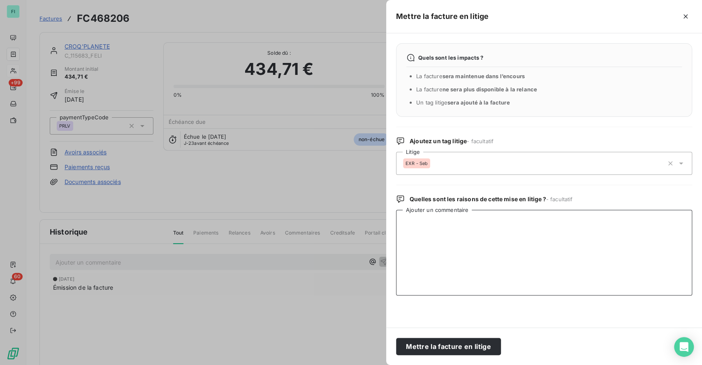
click at [441, 223] on textarea "Ajouter un commentaire" at bounding box center [544, 253] width 296 height 86
paste textarea "Bonjour Monsieur [PERSON_NAME], Pour faire suite à votre demande, nous vous inv…"
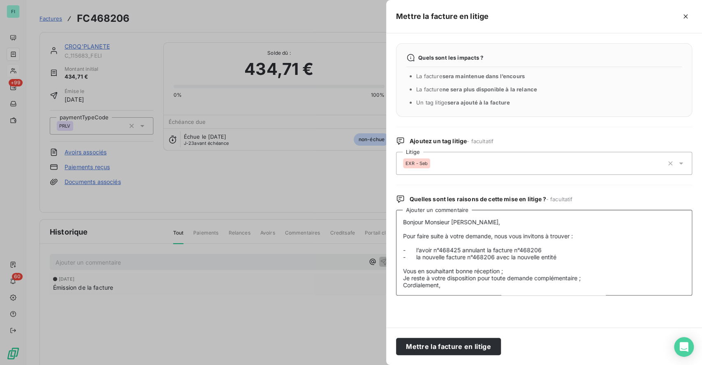
scroll to position [83, 0]
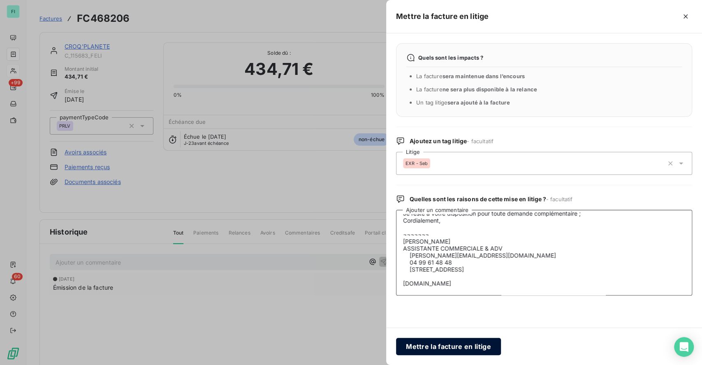
type textarea "Bonjour Monsieur [PERSON_NAME], Pour faire suite à votre demande, nous vous inv…"
click at [439, 348] on button "Mettre la facture en litige" at bounding box center [448, 346] width 105 height 17
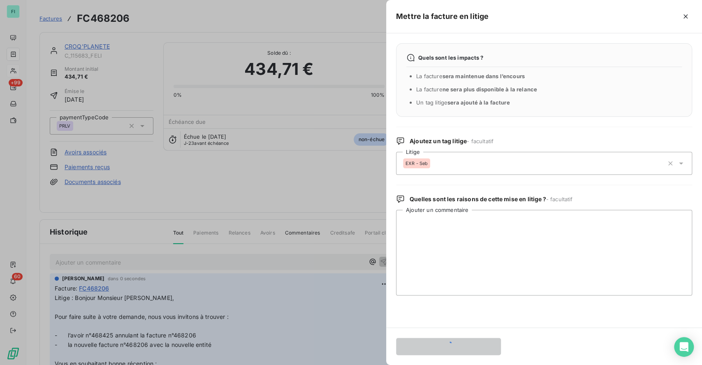
scroll to position [0, 0]
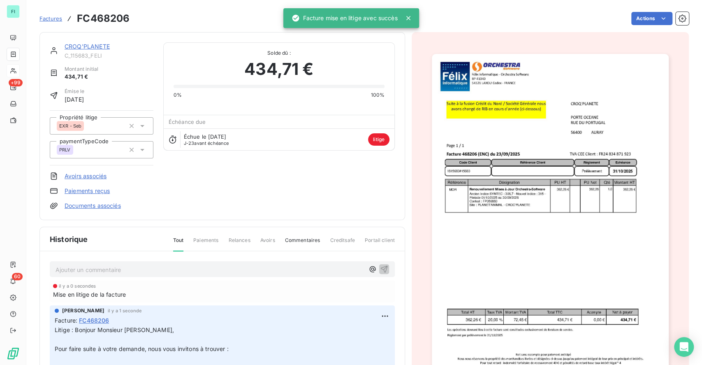
click at [90, 46] on link "CROQ'PLANETE" at bounding box center [87, 46] width 45 height 7
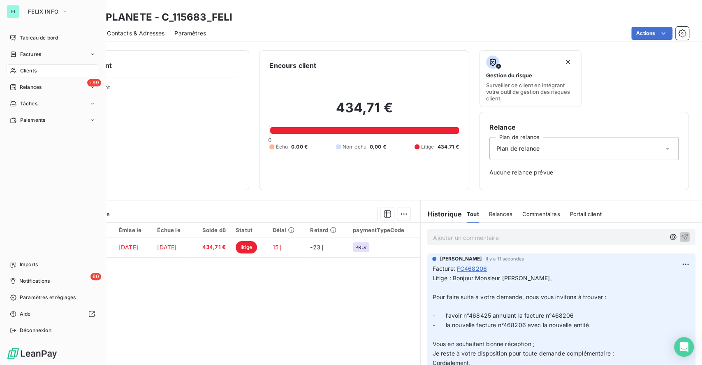
click at [34, 67] on span "Clients" at bounding box center [28, 70] width 16 height 7
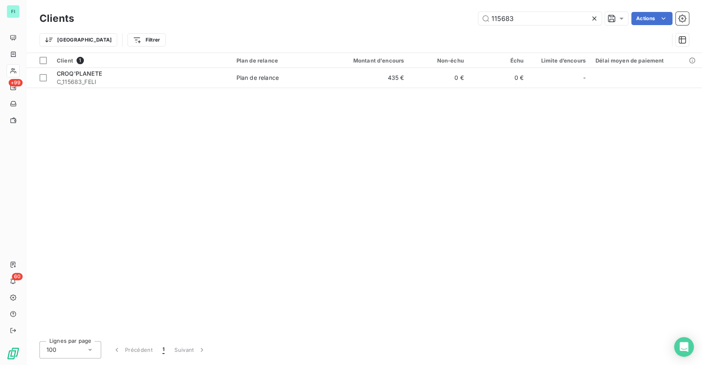
drag, startPoint x: 528, startPoint y: 20, endPoint x: 346, endPoint y: 16, distance: 182.6
click at [360, 19] on div "115683 Actions" at bounding box center [386, 18] width 605 height 13
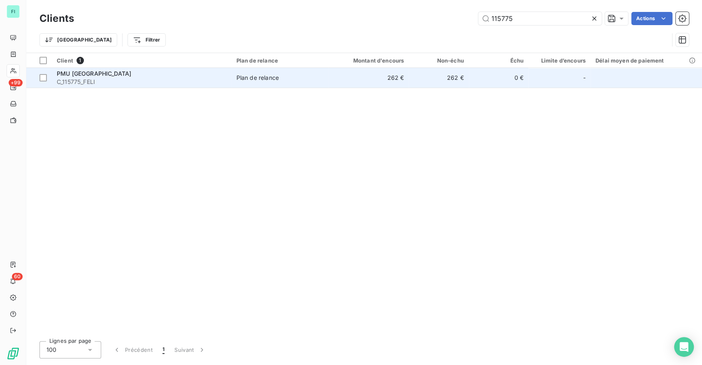
type input "115775"
click at [282, 80] on span "Plan de relance" at bounding box center [280, 78] width 88 height 8
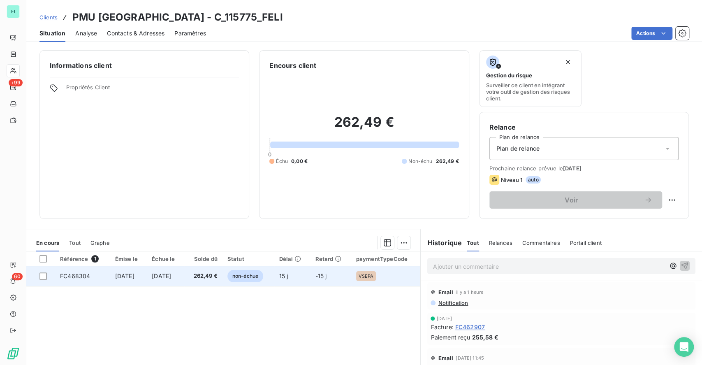
click at [263, 275] on span "non-échue" at bounding box center [245, 276] width 36 height 12
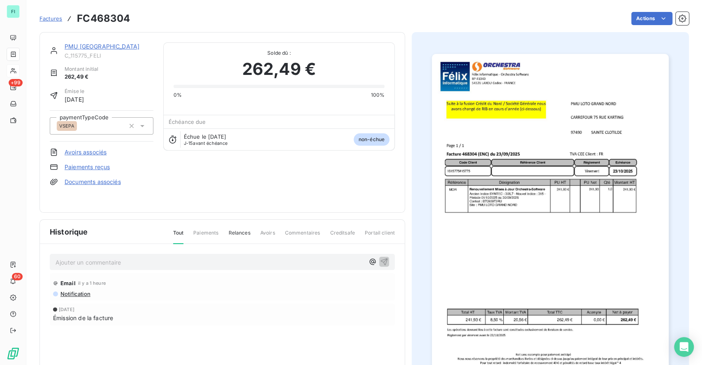
click at [102, 258] on p "Ajouter un commentaire ﻿" at bounding box center [209, 262] width 309 height 10
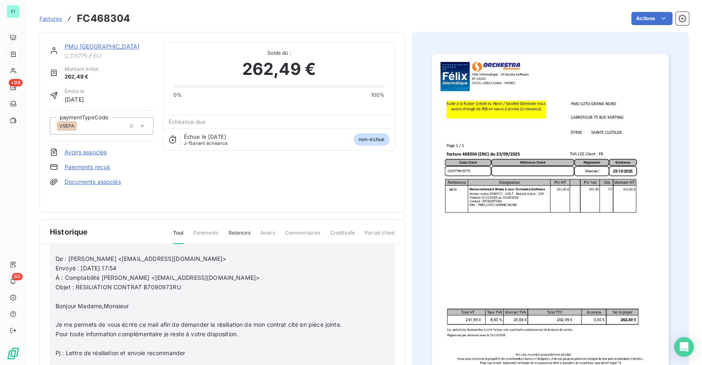
scroll to position [164, 0]
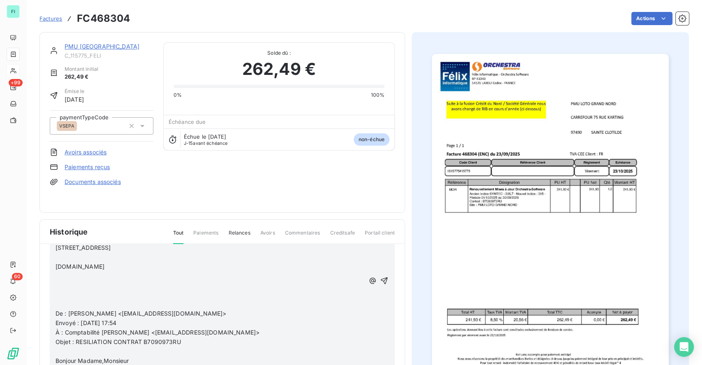
click at [381, 277] on icon "button" at bounding box center [384, 280] width 7 height 7
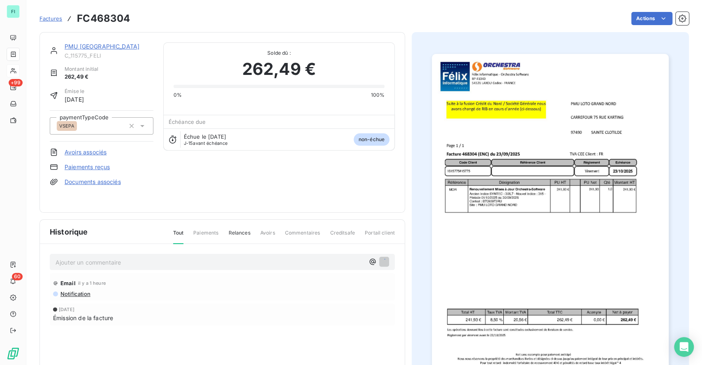
scroll to position [0, 0]
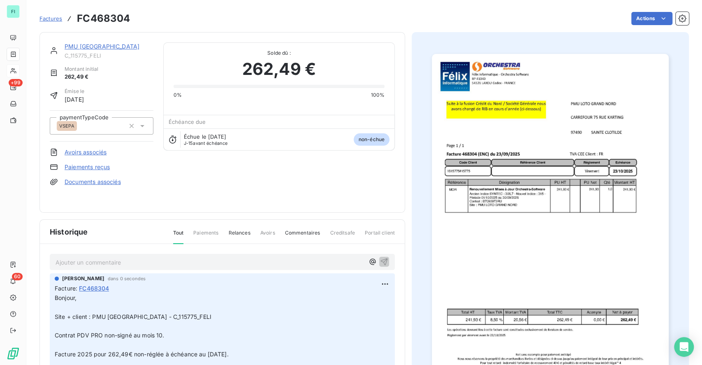
click at [95, 45] on link "PMU [GEOGRAPHIC_DATA]" at bounding box center [102, 46] width 75 height 7
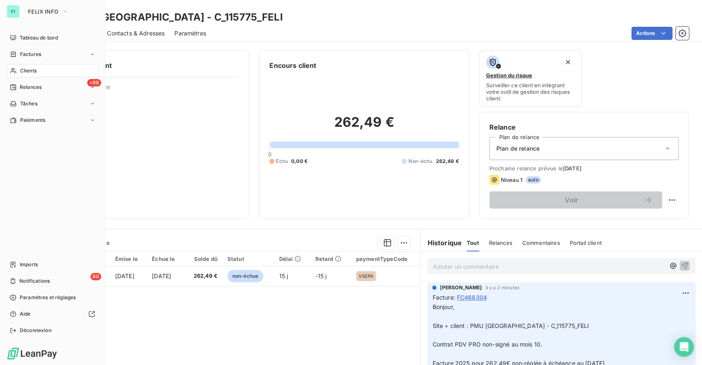
click at [40, 72] on div "Clients" at bounding box center [53, 70] width 92 height 13
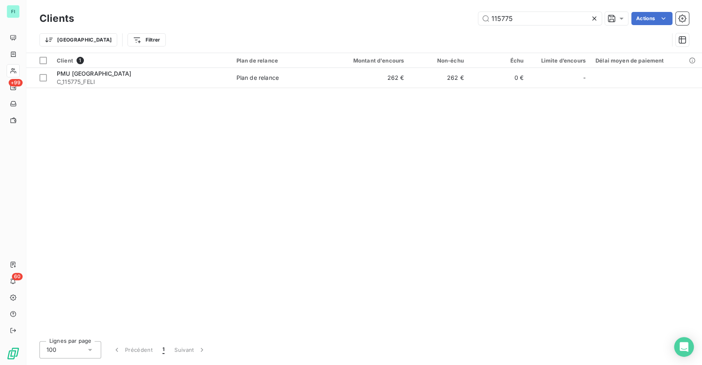
drag, startPoint x: 451, startPoint y: 17, endPoint x: 328, endPoint y: 18, distance: 122.5
click at [350, 17] on div "115775 Actions" at bounding box center [386, 18] width 605 height 13
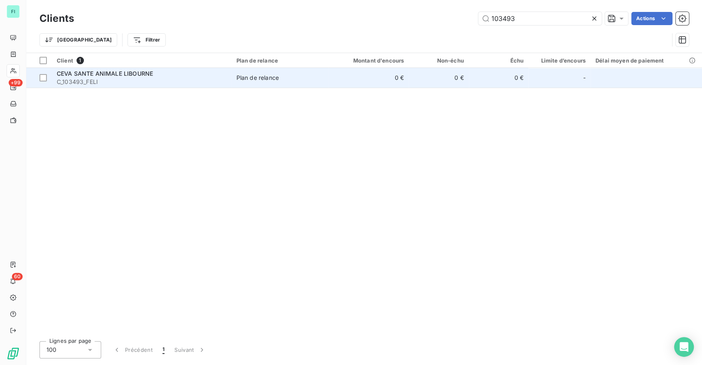
type input "103493"
click at [163, 76] on div "CEVA SANTE ANIMALE LIBOURNE" at bounding box center [142, 73] width 170 height 8
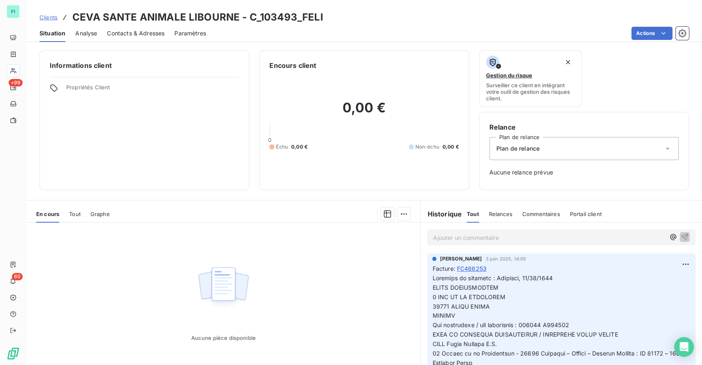
click at [136, 29] on span "Contacts & Adresses" at bounding box center [136, 33] width 58 height 8
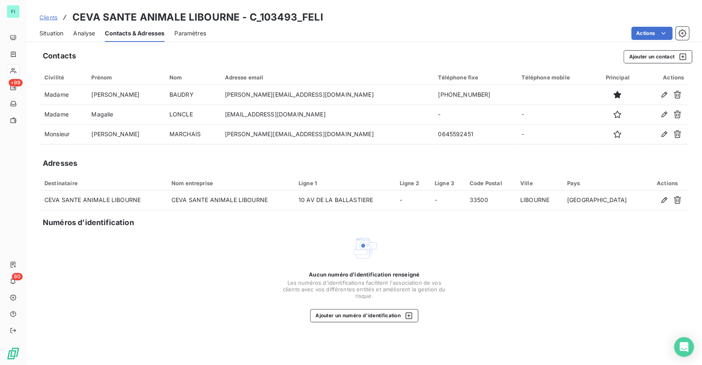
click at [51, 35] on span "Situation" at bounding box center [51, 33] width 24 height 8
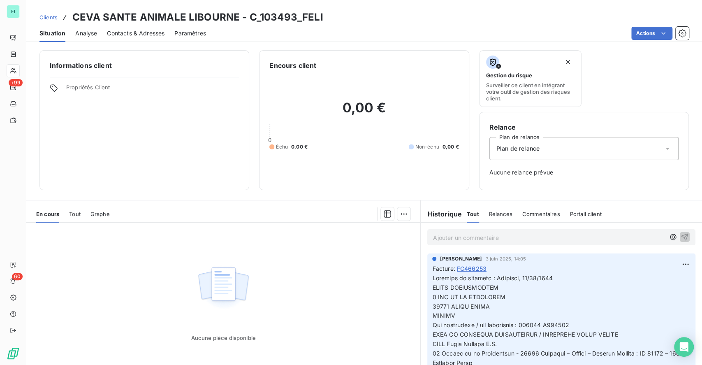
scroll to position [55, 0]
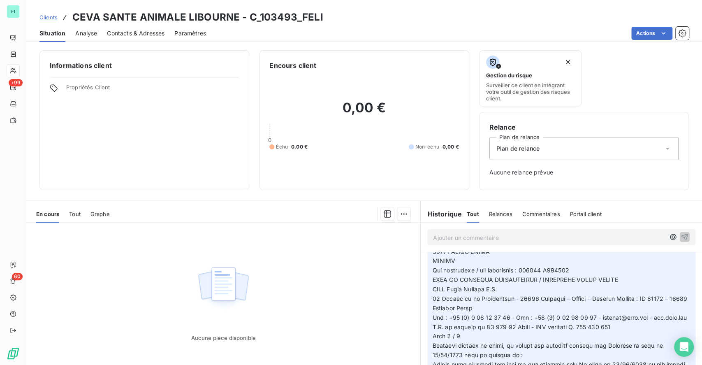
click at [147, 33] on span "Contacts & Adresses" at bounding box center [136, 33] width 58 height 8
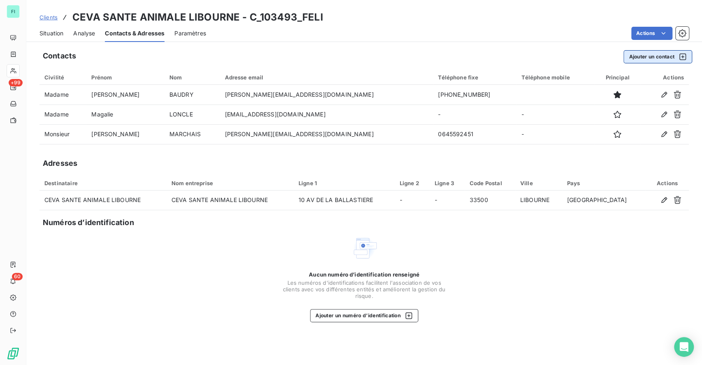
click at [645, 54] on button "Ajouter un contact" at bounding box center [657, 56] width 69 height 13
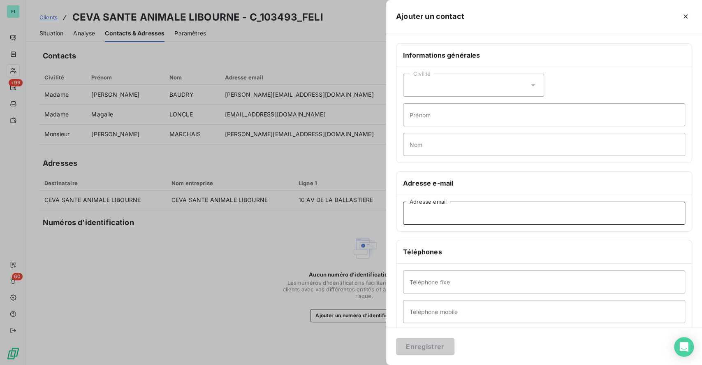
click at [453, 213] on input "Adresse email" at bounding box center [544, 212] width 282 height 23
paste input "[EMAIL_ADDRESS][DOMAIN_NAME]"
type input "[EMAIL_ADDRESS][DOMAIN_NAME]"
click at [430, 344] on button "Enregistrer" at bounding box center [425, 346] width 58 height 17
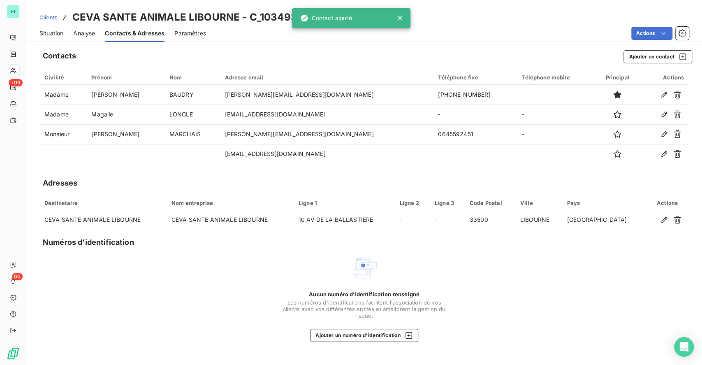
click at [613, 153] on icon "button" at bounding box center [616, 153] width 7 height 7
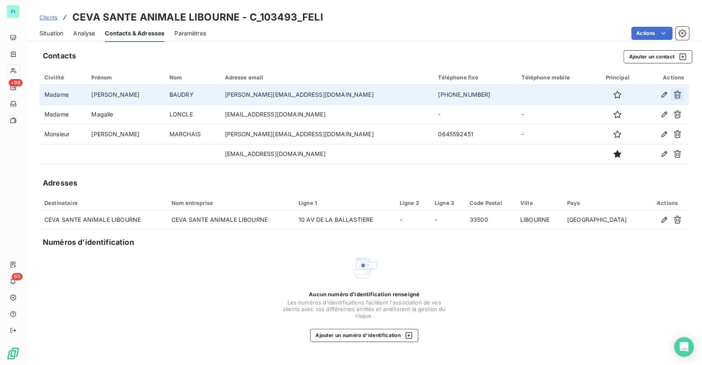
click at [680, 94] on icon "button" at bounding box center [677, 94] width 8 height 8
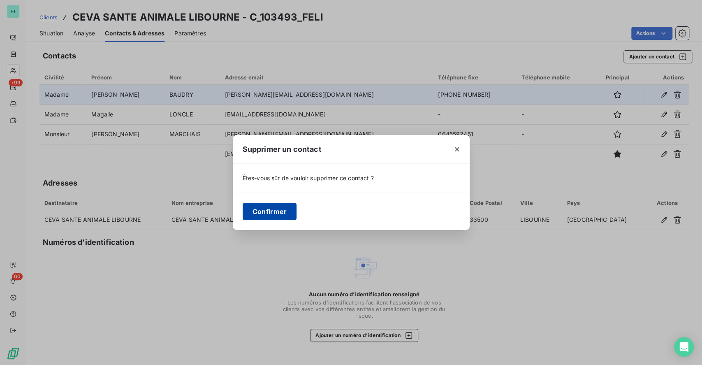
click at [271, 206] on button "Confirmer" at bounding box center [270, 211] width 54 height 17
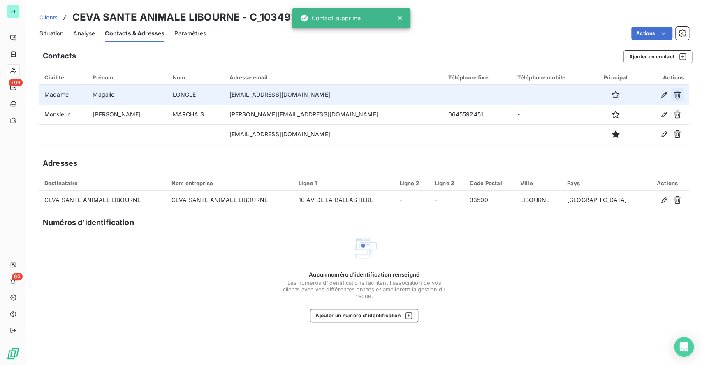
click at [674, 92] on icon "button" at bounding box center [676, 95] width 7 height 8
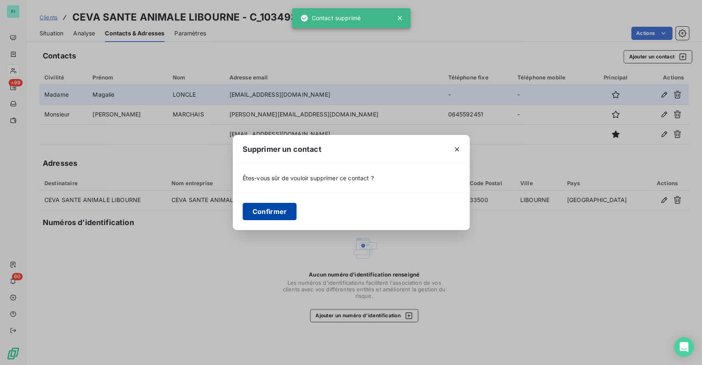
click at [272, 212] on button "Confirmer" at bounding box center [270, 211] width 54 height 17
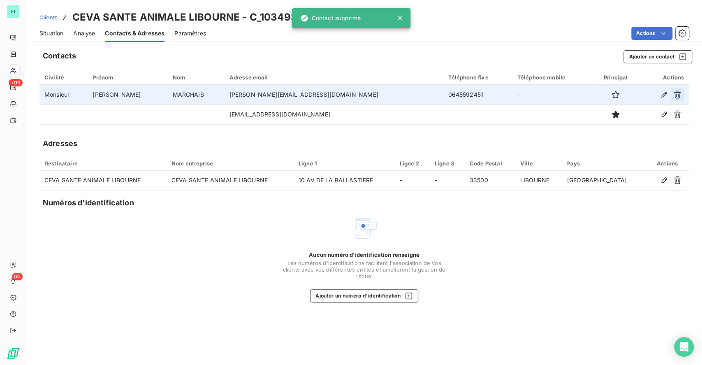
click at [675, 95] on icon "button" at bounding box center [677, 94] width 8 height 8
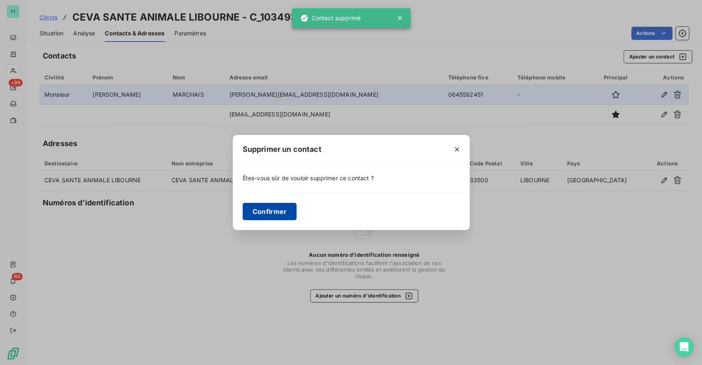
click at [283, 209] on button "Confirmer" at bounding box center [270, 211] width 54 height 17
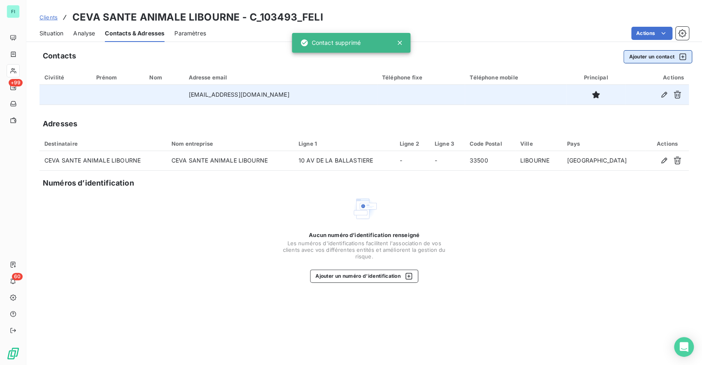
click at [650, 52] on button "Ajouter un contact" at bounding box center [657, 56] width 69 height 13
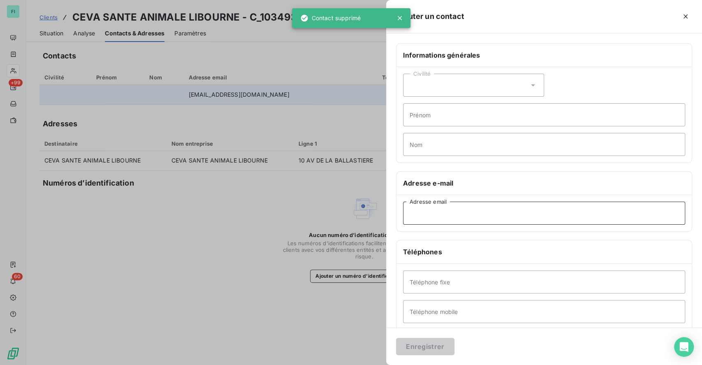
click at [438, 212] on input "Adresse email" at bounding box center [544, 212] width 282 height 23
paste input "accounting.s602@ceva.com"
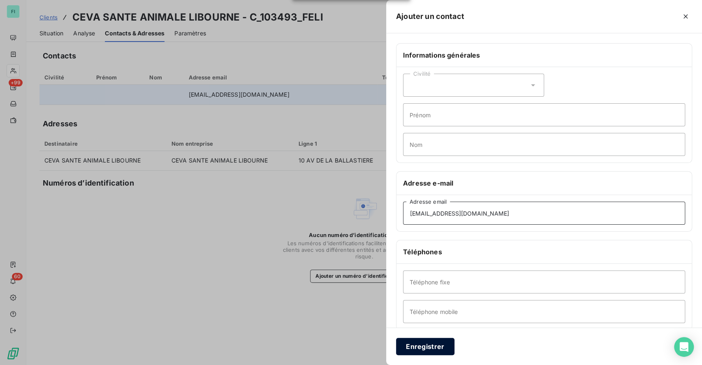
type input "accounting.s602@ceva.com"
click at [437, 346] on button "Enregistrer" at bounding box center [425, 346] width 58 height 17
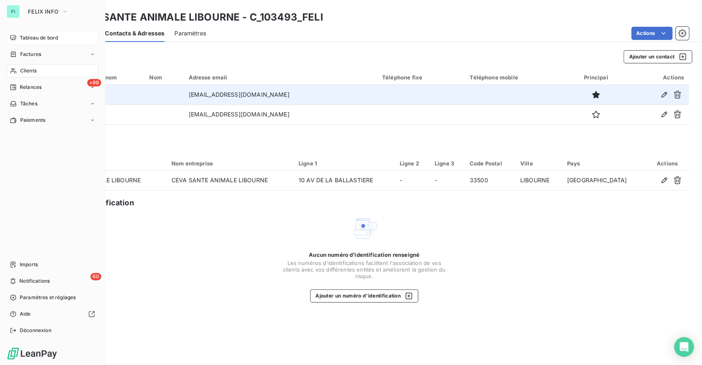
click at [28, 36] on span "Tableau de bord" at bounding box center [39, 37] width 38 height 7
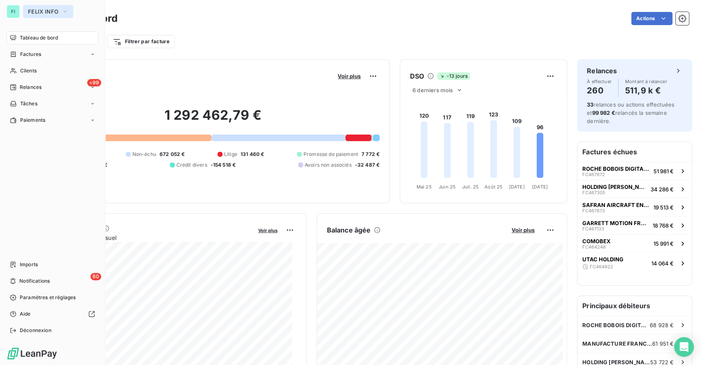
click at [43, 13] on span "FELIX INFO" at bounding box center [43, 11] width 30 height 7
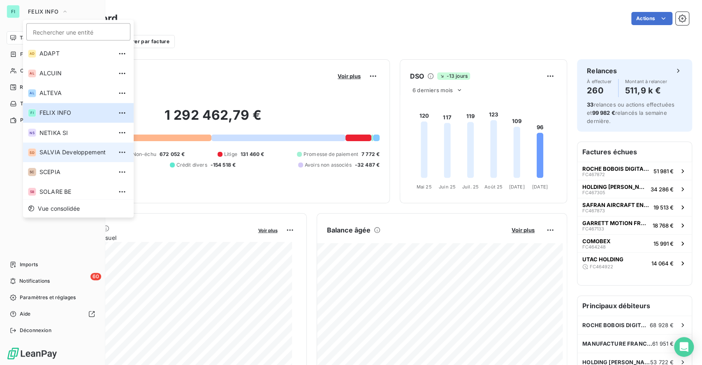
click at [64, 150] on span "SALVIA Developpement" at bounding box center [75, 152] width 73 height 8
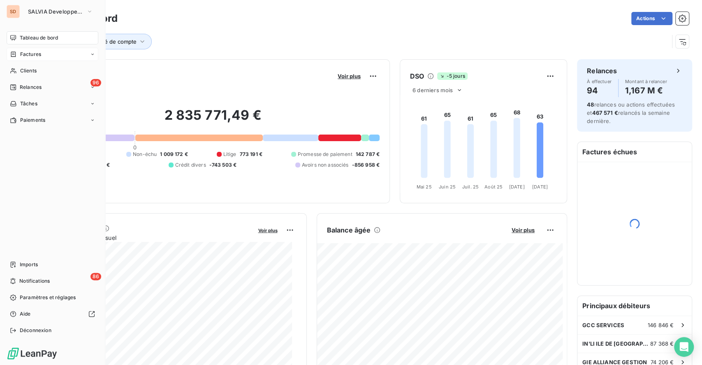
click at [30, 53] on span "Factures" at bounding box center [30, 54] width 21 height 7
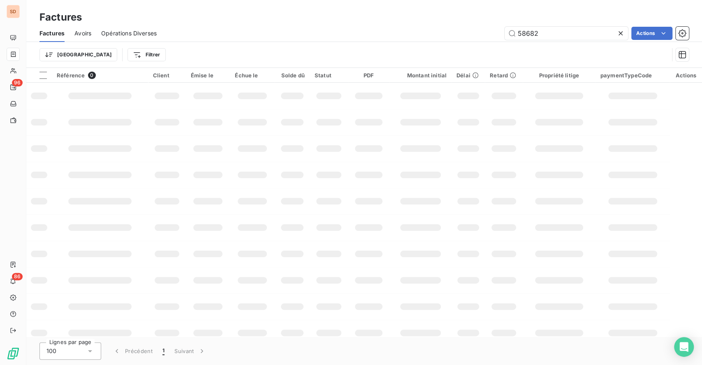
drag, startPoint x: 557, startPoint y: 34, endPoint x: 446, endPoint y: 32, distance: 110.6
click at [466, 36] on div "58682 Actions" at bounding box center [427, 33] width 522 height 13
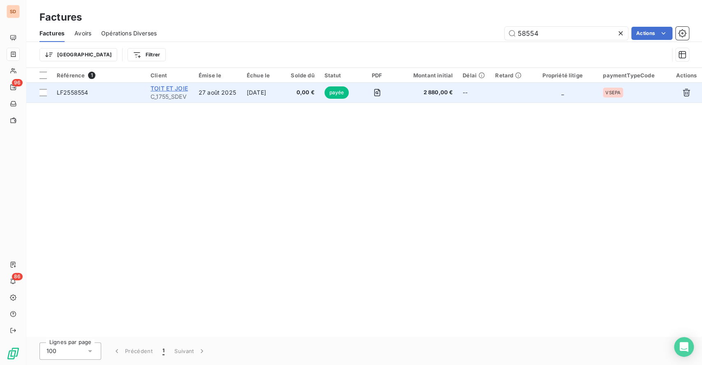
type input "58554"
click at [180, 87] on span "TOIT ET JOIE" at bounding box center [168, 88] width 37 height 7
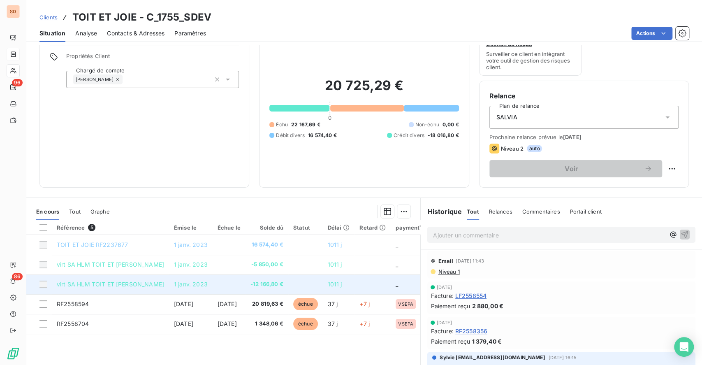
scroll to position [14, 0]
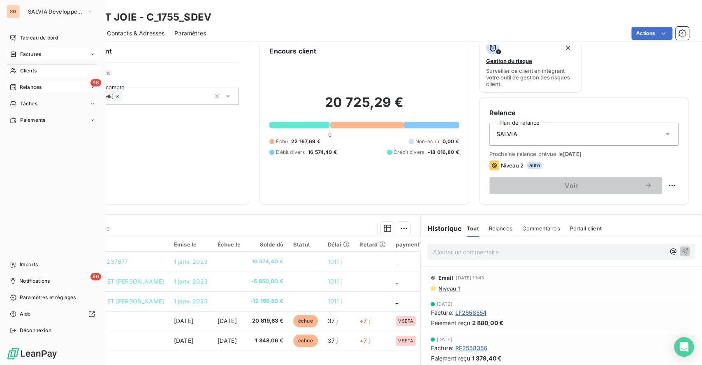
click at [31, 88] on span "Relances" at bounding box center [31, 86] width 22 height 7
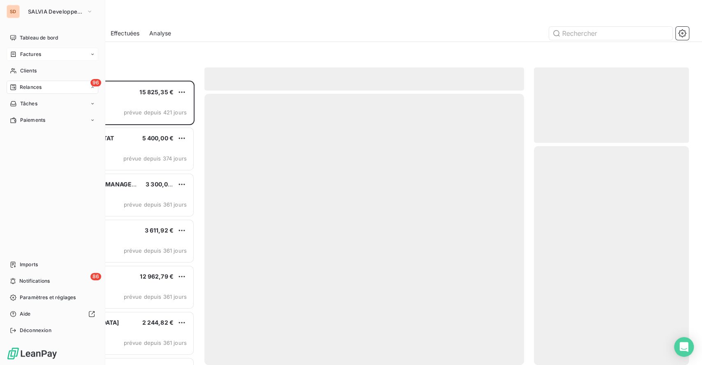
scroll to position [275, 146]
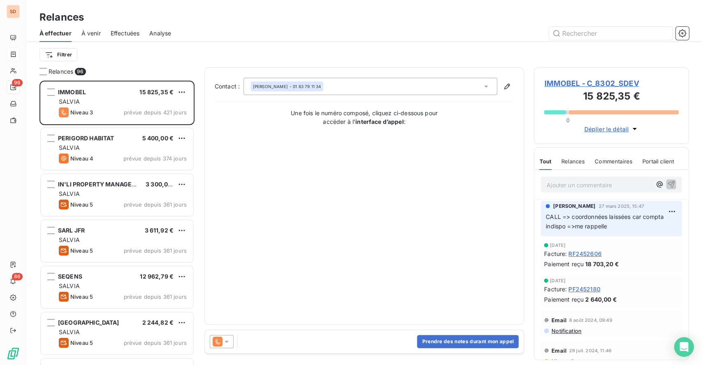
click at [575, 79] on span "IMMOBEL - C_8302_SDEV" at bounding box center [611, 83] width 134 height 11
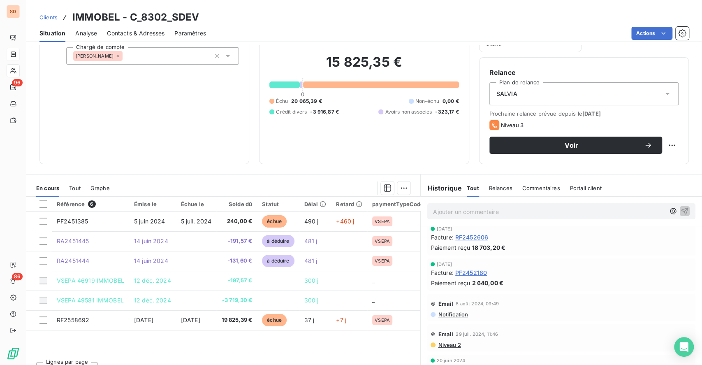
scroll to position [164, 0]
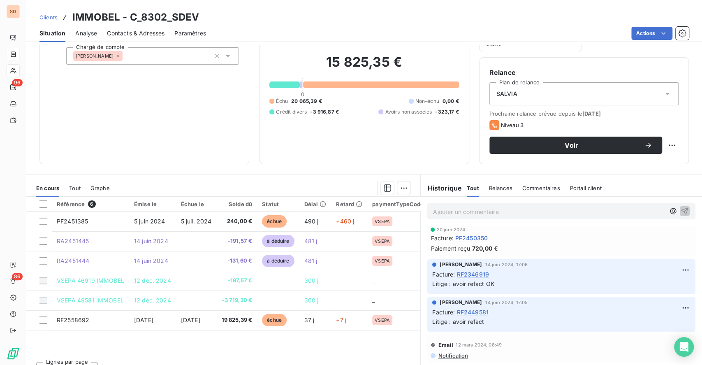
click at [135, 33] on span "Contacts & Adresses" at bounding box center [136, 33] width 58 height 8
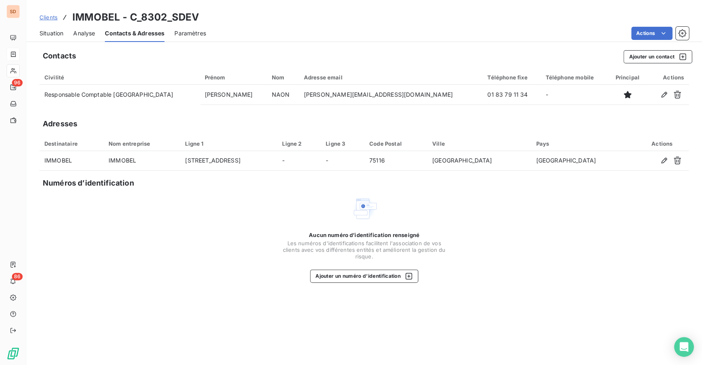
click at [56, 34] on span "Situation" at bounding box center [51, 33] width 24 height 8
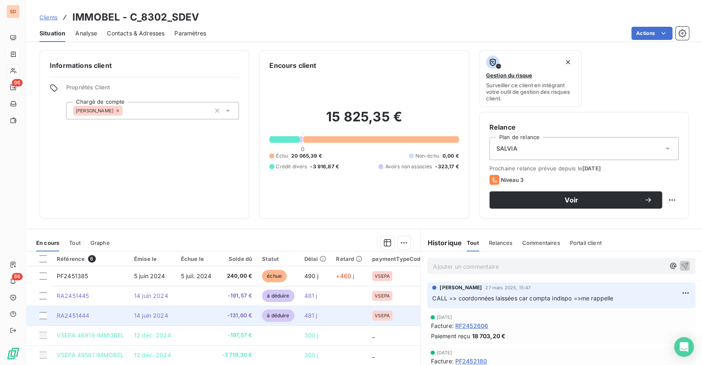
scroll to position [55, 0]
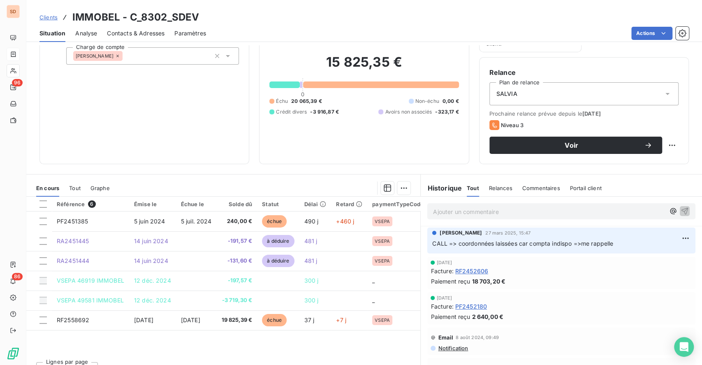
click at [73, 187] on span "Tout" at bounding box center [75, 188] width 12 height 7
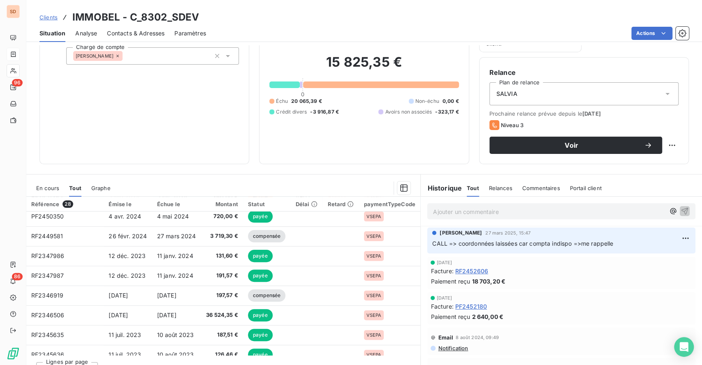
scroll to position [219, 0]
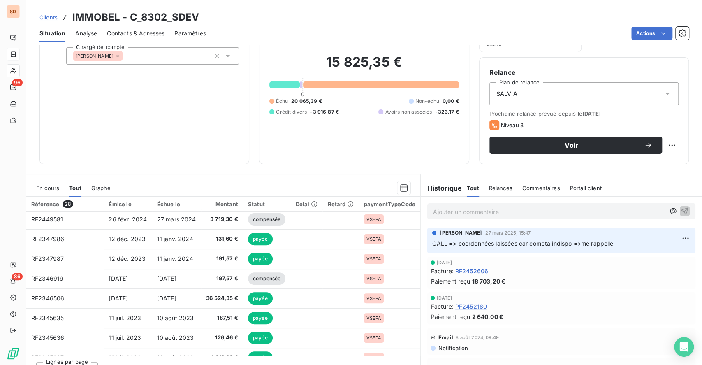
click at [50, 189] on span "En cours" at bounding box center [47, 188] width 23 height 7
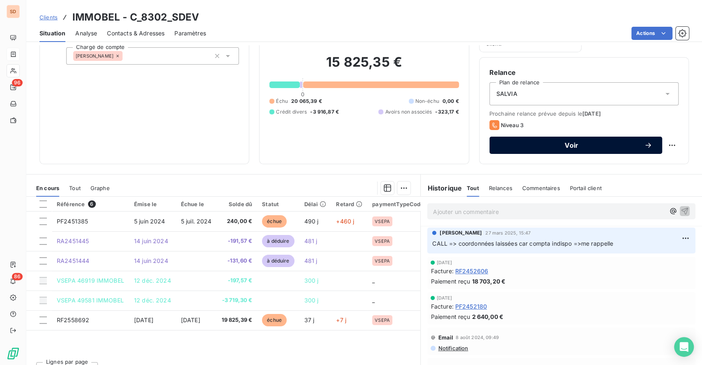
click at [549, 150] on button "Voir" at bounding box center [575, 144] width 173 height 17
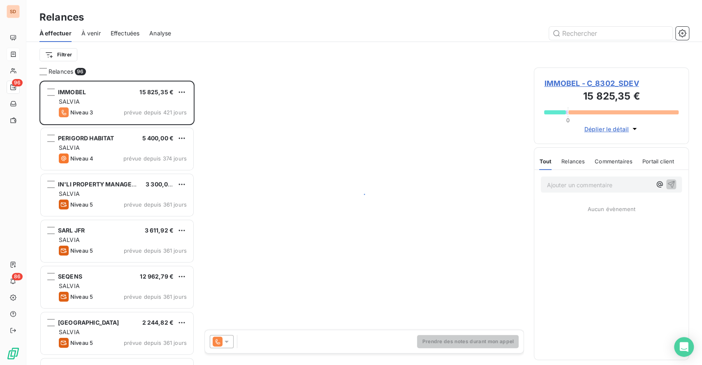
scroll to position [275, 146]
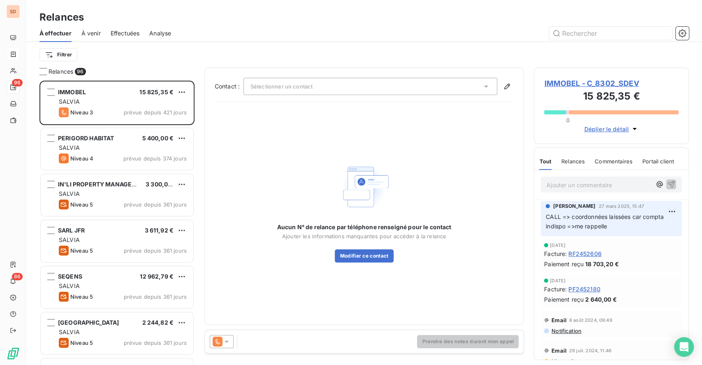
click at [231, 345] on div at bounding box center [222, 341] width 24 height 13
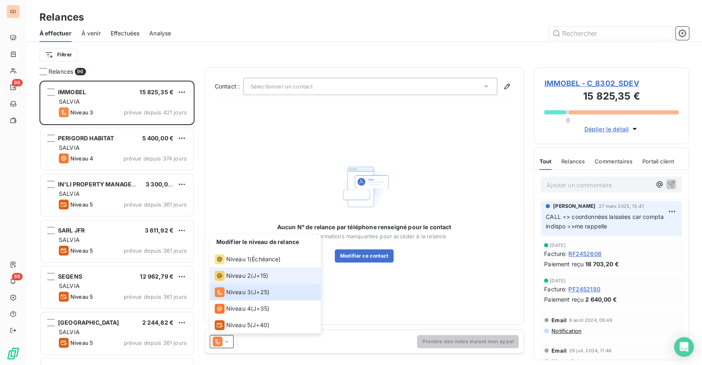
click at [240, 276] on span "Niveau 2" at bounding box center [238, 275] width 25 height 8
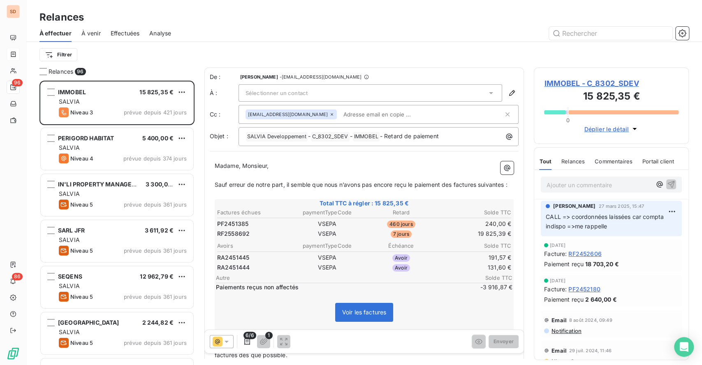
click at [477, 94] on div "Sélectionner un contact" at bounding box center [370, 92] width 264 height 17
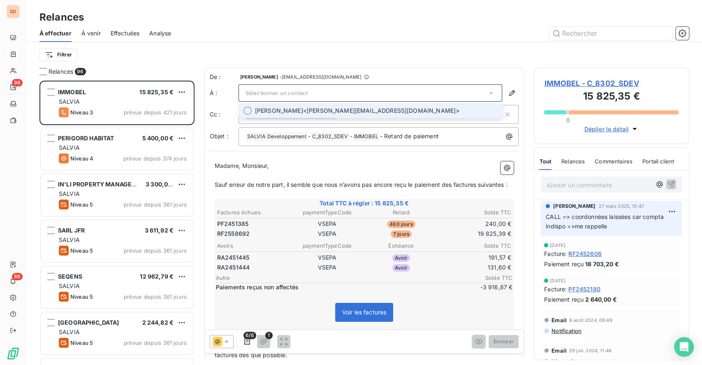
click at [368, 108] on span "Christine NAON <christine.naon@immobelgroup.com>" at bounding box center [376, 110] width 243 height 8
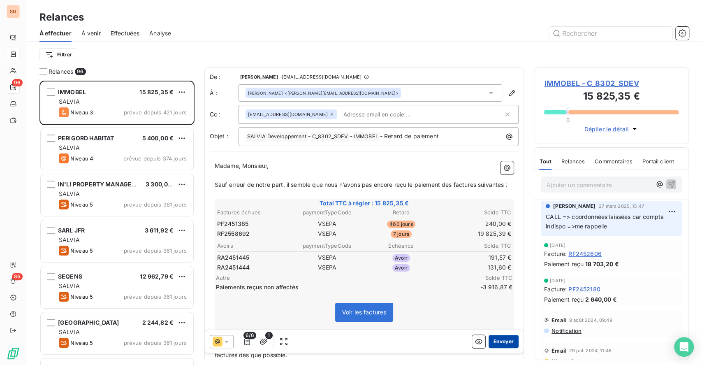
click at [496, 340] on button "Envoyer" at bounding box center [503, 341] width 30 height 13
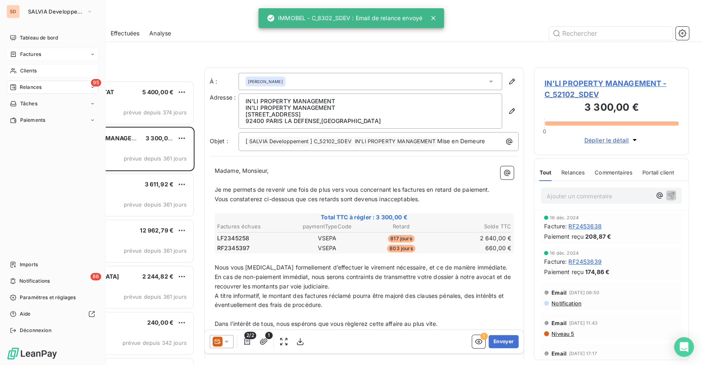
click at [25, 69] on span "Clients" at bounding box center [28, 70] width 16 height 7
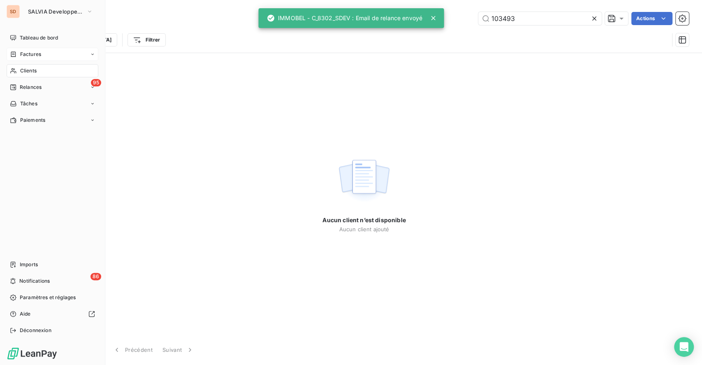
drag, startPoint x: 31, startPoint y: 67, endPoint x: 131, endPoint y: 65, distance: 99.5
click at [32, 67] on span "Clients" at bounding box center [28, 70] width 16 height 7
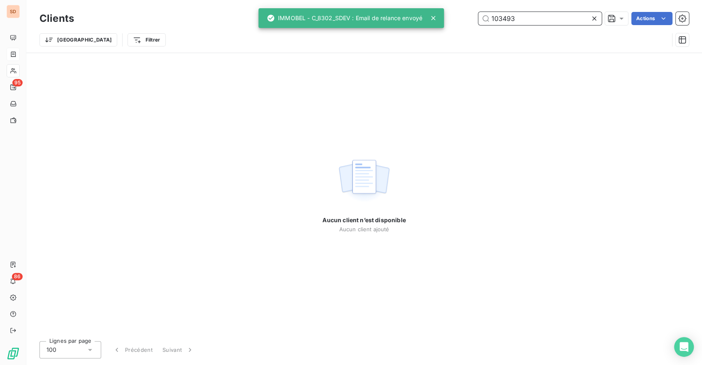
drag, startPoint x: 525, startPoint y: 18, endPoint x: 338, endPoint y: 18, distance: 186.6
click at [353, 19] on div "SD 95 86 Clients 103493 Actions Trier Filtrer Aucun client n’est disponible Auc…" at bounding box center [351, 182] width 702 height 365
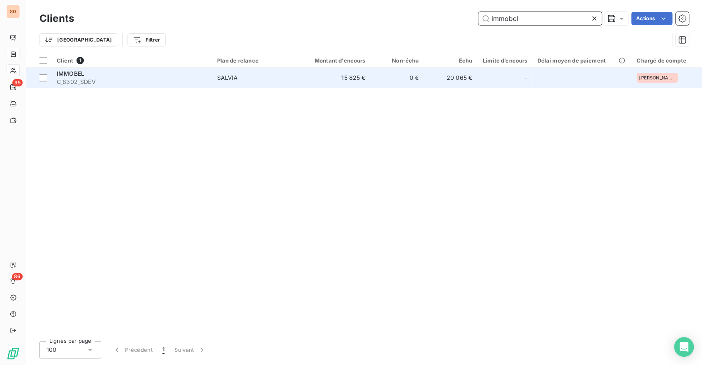
type input "immobel"
click at [155, 79] on span "C_8302_SDEV" at bounding box center [132, 82] width 150 height 8
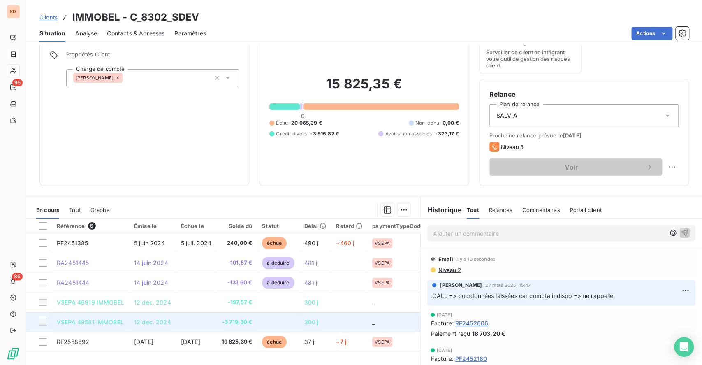
scroll to position [55, 0]
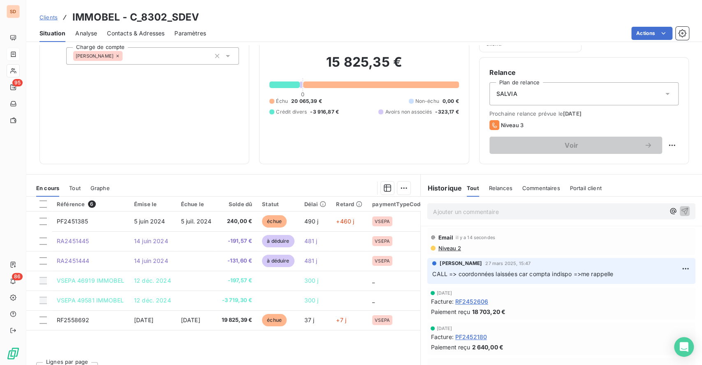
click at [444, 247] on span "Niveau 2" at bounding box center [448, 248] width 23 height 7
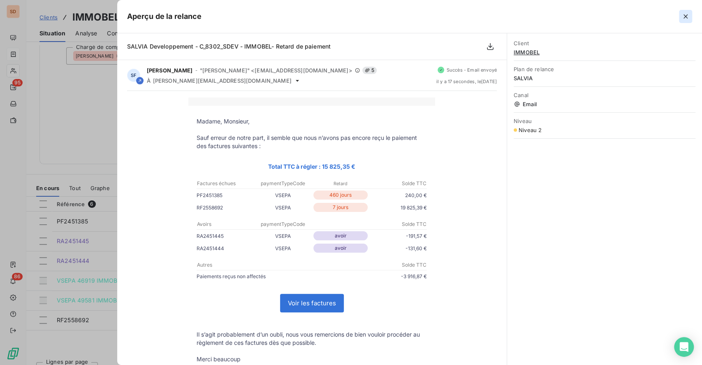
click at [685, 18] on icon "button" at bounding box center [685, 16] width 8 height 8
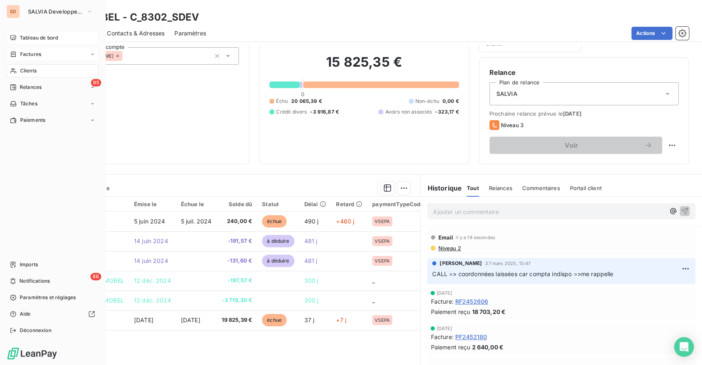
click at [26, 35] on span "Tableau de bord" at bounding box center [39, 37] width 38 height 7
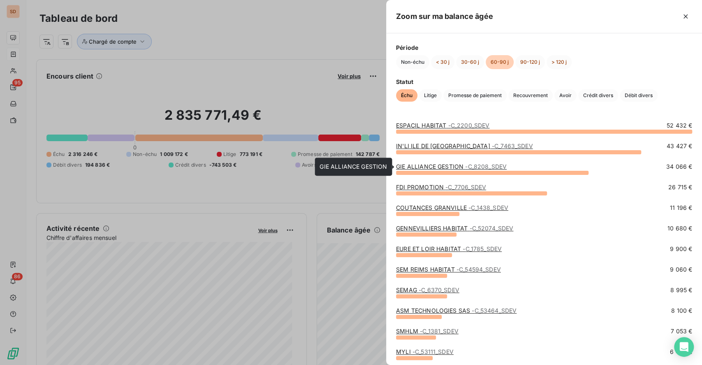
click at [449, 166] on link "GIE ALLIANCE GESTION - C_8208_SDEV" at bounding box center [451, 166] width 111 height 7
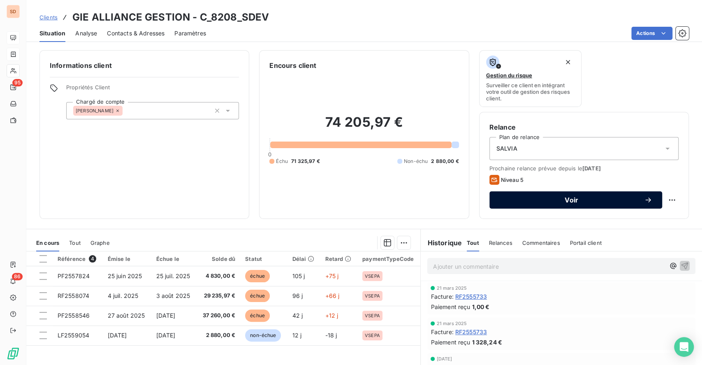
click at [553, 197] on span "Voir" at bounding box center [571, 200] width 145 height 7
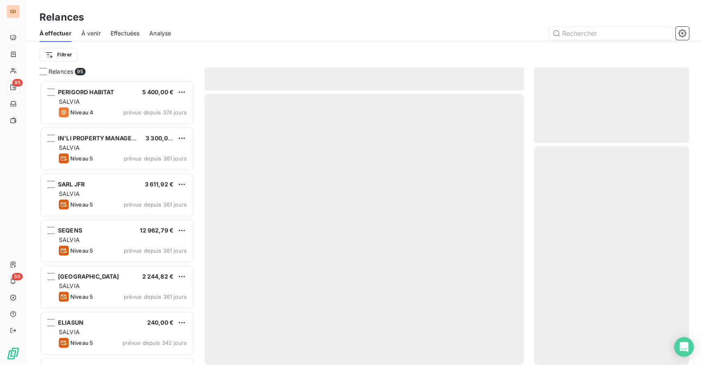
scroll to position [275, 146]
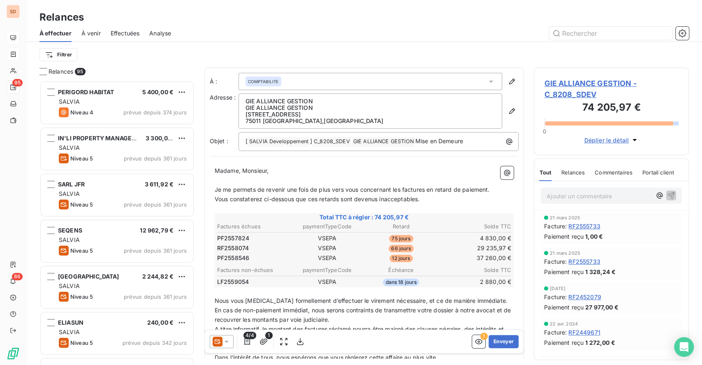
click at [228, 341] on icon at bounding box center [226, 341] width 8 height 8
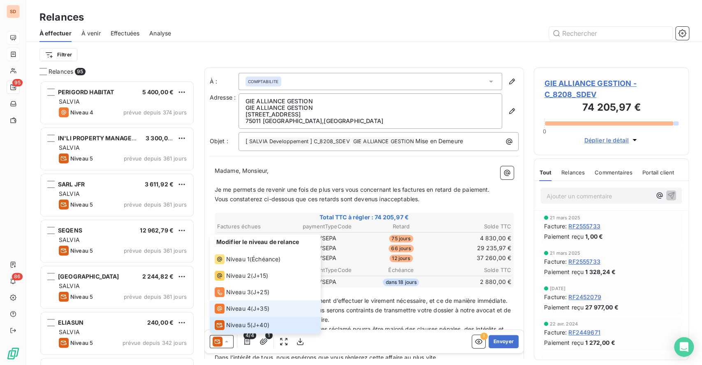
click at [236, 308] on span "Niveau 4" at bounding box center [238, 308] width 25 height 8
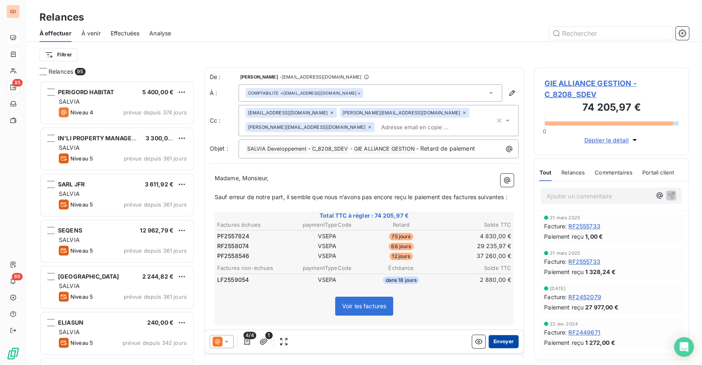
click at [490, 343] on button "Envoyer" at bounding box center [503, 341] width 30 height 13
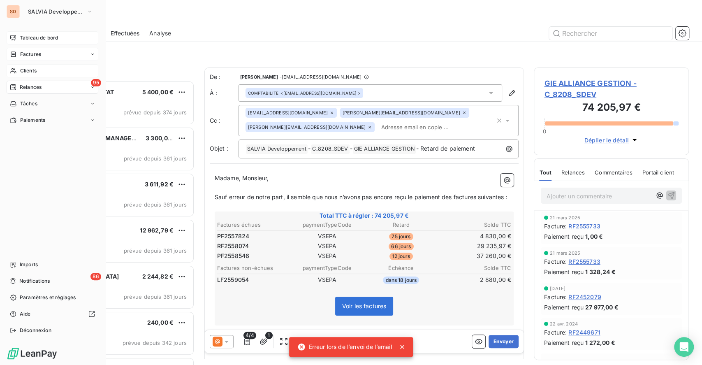
click at [28, 69] on span "Clients" at bounding box center [28, 70] width 16 height 7
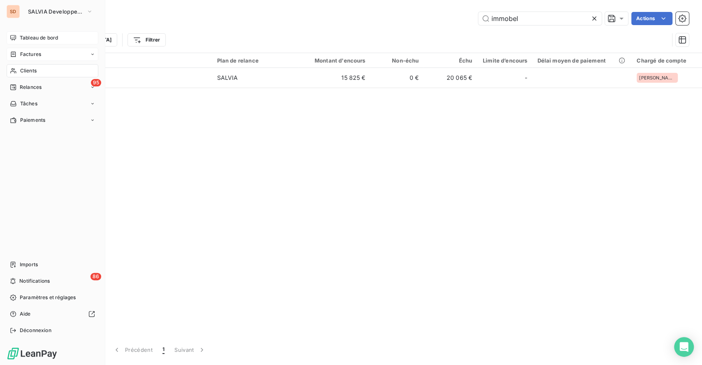
click at [34, 35] on span "Tableau de bord" at bounding box center [39, 37] width 38 height 7
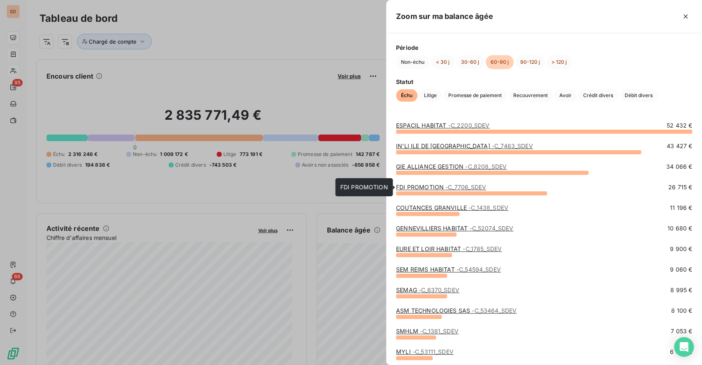
click at [460, 187] on span "- C_7706_SDEV" at bounding box center [465, 186] width 41 height 7
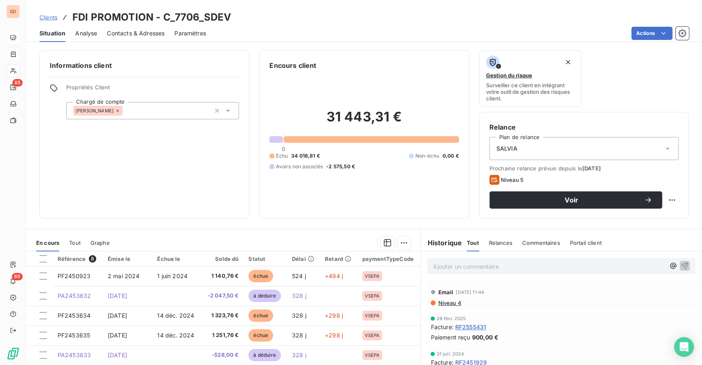
click at [146, 33] on span "Contacts & Adresses" at bounding box center [136, 33] width 58 height 8
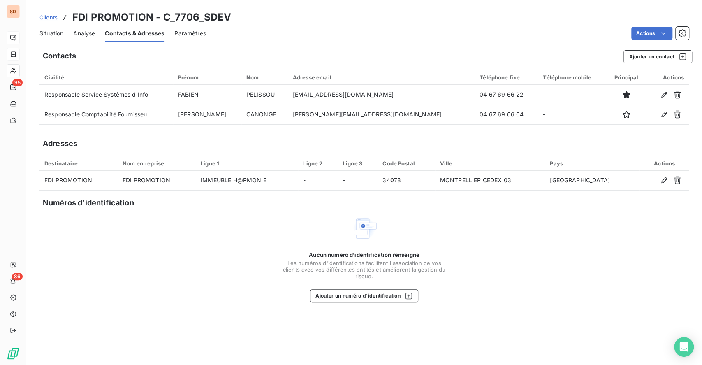
click at [53, 31] on span "Situation" at bounding box center [51, 33] width 24 height 8
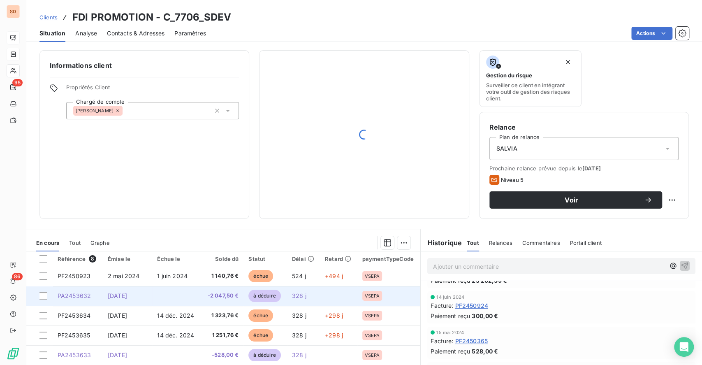
scroll to position [109, 0]
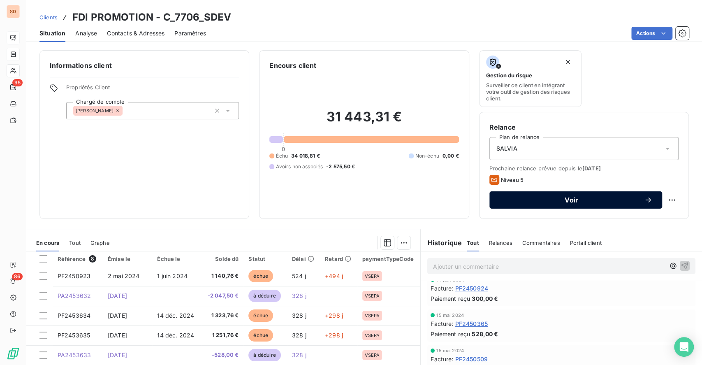
click at [554, 206] on button "Voir" at bounding box center [575, 199] width 173 height 17
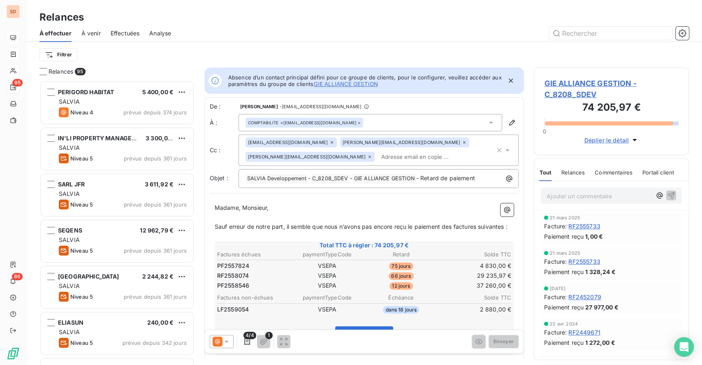
scroll to position [9, 9]
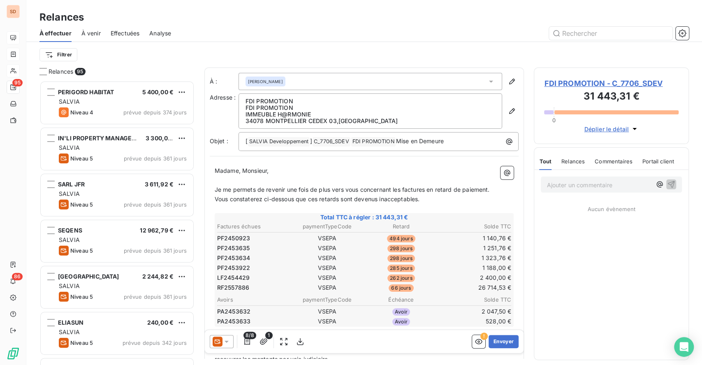
click at [227, 342] on icon at bounding box center [226, 341] width 8 height 8
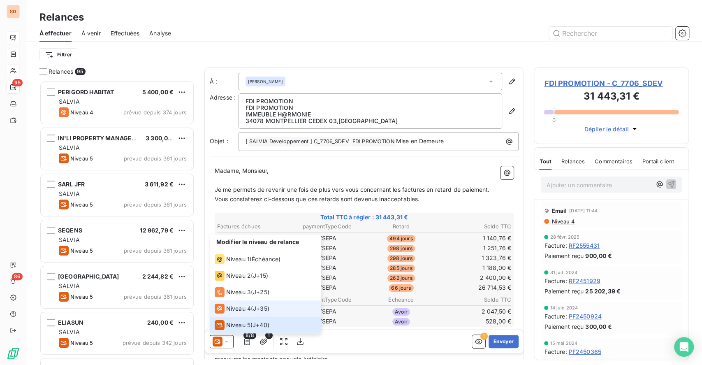
click at [227, 306] on span "Niveau 4" at bounding box center [238, 308] width 25 height 8
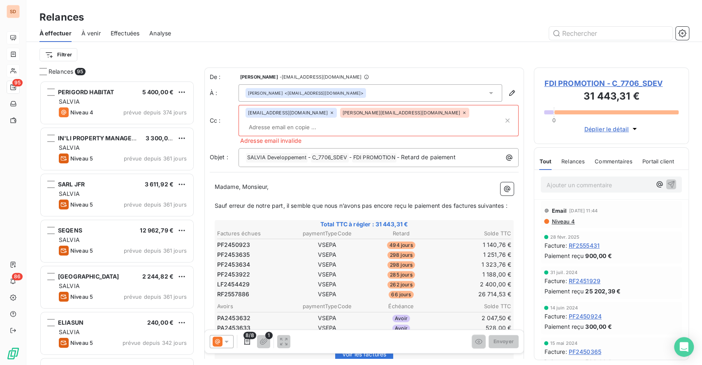
click at [462, 113] on icon at bounding box center [464, 112] width 5 height 5
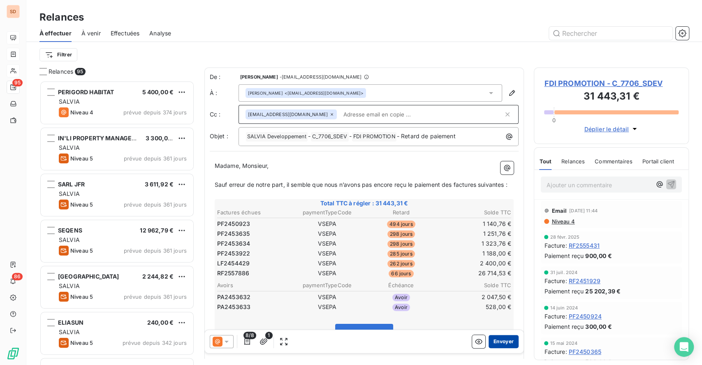
click at [495, 343] on button "Envoyer" at bounding box center [503, 341] width 30 height 13
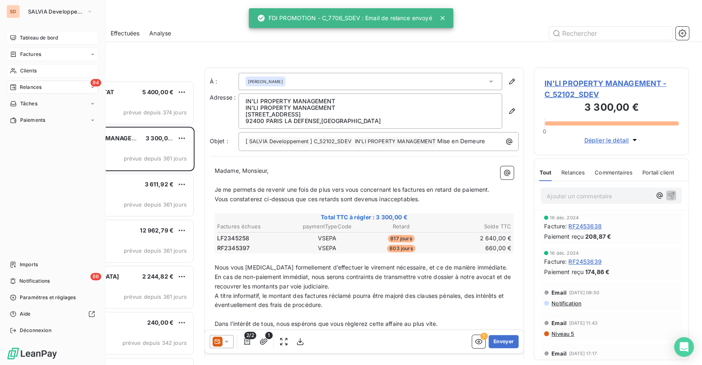
click at [30, 71] on span "Clients" at bounding box center [28, 70] width 16 height 7
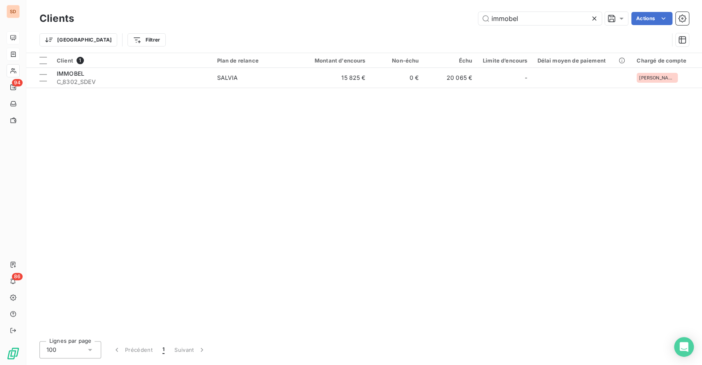
drag, startPoint x: 527, startPoint y: 16, endPoint x: 420, endPoint y: 17, distance: 107.3
click at [431, 17] on div "immobel Actions" at bounding box center [386, 18] width 605 height 13
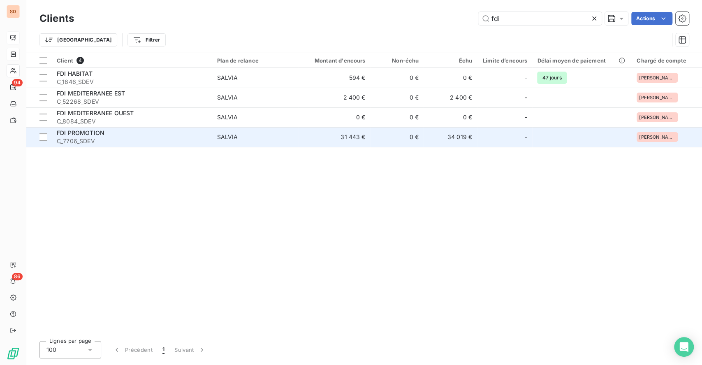
type input "fdi"
click at [159, 139] on span "C_7706_SDEV" at bounding box center [132, 141] width 150 height 8
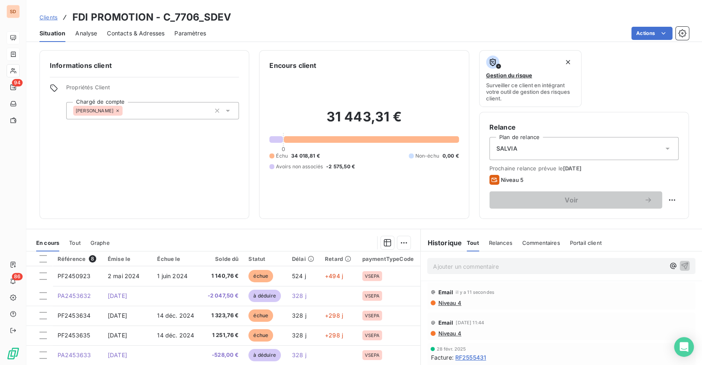
click at [137, 37] on div "Contacts & Adresses" at bounding box center [136, 33] width 58 height 17
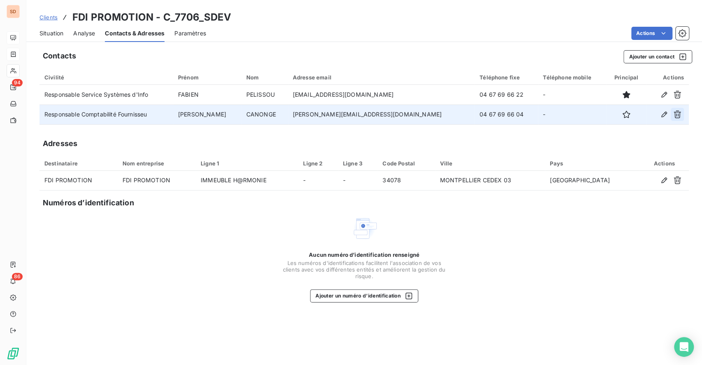
click at [673, 113] on icon "button" at bounding box center [677, 114] width 8 height 8
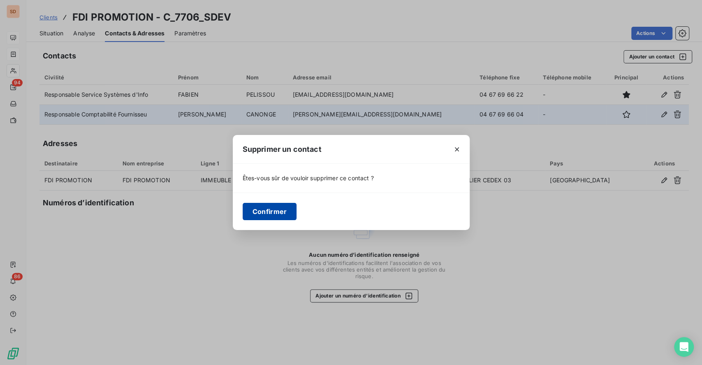
click at [260, 207] on button "Confirmer" at bounding box center [270, 211] width 54 height 17
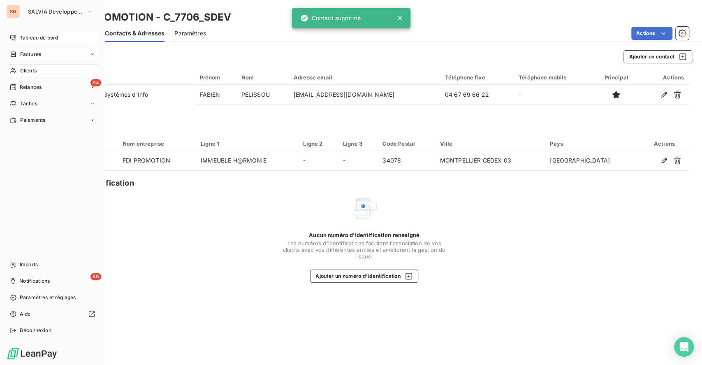
click at [31, 33] on div "Tableau de bord" at bounding box center [53, 37] width 92 height 13
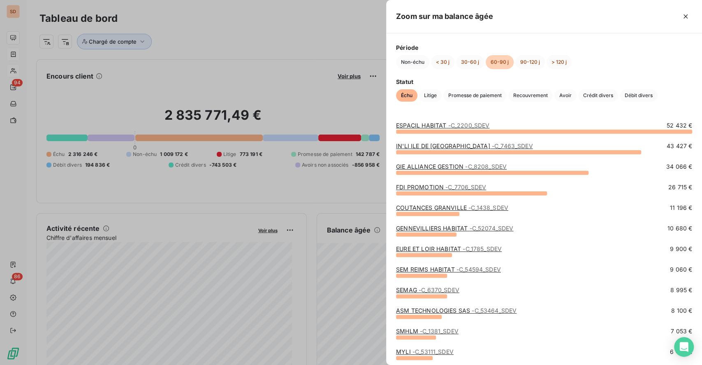
click at [444, 206] on link "COUTANCES GRANVILLE - C_1438_SDEV" at bounding box center [452, 207] width 112 height 7
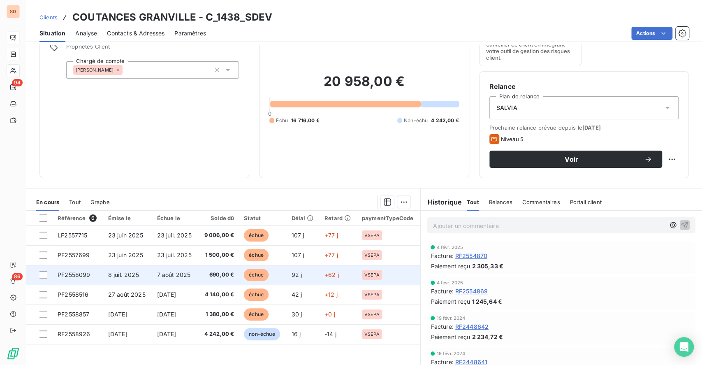
scroll to position [55, 0]
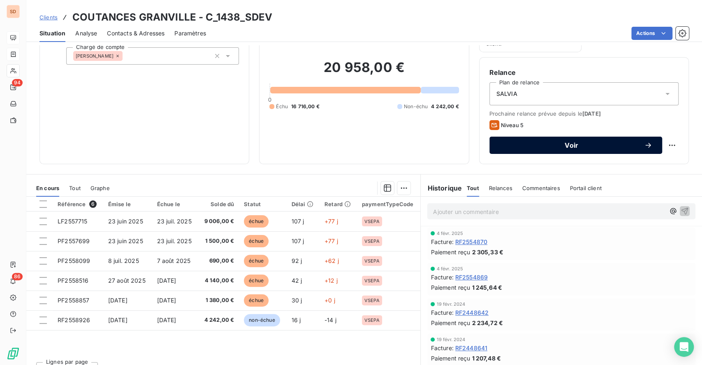
click at [554, 147] on span "Voir" at bounding box center [571, 145] width 145 height 7
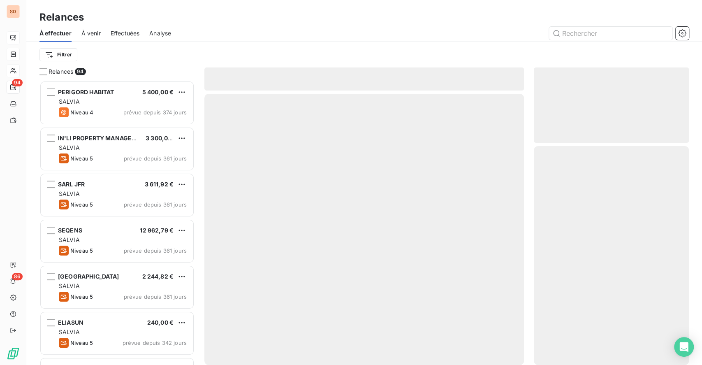
scroll to position [275, 146]
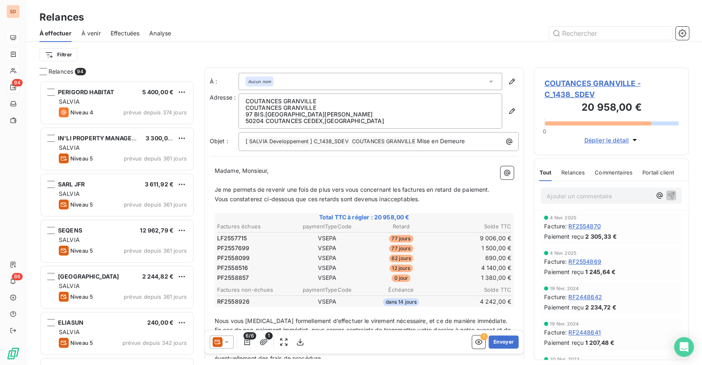
click at [227, 343] on icon at bounding box center [226, 341] width 8 height 8
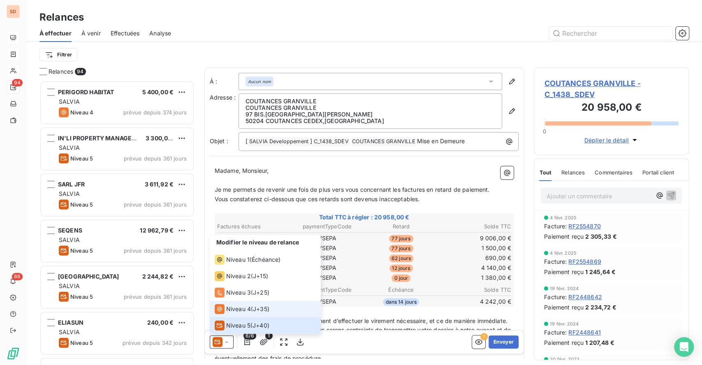
click at [227, 307] on span "Niveau 4" at bounding box center [238, 308] width 25 height 8
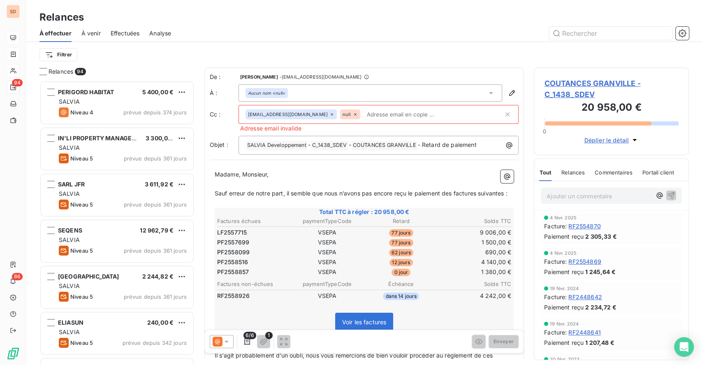
click at [358, 114] on icon at bounding box center [355, 114] width 5 height 5
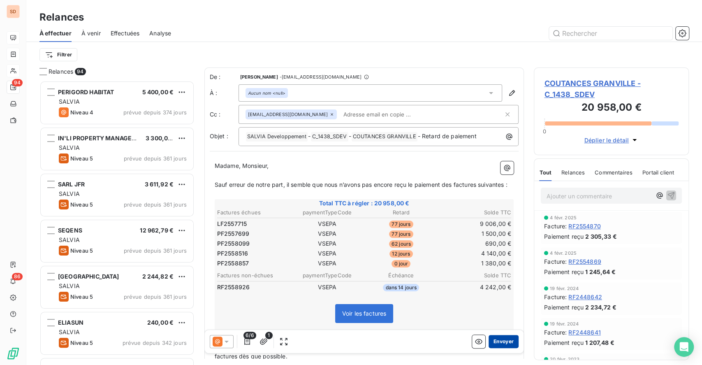
click at [496, 342] on button "Envoyer" at bounding box center [503, 341] width 30 height 13
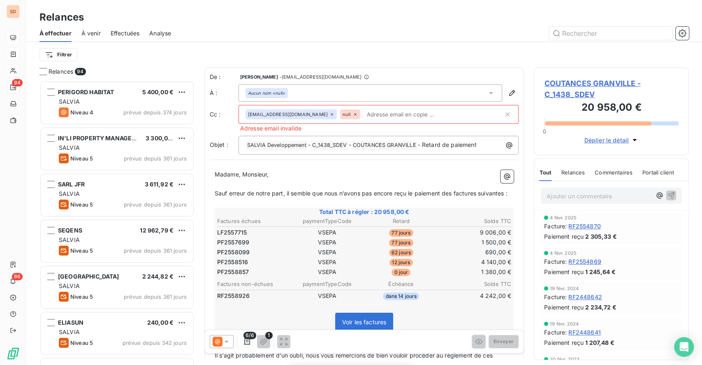
click at [567, 81] on span "COUTANCES GRANVILLE - C_1438_SDEV" at bounding box center [611, 89] width 134 height 22
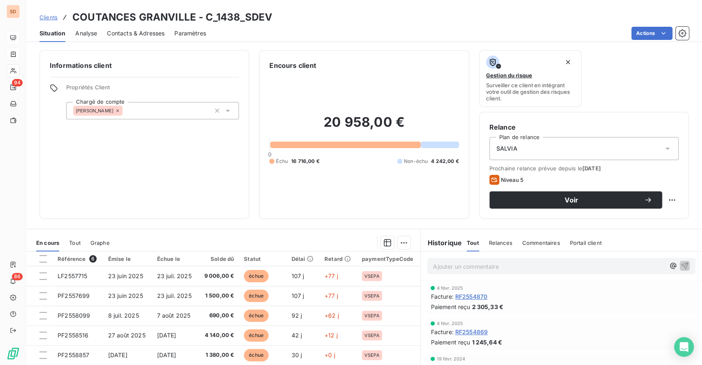
click at [137, 28] on div "Contacts & Adresses" at bounding box center [136, 33] width 58 height 17
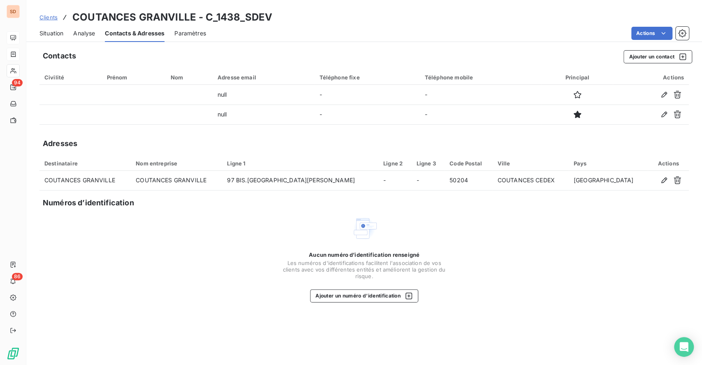
click at [53, 35] on span "Situation" at bounding box center [51, 33] width 24 height 8
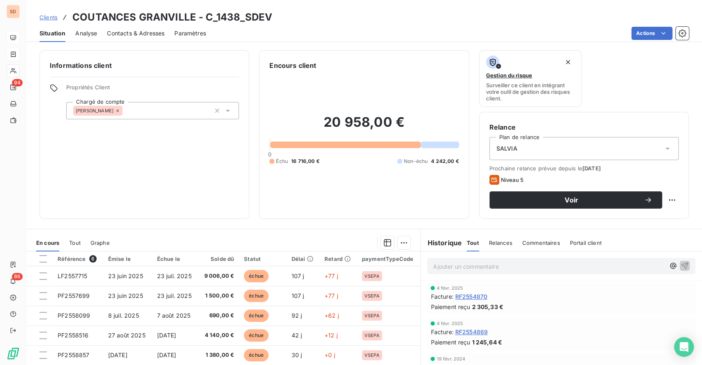
click at [141, 36] on span "Contacts & Adresses" at bounding box center [136, 33] width 58 height 8
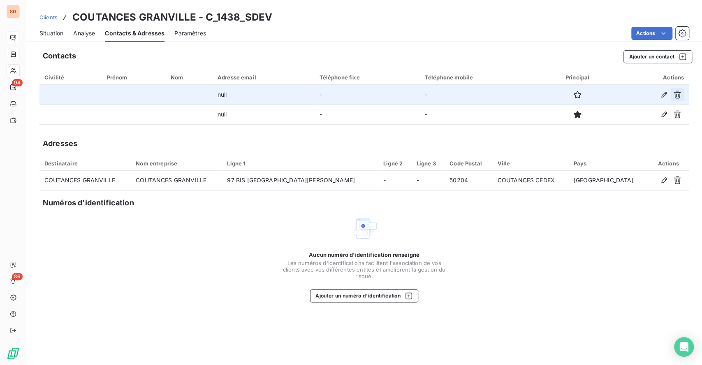
click at [676, 96] on icon "button" at bounding box center [676, 95] width 7 height 8
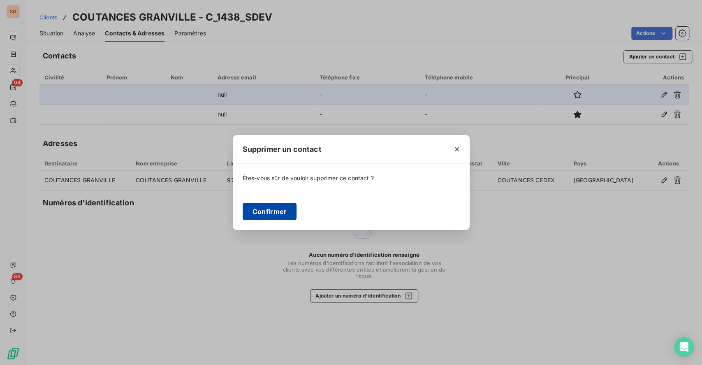
click at [270, 209] on button "Confirmer" at bounding box center [270, 211] width 54 height 17
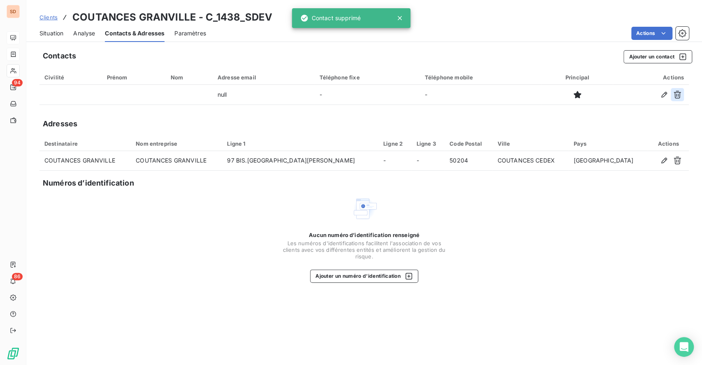
click at [678, 99] on button "button" at bounding box center [677, 94] width 13 height 13
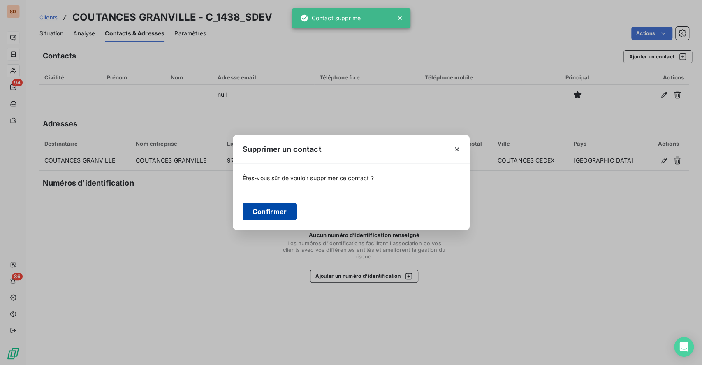
click at [260, 209] on button "Confirmer" at bounding box center [270, 211] width 54 height 17
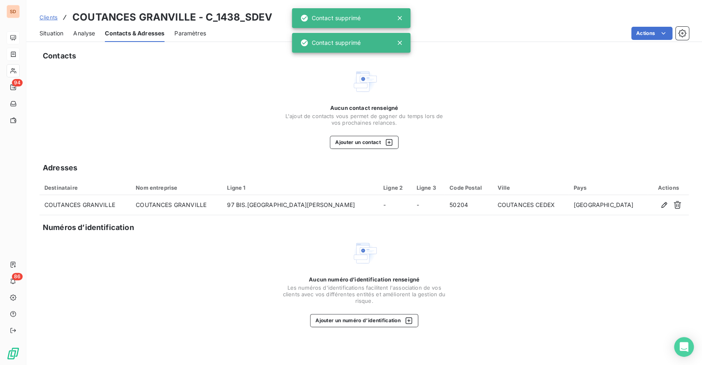
click at [51, 31] on span "Situation" at bounding box center [51, 33] width 24 height 8
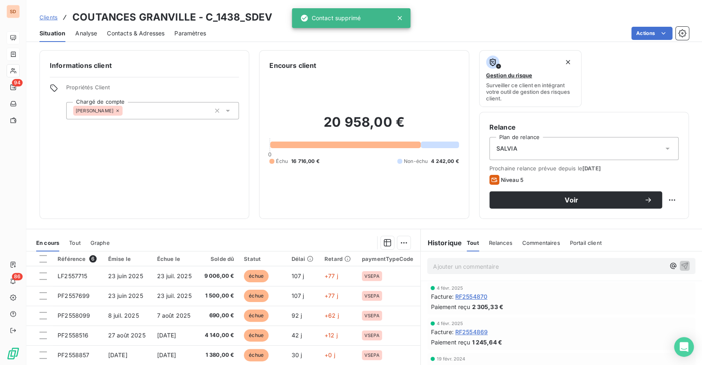
click at [145, 31] on span "Contacts & Adresses" at bounding box center [136, 33] width 58 height 8
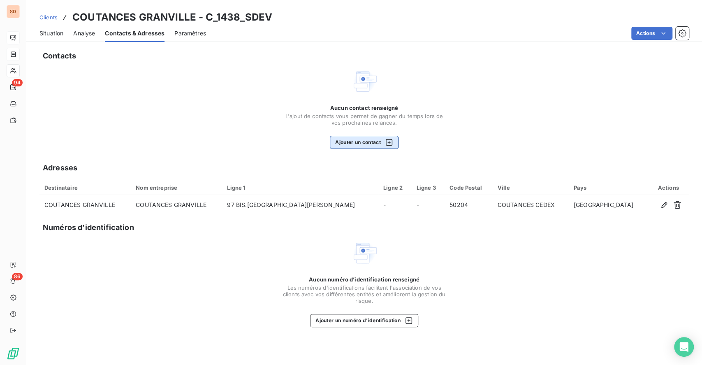
click at [363, 140] on button "Ajouter un contact" at bounding box center [364, 142] width 69 height 13
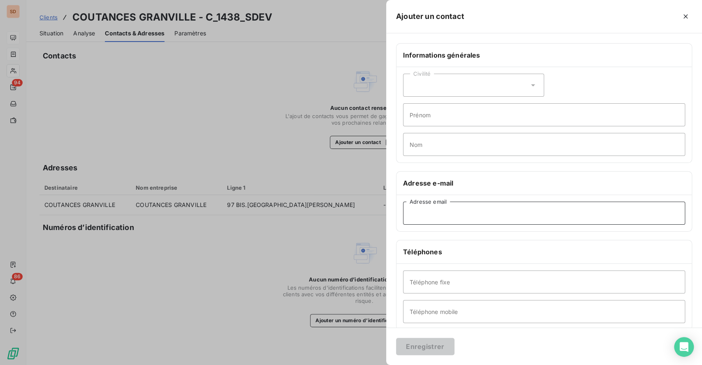
click at [434, 215] on input "Adresse email" at bounding box center [544, 212] width 282 height 23
paste input "isabelle.ozenne@sahlmcg.fr"
type input "isabelle.ozenne@sahlmcg.fr"
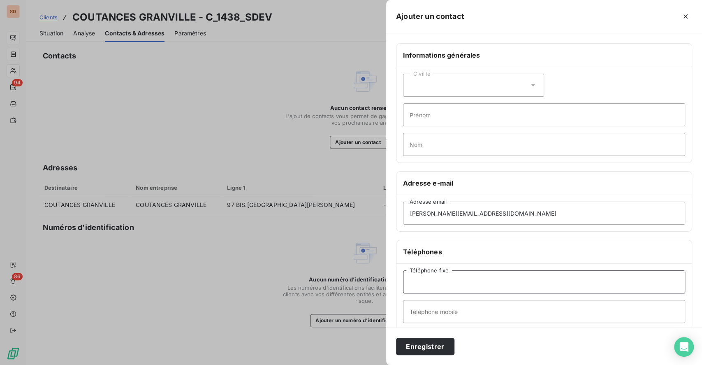
click at [445, 281] on input "Téléphone fixe" at bounding box center [544, 281] width 282 height 23
paste input "02 33 45 11 47"
type input "02 33 45 11 47"
click at [529, 83] on icon at bounding box center [533, 85] width 8 height 8
click at [431, 104] on span "Madame" at bounding box center [430, 106] width 22 height 8
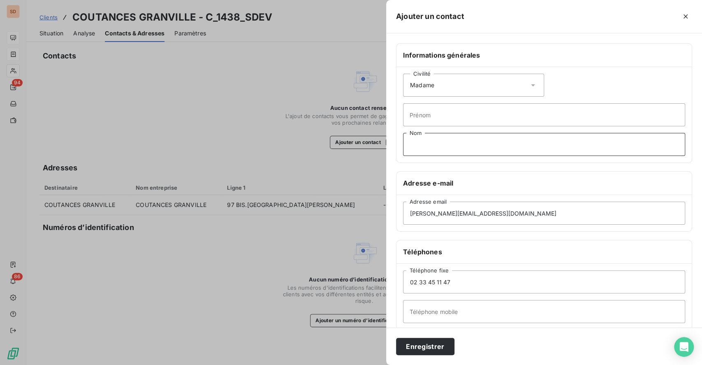
click at [434, 143] on input "Nom" at bounding box center [544, 144] width 282 height 23
paste input "OZENNE"
type input "OZENNE"
click at [434, 125] on input "Prénom" at bounding box center [544, 114] width 282 height 23
type input "Isabelle"
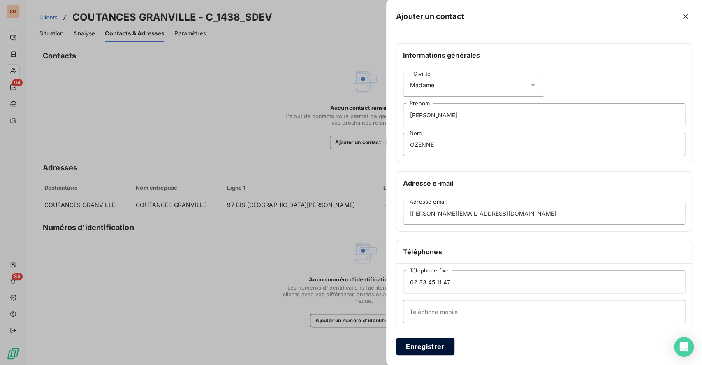
click at [431, 345] on button "Enregistrer" at bounding box center [425, 346] width 58 height 17
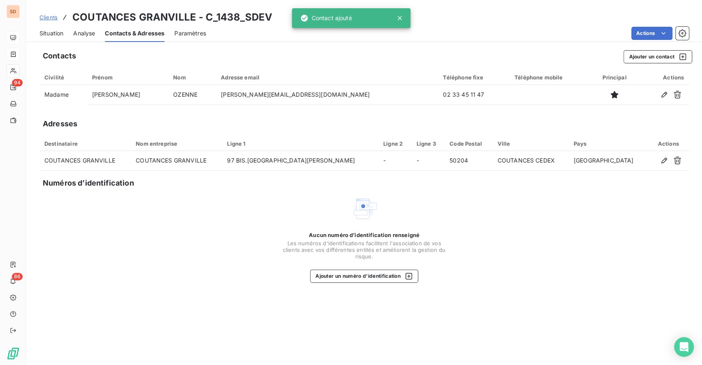
click at [48, 30] on span "Situation" at bounding box center [51, 33] width 24 height 8
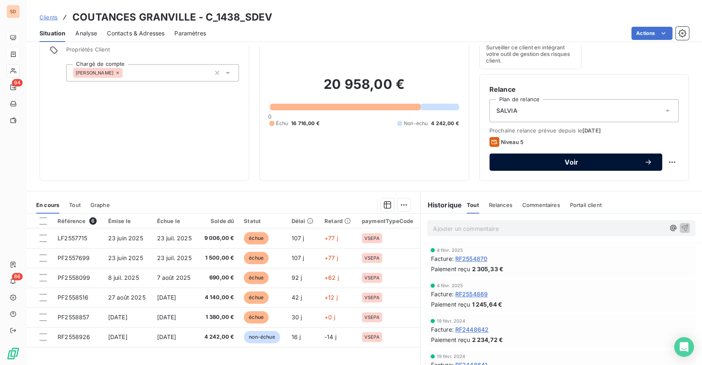
scroll to position [55, 0]
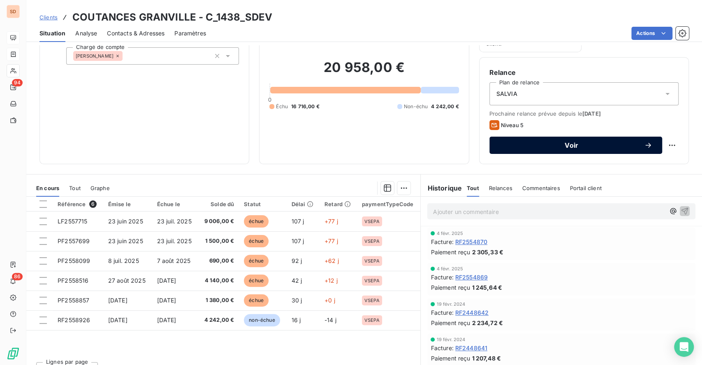
click at [545, 142] on span "Voir" at bounding box center [571, 145] width 145 height 7
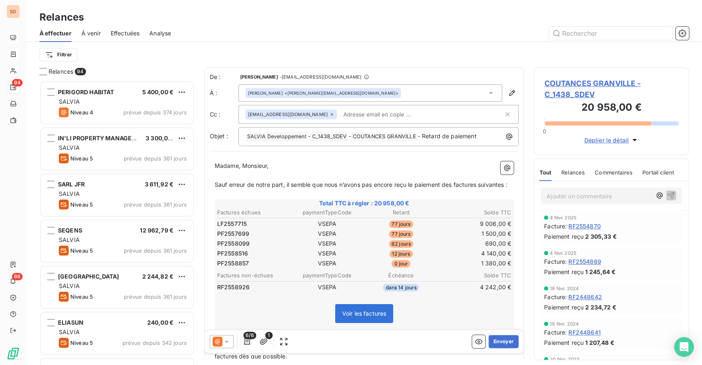
scroll to position [275, 146]
click at [488, 340] on button "Envoyer" at bounding box center [503, 341] width 30 height 13
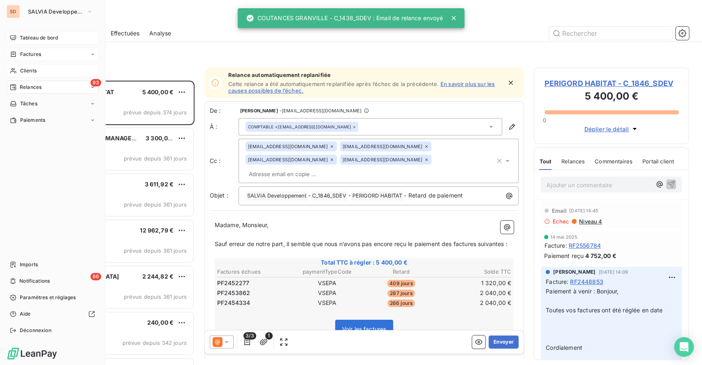
click at [30, 35] on span "Tableau de bord" at bounding box center [39, 37] width 38 height 7
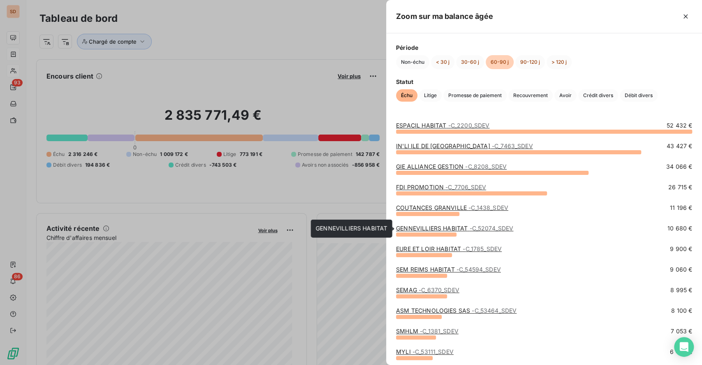
click at [421, 224] on link "GENNEVILLIERS HABITAT - C_52074_SDEV" at bounding box center [454, 227] width 117 height 7
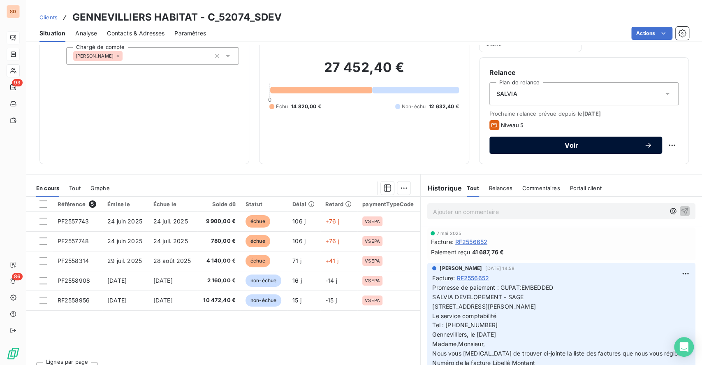
click at [548, 142] on span "Voir" at bounding box center [571, 145] width 145 height 7
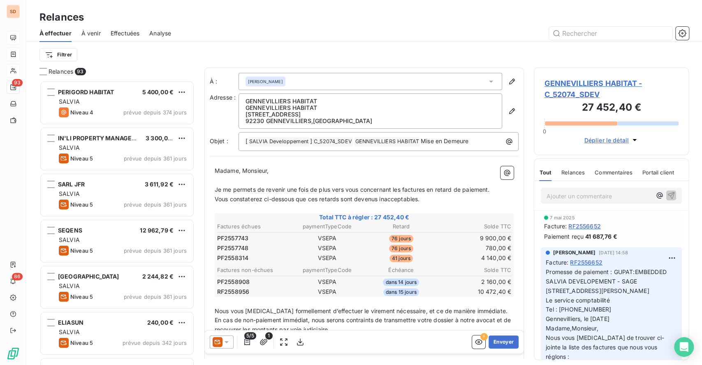
scroll to position [275, 146]
click at [232, 342] on div at bounding box center [222, 341] width 24 height 13
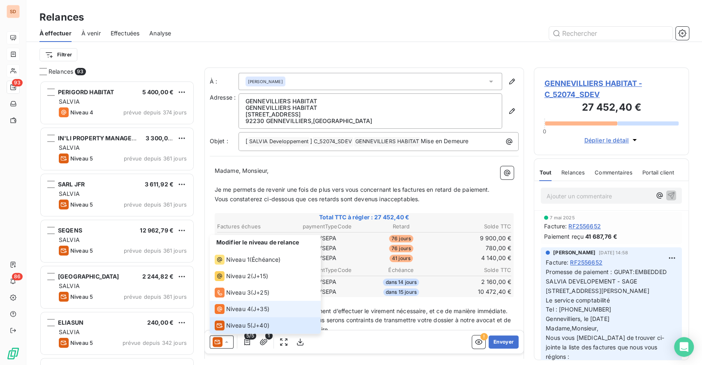
click at [228, 307] on span "Niveau 4" at bounding box center [238, 308] width 25 height 8
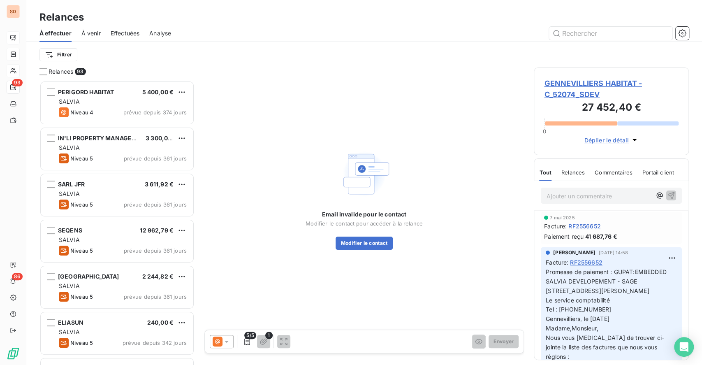
click at [569, 83] on span "GENNEVILLIERS HABITAT - C_52074_SDEV" at bounding box center [611, 89] width 134 height 22
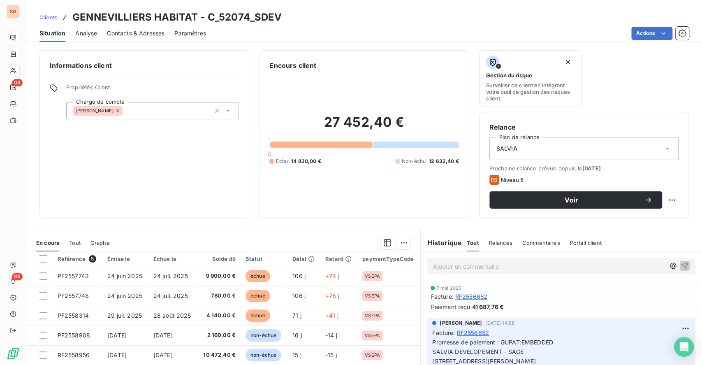
click at [134, 35] on span "Contacts & Adresses" at bounding box center [136, 33] width 58 height 8
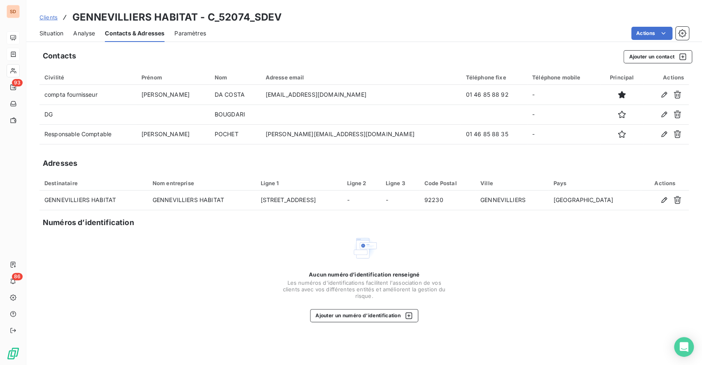
click at [51, 32] on span "Situation" at bounding box center [51, 33] width 24 height 8
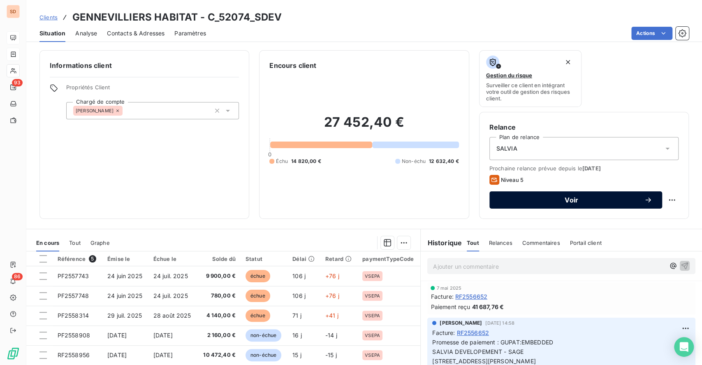
click at [546, 200] on span "Voir" at bounding box center [571, 200] width 145 height 7
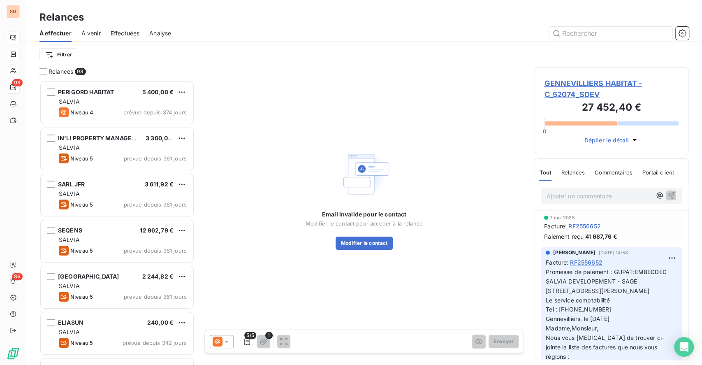
scroll to position [275, 146]
click at [224, 343] on icon at bounding box center [226, 341] width 8 height 8
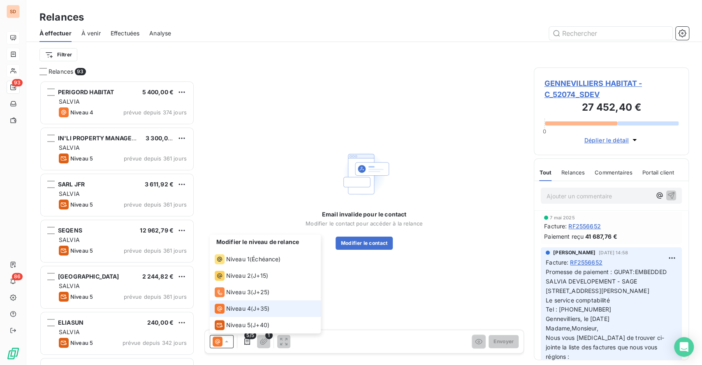
click at [229, 308] on span "Niveau 4" at bounding box center [238, 308] width 25 height 8
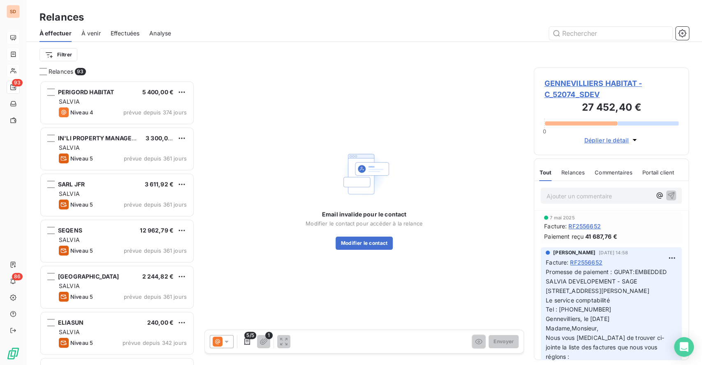
click at [572, 81] on span "GENNEVILLIERS HABITAT - C_52074_SDEV" at bounding box center [611, 89] width 134 height 22
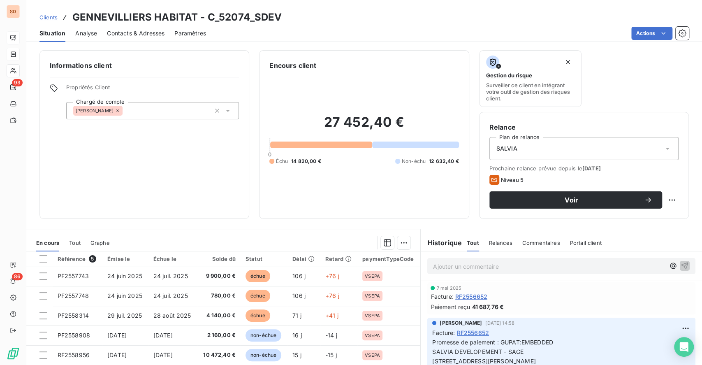
click at [118, 34] on span "Contacts & Adresses" at bounding box center [136, 33] width 58 height 8
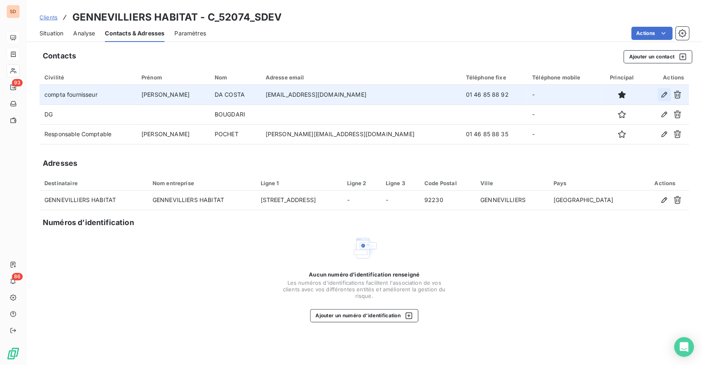
click at [666, 94] on icon "button" at bounding box center [664, 94] width 8 height 8
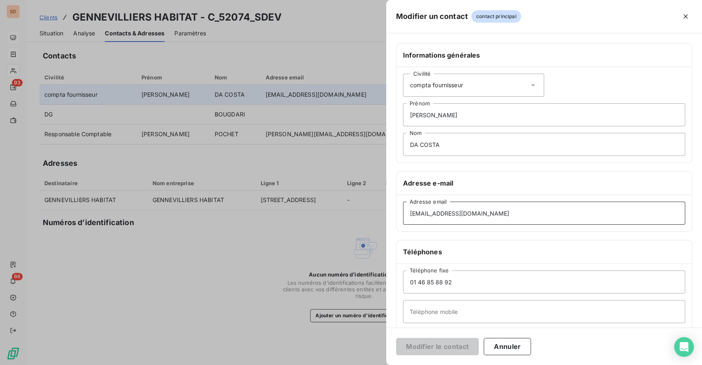
click at [520, 212] on input "mc.dacosta@gennevilliershabitat.fr" at bounding box center [544, 212] width 282 height 23
click at [514, 345] on button "Annuler" at bounding box center [506, 346] width 47 height 17
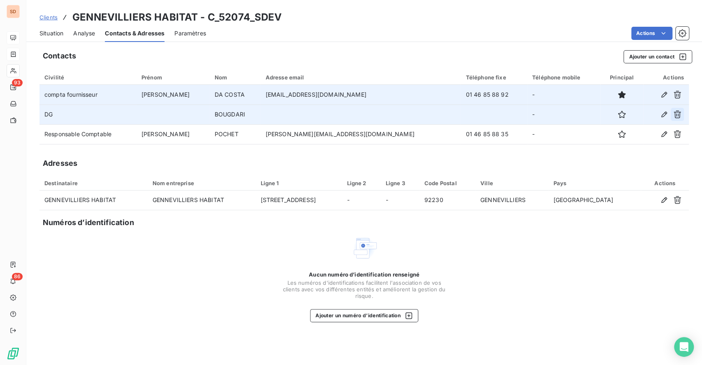
click at [681, 111] on icon "button" at bounding box center [677, 114] width 8 height 8
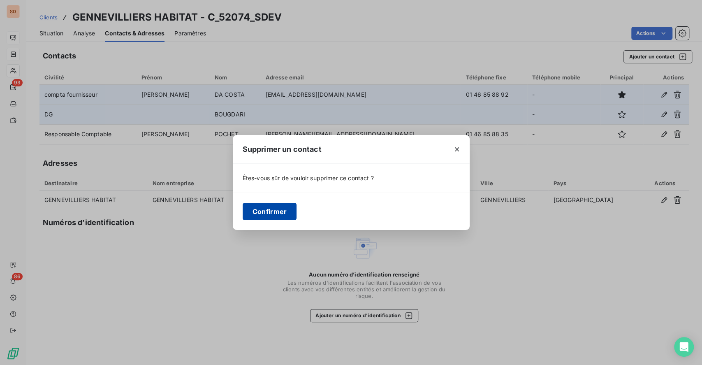
click at [258, 206] on button "Confirmer" at bounding box center [270, 211] width 54 height 17
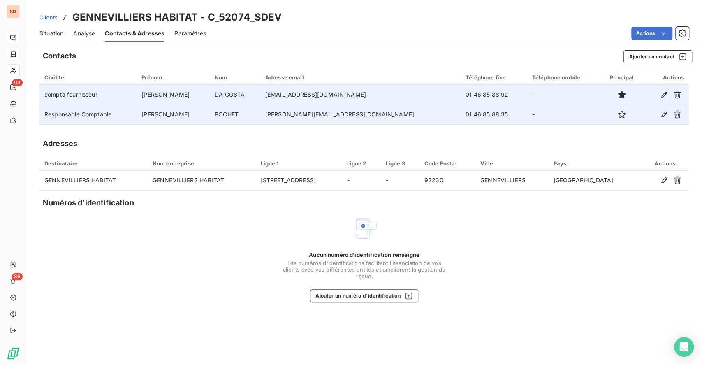
click at [47, 29] on span "Situation" at bounding box center [51, 33] width 24 height 8
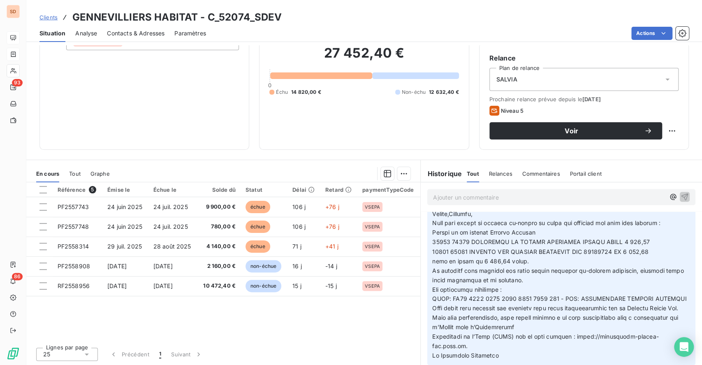
scroll to position [877, 0]
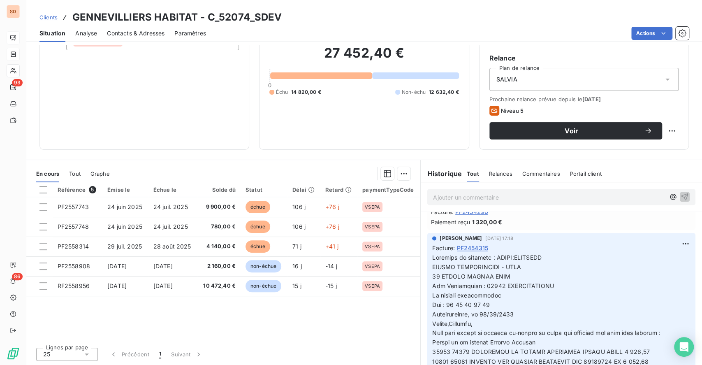
click at [148, 32] on span "Contacts & Adresses" at bounding box center [136, 33] width 58 height 8
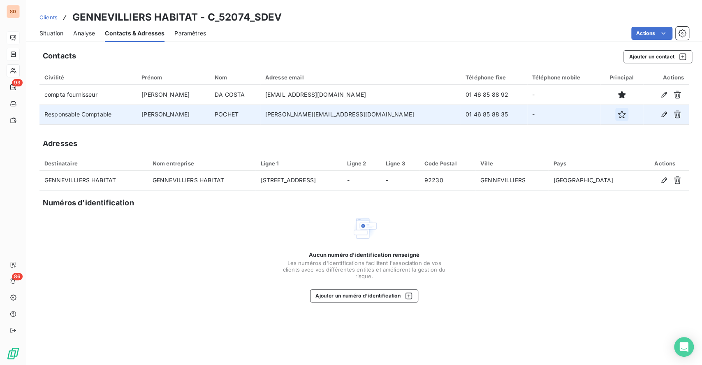
click at [617, 116] on icon "button" at bounding box center [621, 114] width 8 height 8
click at [53, 30] on span "Situation" at bounding box center [51, 33] width 24 height 8
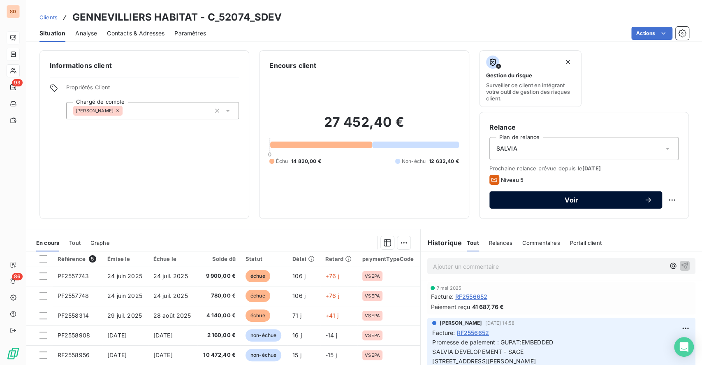
click at [548, 205] on button "Voir" at bounding box center [575, 199] width 173 height 17
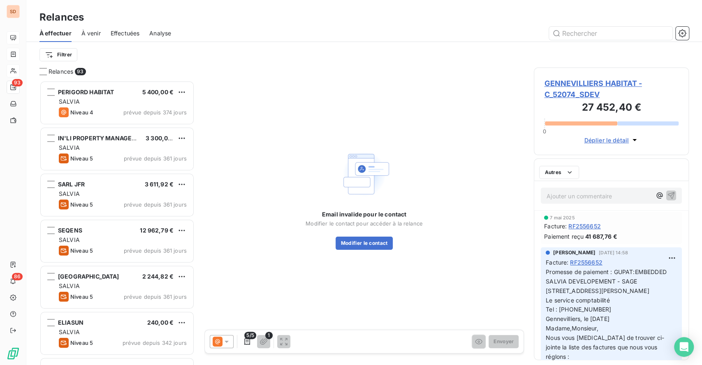
scroll to position [275, 146]
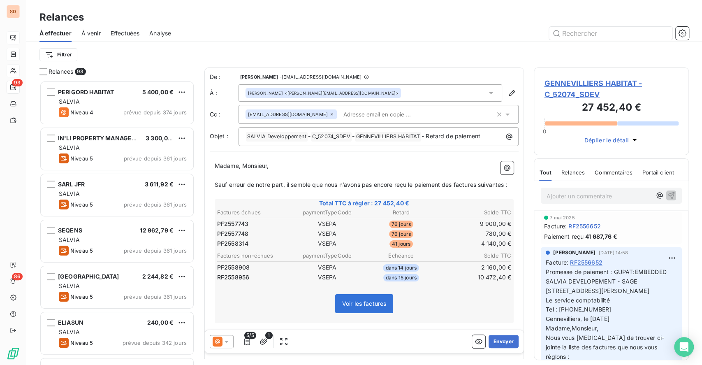
click at [503, 113] on icon at bounding box center [507, 114] width 8 height 8
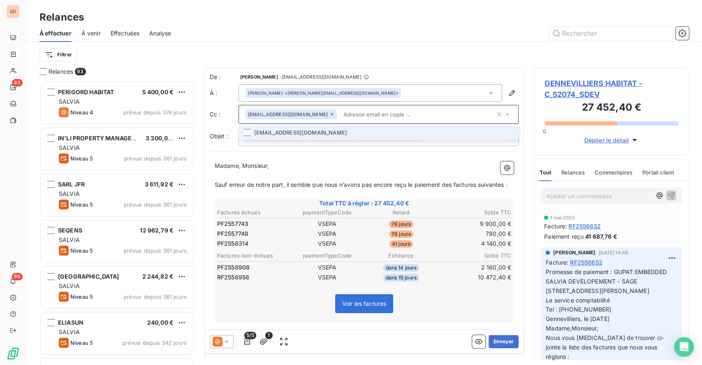
click at [278, 132] on li "mc.dacosta@gennevilliershabitat.fr" at bounding box center [378, 132] width 280 height 14
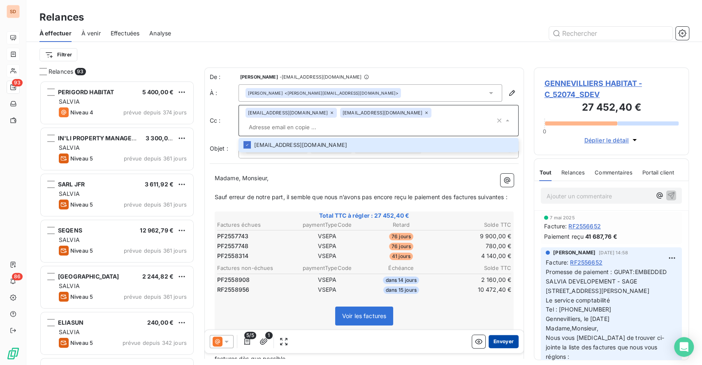
click at [496, 340] on button "Envoyer" at bounding box center [503, 341] width 30 height 13
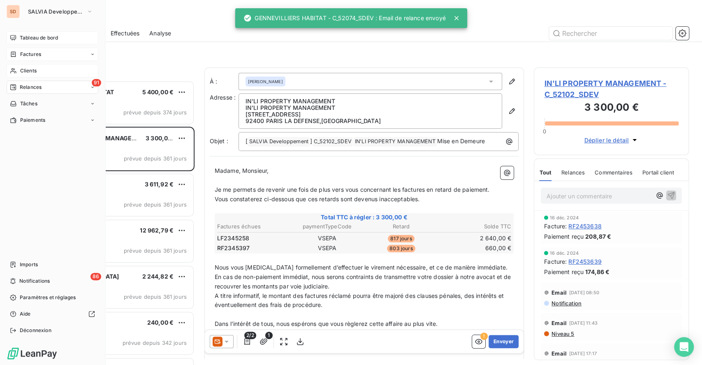
click at [35, 38] on span "Tableau de bord" at bounding box center [39, 37] width 38 height 7
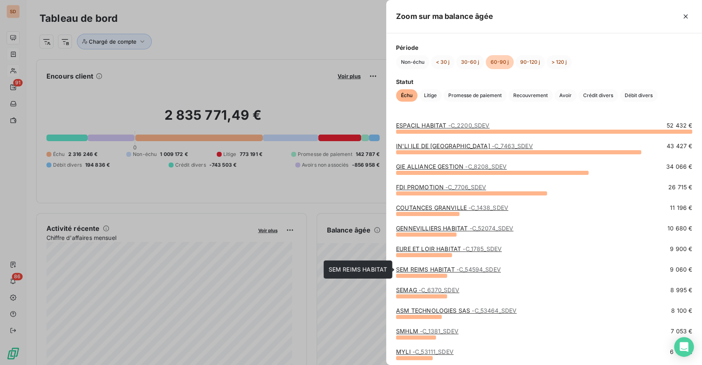
click at [438, 270] on link "SEM REIMS HABITAT - C_54594_SDEV" at bounding box center [448, 269] width 105 height 7
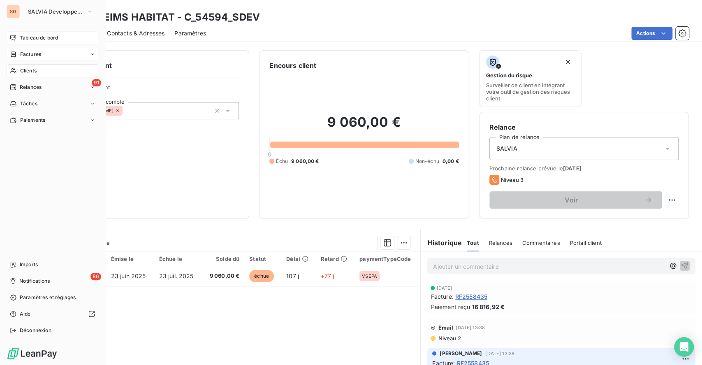
click at [30, 37] on span "Tableau de bord" at bounding box center [39, 37] width 38 height 7
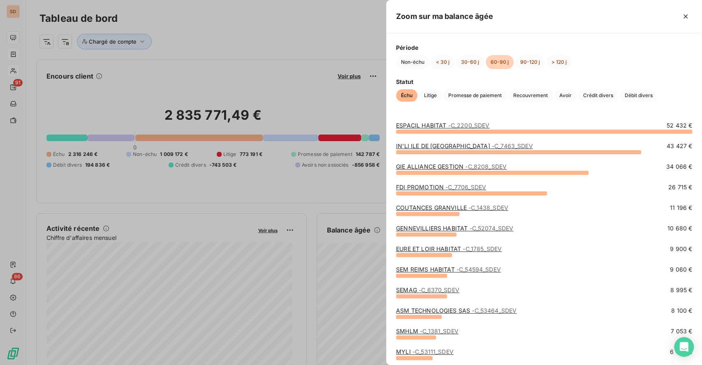
click at [440, 290] on span "- C_6370_SDEV" at bounding box center [439, 289] width 41 height 7
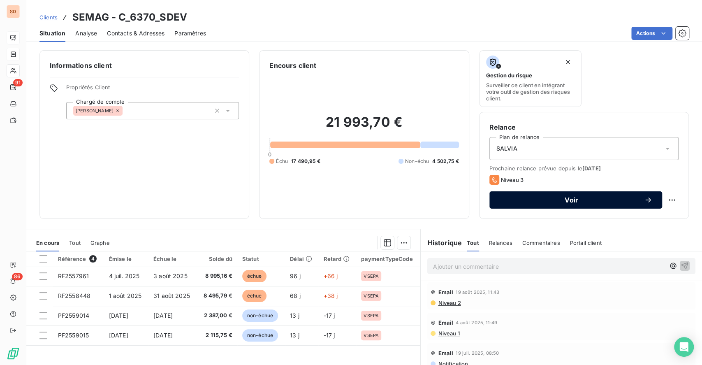
click at [563, 199] on span "Voir" at bounding box center [571, 200] width 145 height 7
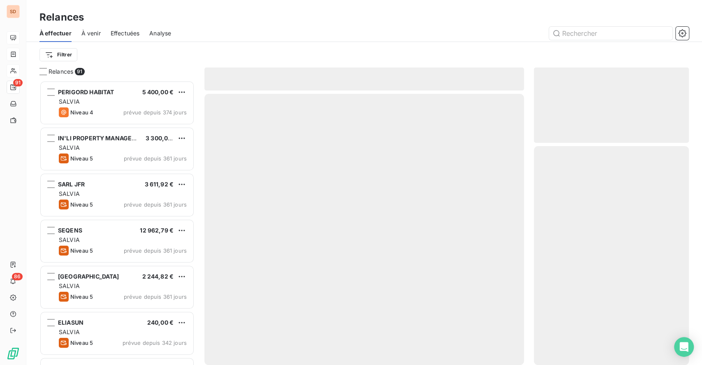
scroll to position [275, 146]
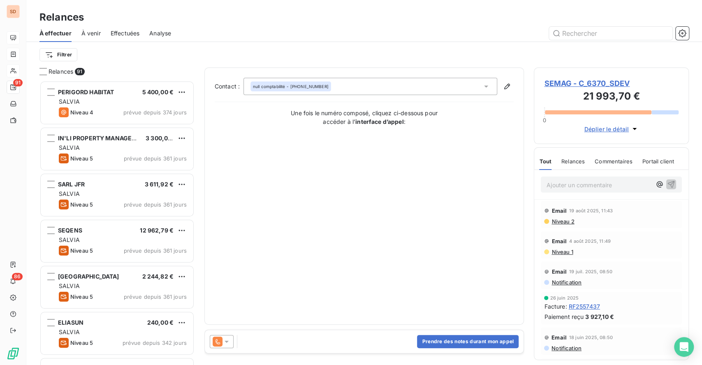
click at [228, 342] on icon at bounding box center [226, 341] width 8 height 8
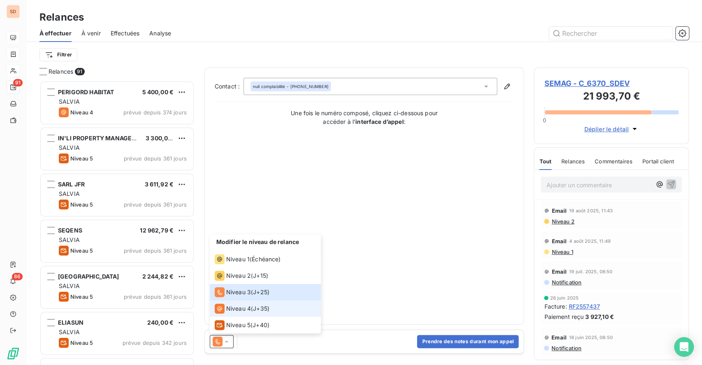
click at [231, 307] on span "Niveau 4" at bounding box center [238, 308] width 25 height 8
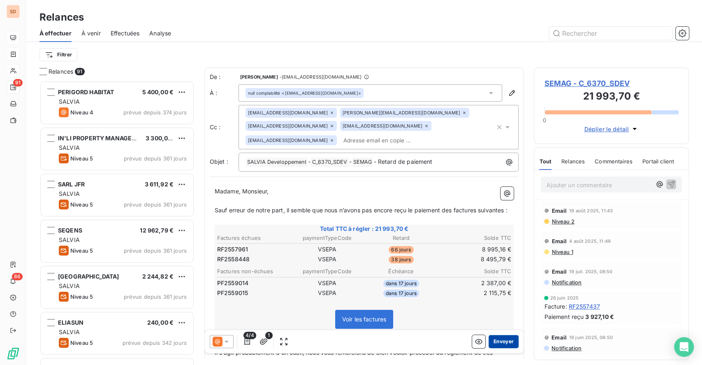
click at [495, 342] on button "Envoyer" at bounding box center [503, 341] width 30 height 13
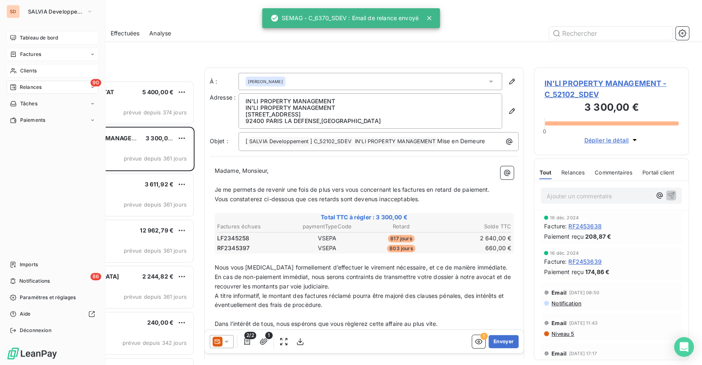
click at [30, 36] on span "Tableau de bord" at bounding box center [39, 37] width 38 height 7
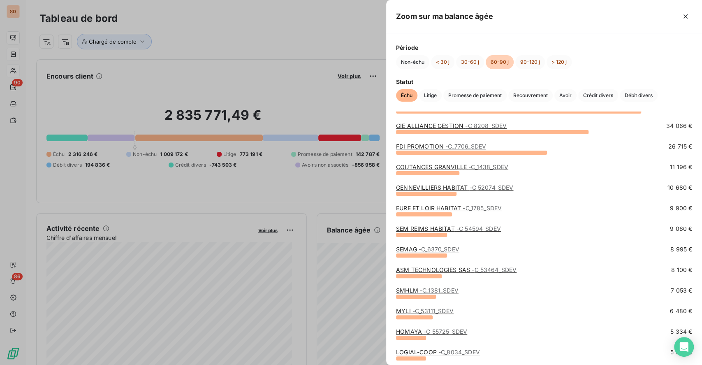
scroll to position [55, 0]
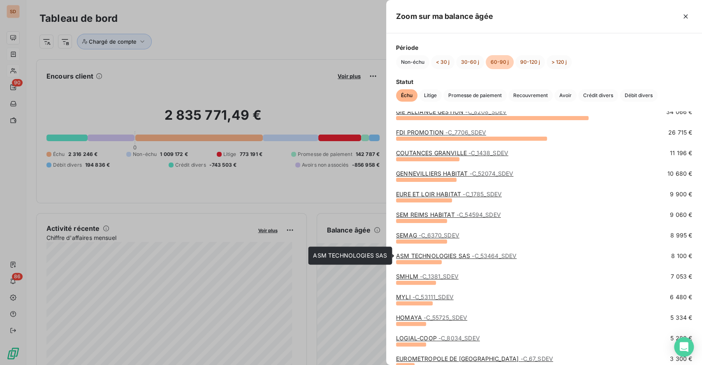
click at [460, 254] on link "ASM TECHNOLOGIES SAS - C_53464_SDEV" at bounding box center [456, 255] width 120 height 7
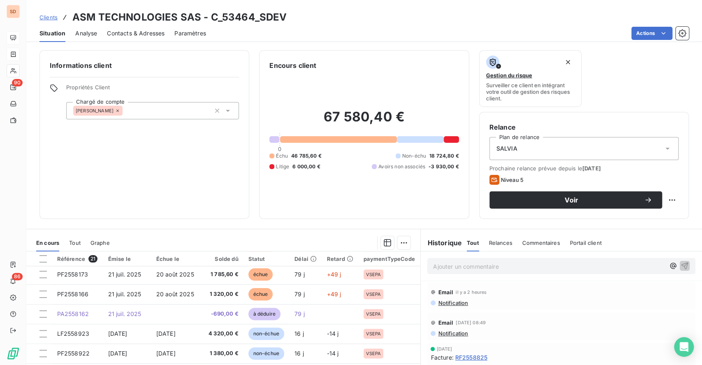
scroll to position [219, 0]
click at [446, 301] on span "Notification" at bounding box center [452, 302] width 31 height 7
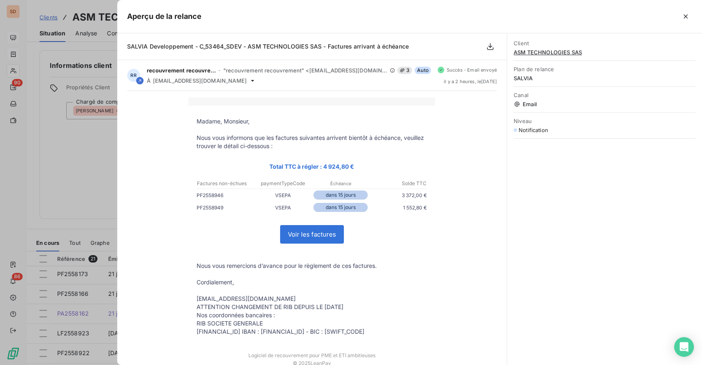
drag, startPoint x: 686, startPoint y: 16, endPoint x: 678, endPoint y: 25, distance: 12.2
click at [686, 16] on icon "button" at bounding box center [685, 16] width 8 height 8
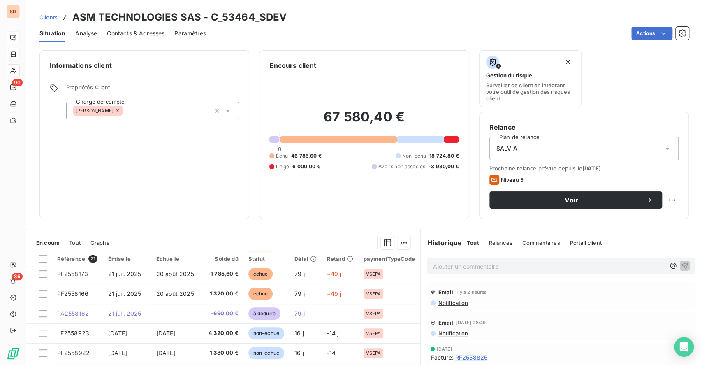
click at [451, 332] on span "Notification" at bounding box center [452, 333] width 31 height 7
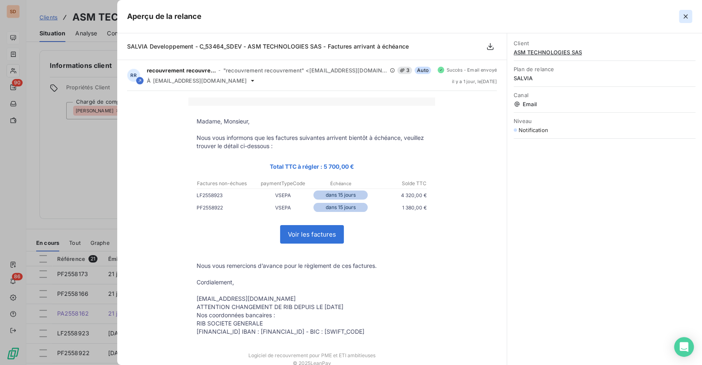
click at [686, 16] on icon "button" at bounding box center [685, 16] width 8 height 8
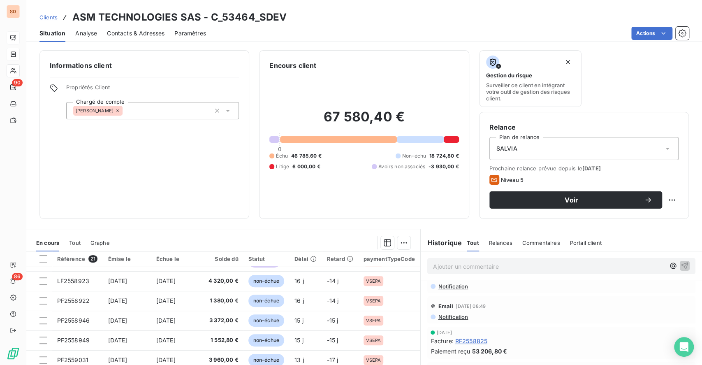
scroll to position [0, 0]
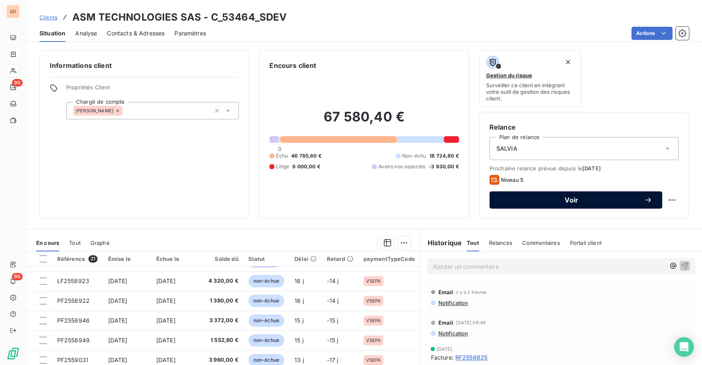
click at [569, 202] on span "Voir" at bounding box center [571, 200] width 145 height 7
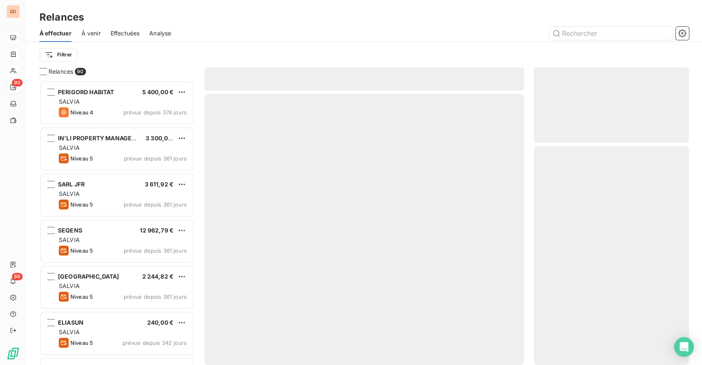
scroll to position [275, 146]
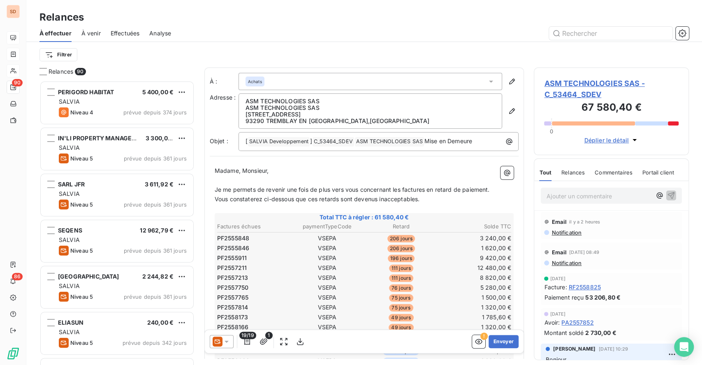
click at [229, 342] on icon at bounding box center [226, 341] width 8 height 8
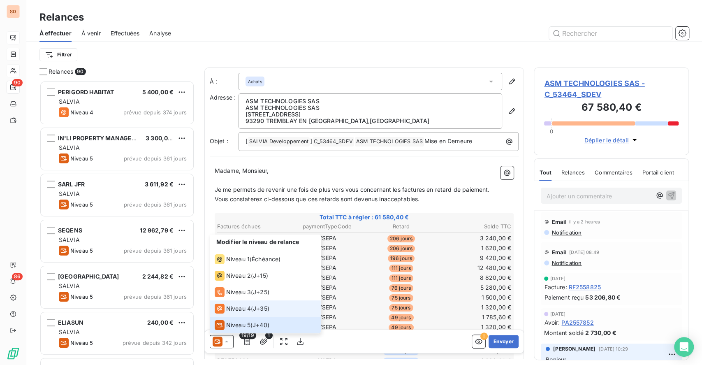
click at [227, 308] on span "Niveau 4" at bounding box center [238, 308] width 25 height 8
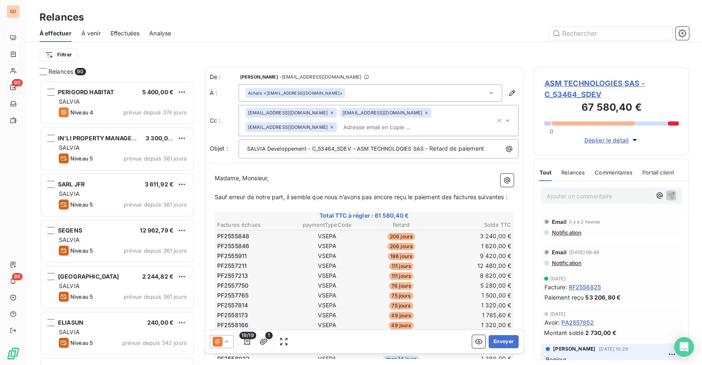
click at [487, 93] on icon at bounding box center [491, 93] width 8 height 8
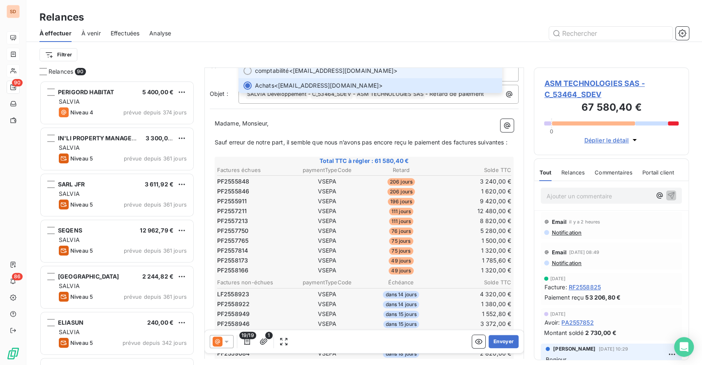
scroll to position [0, 0]
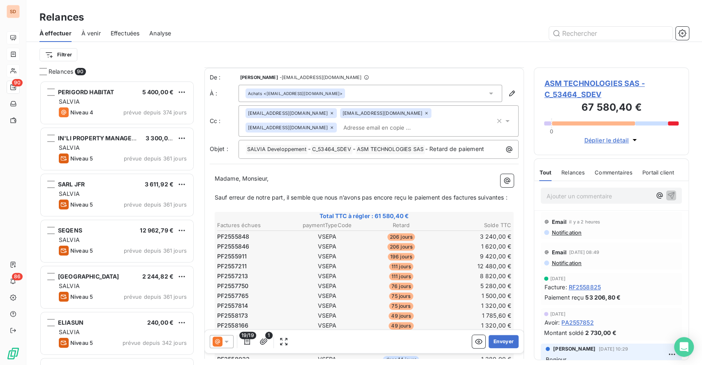
click at [578, 81] on span "ASM TECHNOLOGIES SAS - C_53464_SDEV" at bounding box center [611, 89] width 134 height 22
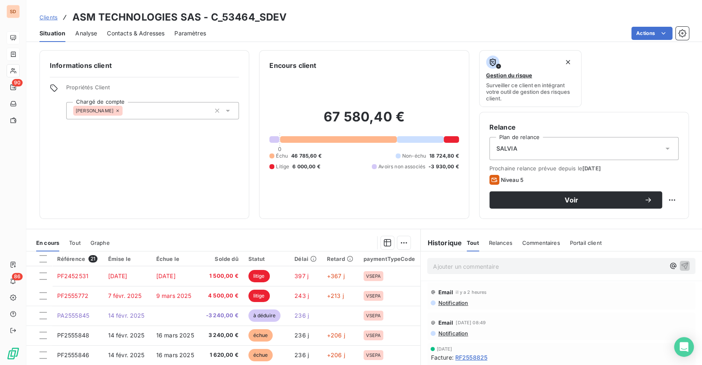
click at [128, 30] on span "Contacts & Adresses" at bounding box center [136, 33] width 58 height 8
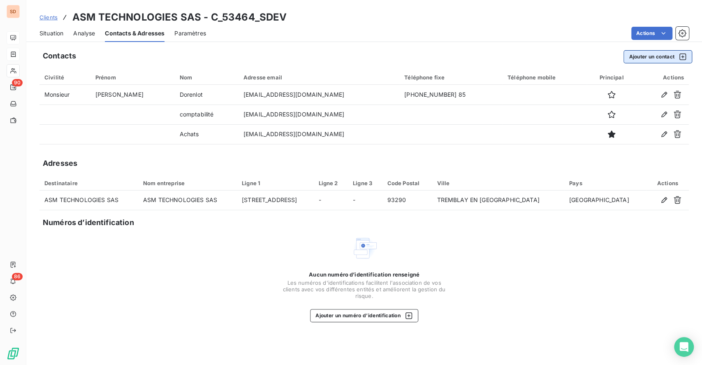
click at [638, 58] on button "Ajouter un contact" at bounding box center [657, 56] width 69 height 13
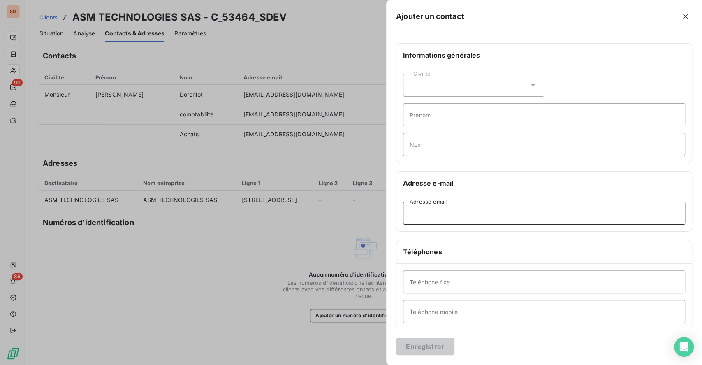
click at [422, 216] on input "Adresse email" at bounding box center [544, 212] width 282 height 23
paste input "sharrison@asmtech.com"
type input "sharrison@asmtech.com"
click at [435, 343] on button "Enregistrer" at bounding box center [425, 346] width 58 height 17
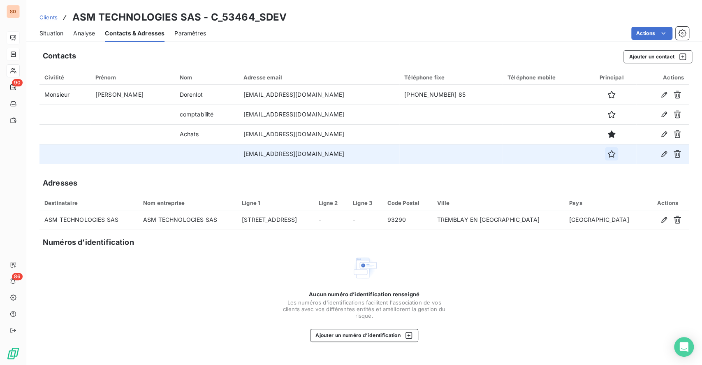
click at [607, 155] on icon "button" at bounding box center [611, 154] width 8 height 8
click at [43, 31] on span "Situation" at bounding box center [51, 33] width 24 height 8
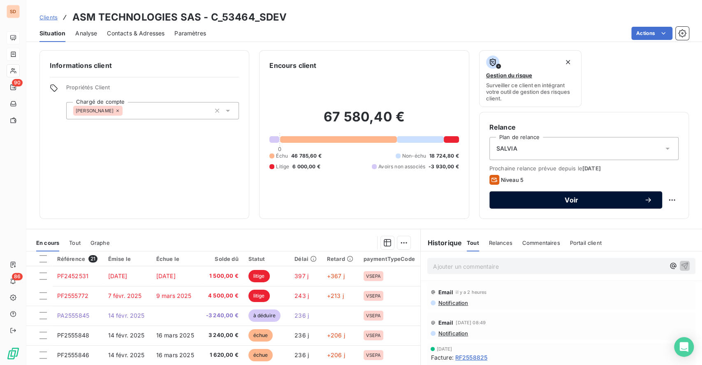
click at [534, 200] on span "Voir" at bounding box center [571, 200] width 145 height 7
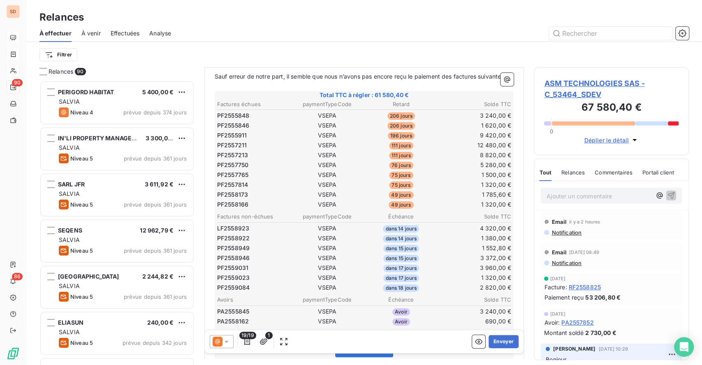
scroll to position [165, 0]
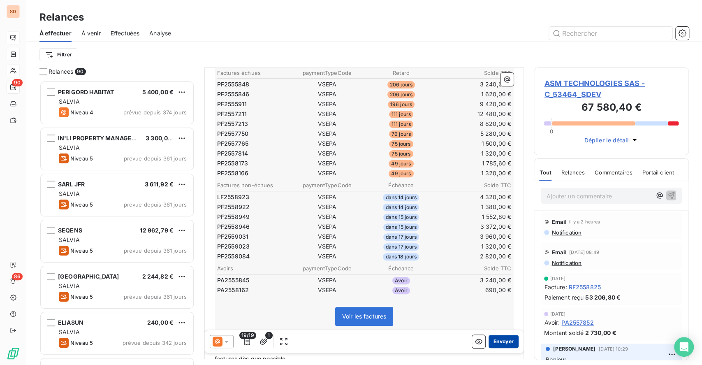
click at [493, 337] on button "Envoyer" at bounding box center [503, 341] width 30 height 13
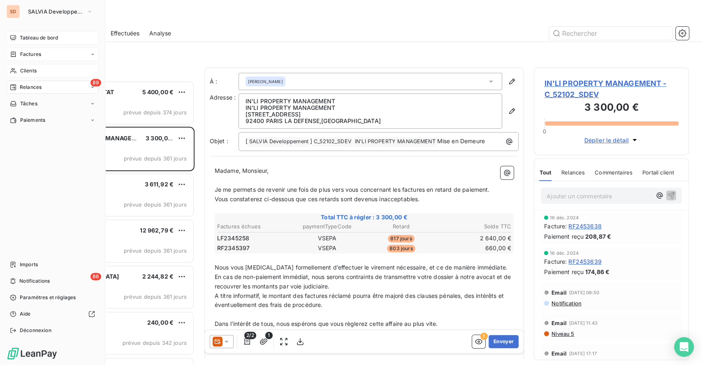
click at [40, 39] on span "Tableau de bord" at bounding box center [39, 37] width 38 height 7
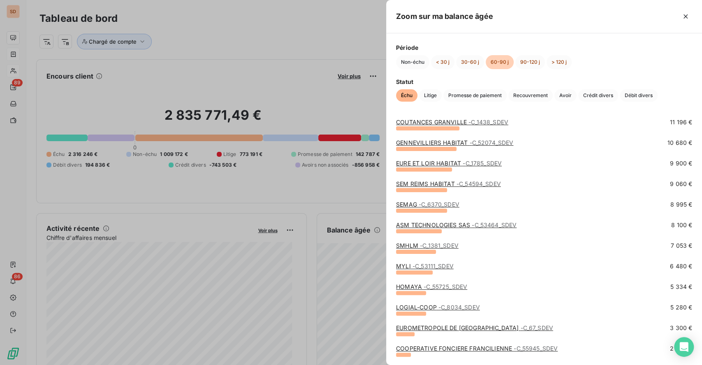
scroll to position [109, 0]
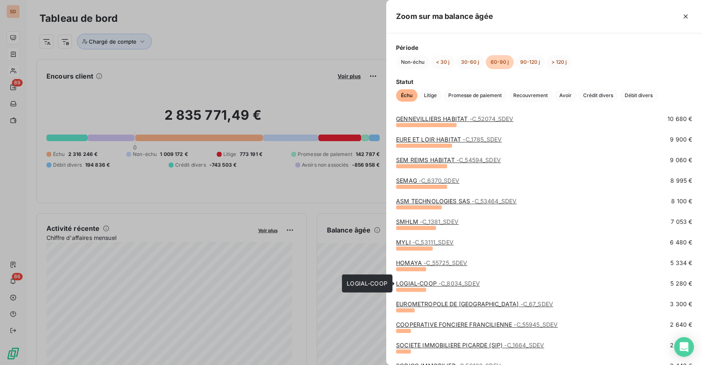
click at [425, 283] on link "LOGIAL-COOP - C_8034_SDEV" at bounding box center [438, 283] width 84 height 7
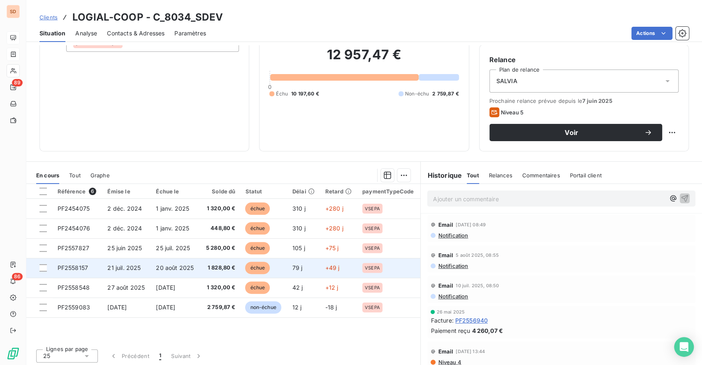
scroll to position [69, 0]
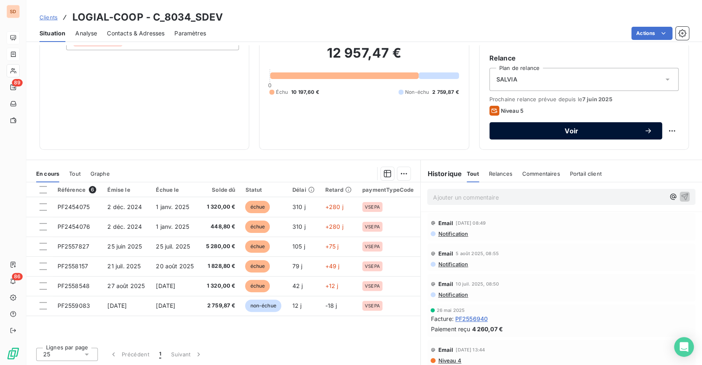
click at [554, 132] on span "Voir" at bounding box center [571, 130] width 145 height 7
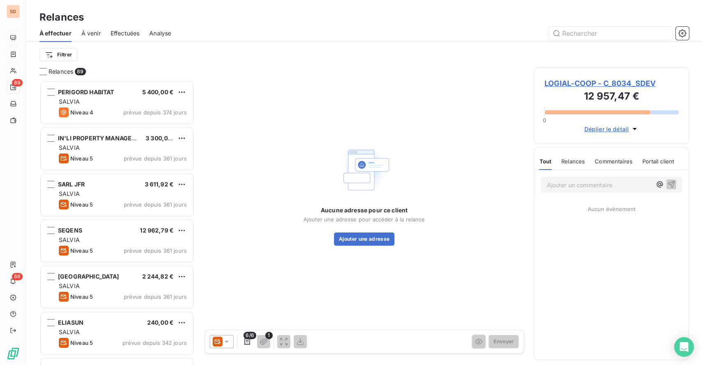
scroll to position [275, 146]
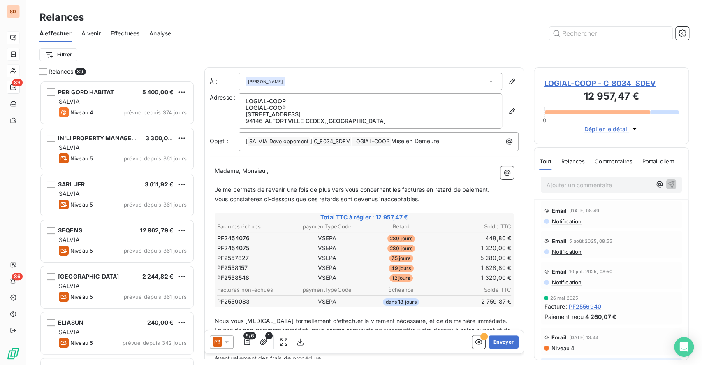
click at [225, 344] on icon at bounding box center [226, 341] width 8 height 8
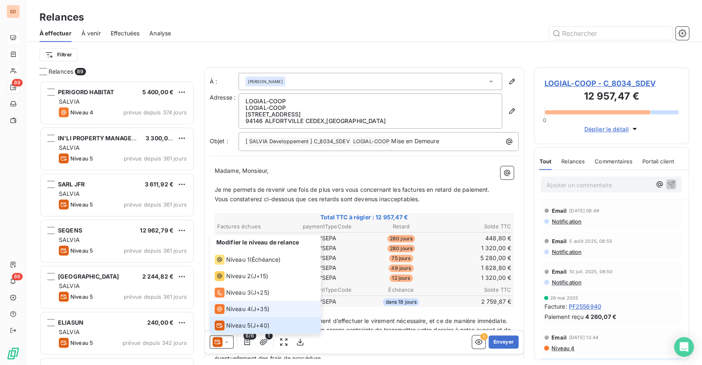
click at [228, 308] on span "Niveau 4" at bounding box center [238, 308] width 25 height 8
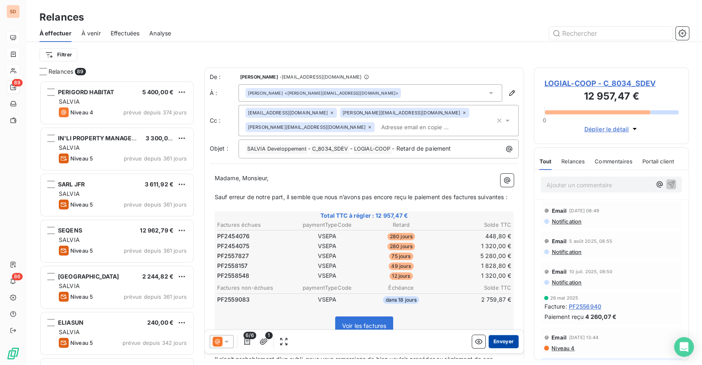
click at [497, 344] on button "Envoyer" at bounding box center [503, 341] width 30 height 13
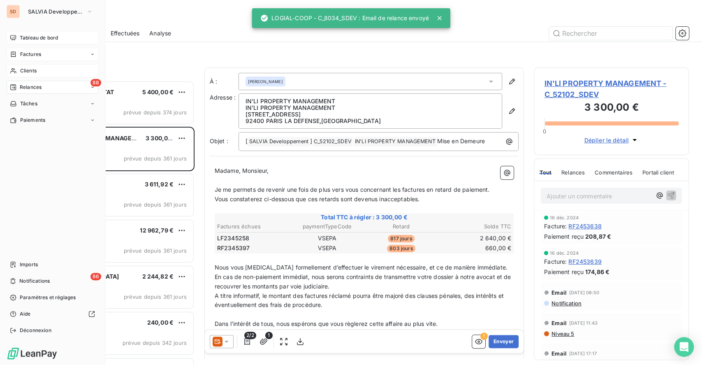
click at [23, 36] on span "Tableau de bord" at bounding box center [39, 37] width 38 height 7
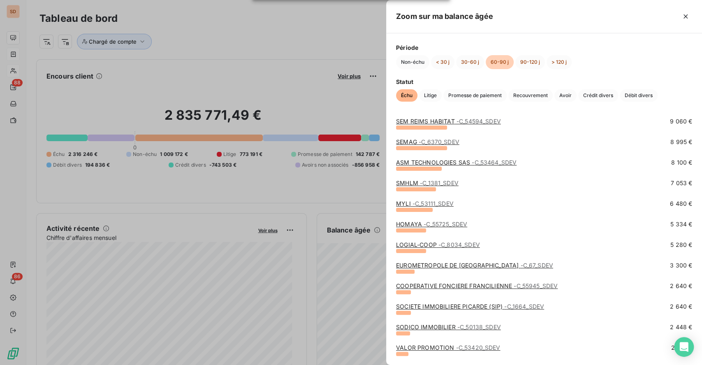
scroll to position [164, 0]
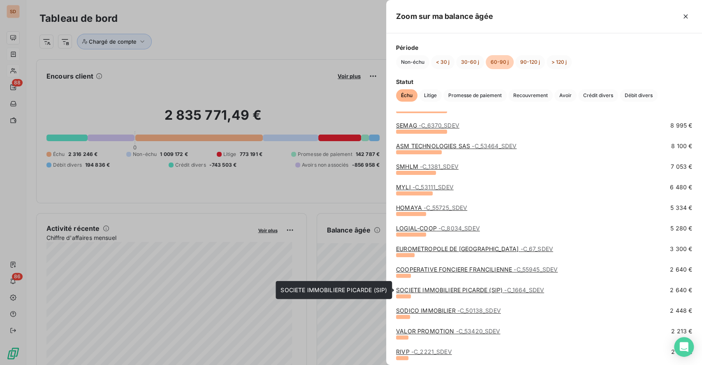
click at [460, 291] on link "SOCIETE IMMOBILIERE PICARDE (SIP) - C_1664_SDEV" at bounding box center [470, 289] width 148 height 7
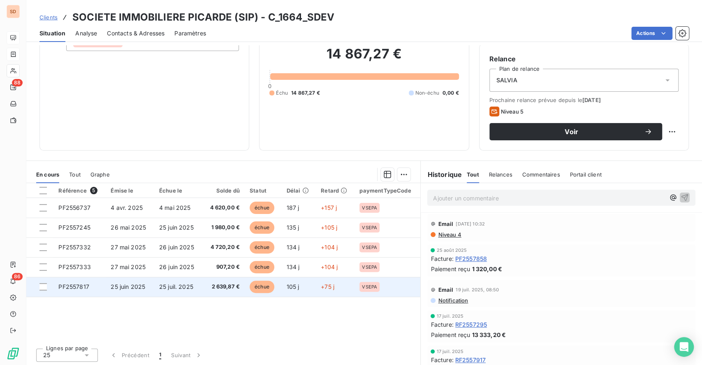
scroll to position [69, 0]
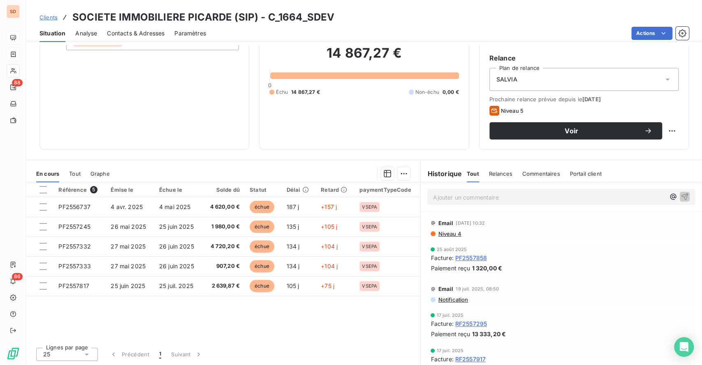
click at [446, 233] on span "Niveau 4" at bounding box center [449, 233] width 24 height 7
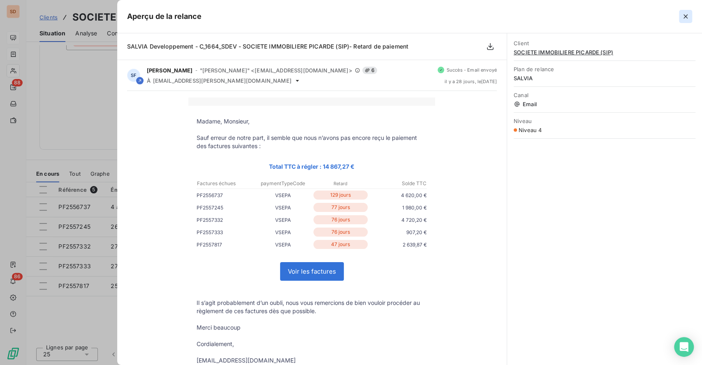
click at [683, 15] on icon "button" at bounding box center [685, 16] width 8 height 8
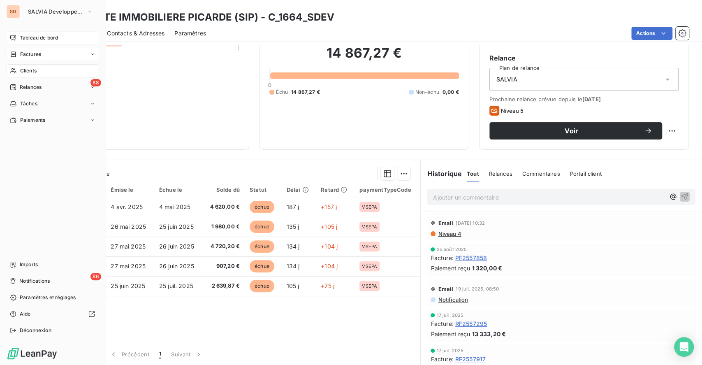
click at [35, 36] on span "Tableau de bord" at bounding box center [39, 37] width 38 height 7
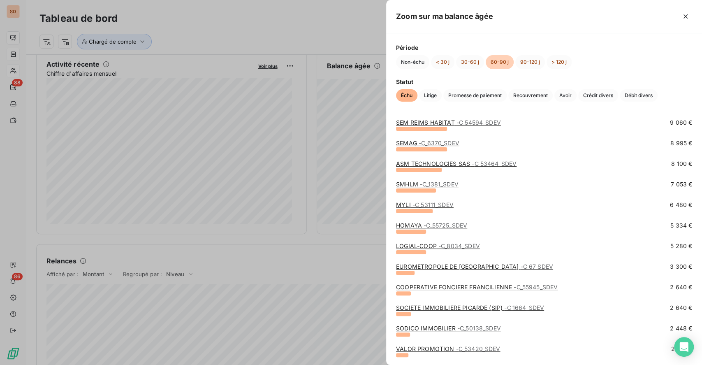
scroll to position [164, 0]
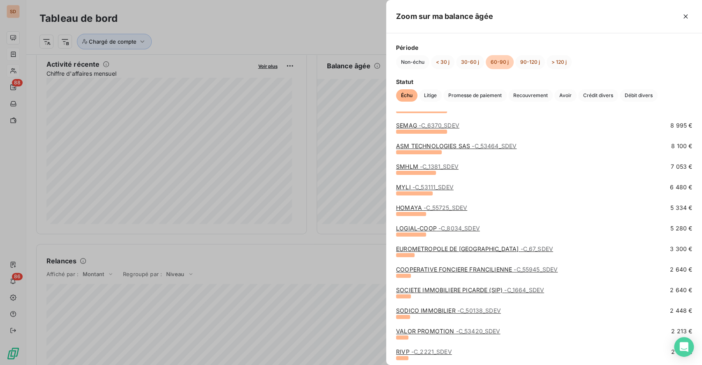
click at [457, 310] on span "- C_50138_SDEV" at bounding box center [479, 310] width 44 height 7
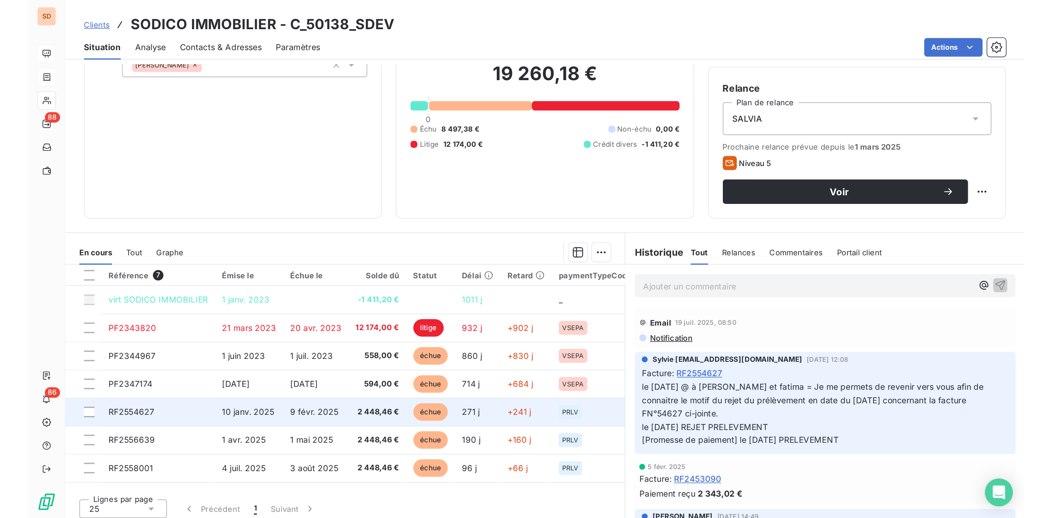
scroll to position [69, 0]
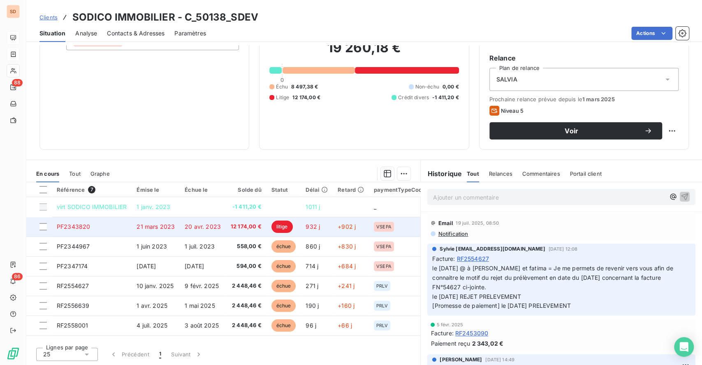
click at [241, 224] on span "12 174,00 €" at bounding box center [246, 226] width 31 height 8
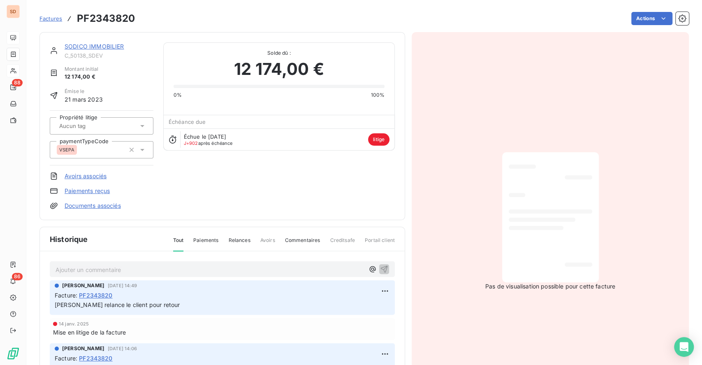
click at [84, 48] on link "SODICO IMMOBILIER" at bounding box center [95, 46] width 60 height 7
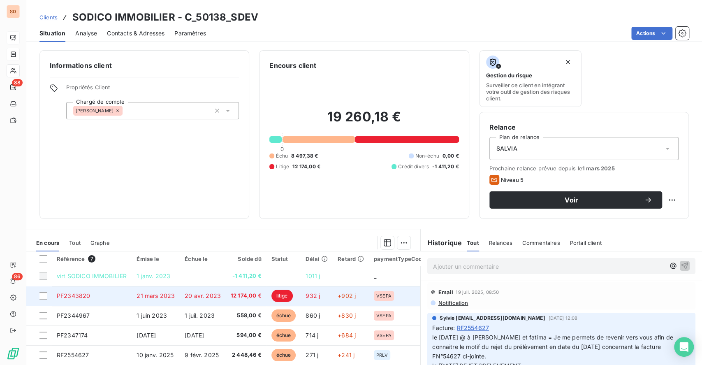
click at [250, 293] on span "12 174,00 €" at bounding box center [246, 295] width 31 height 8
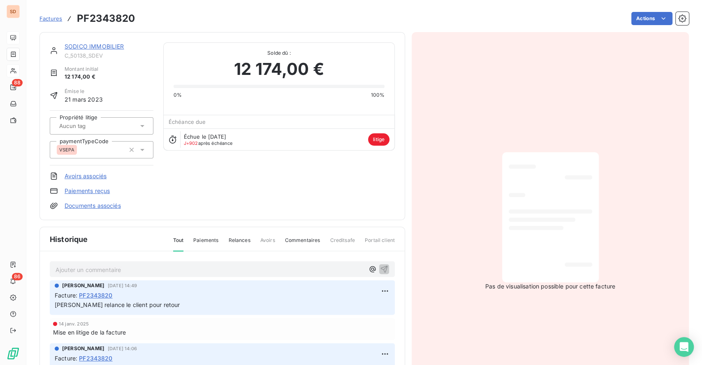
click at [141, 123] on icon at bounding box center [142, 126] width 8 height 8
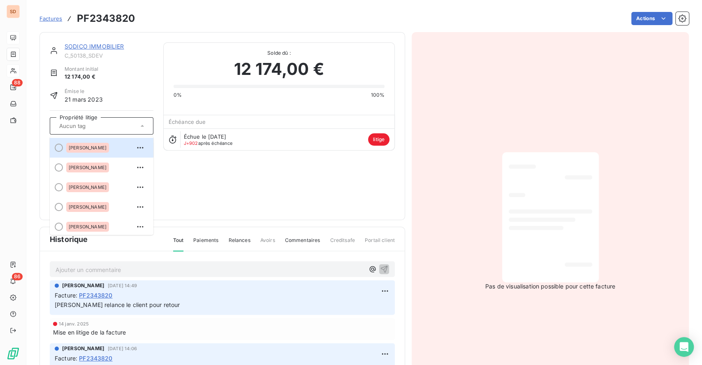
click at [96, 118] on div at bounding box center [102, 125] width 104 height 17
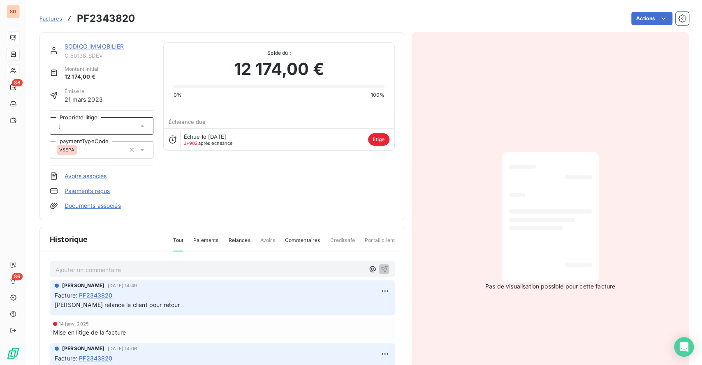
type input "j"
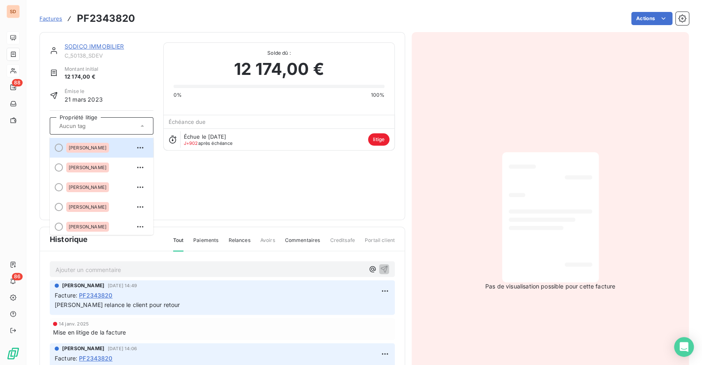
type input "u"
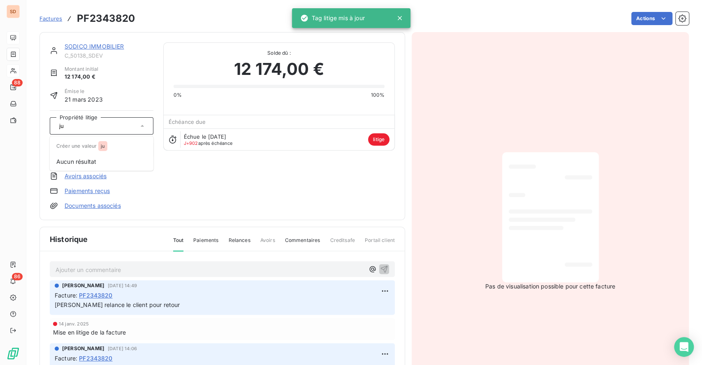
type input "j"
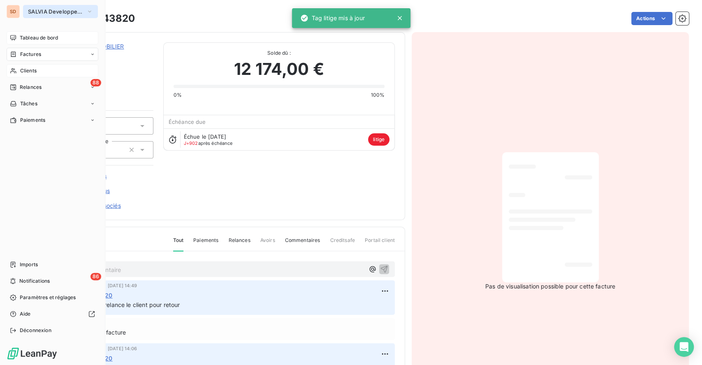
click at [56, 9] on span "SALVIA Developpement" at bounding box center [55, 11] width 55 height 7
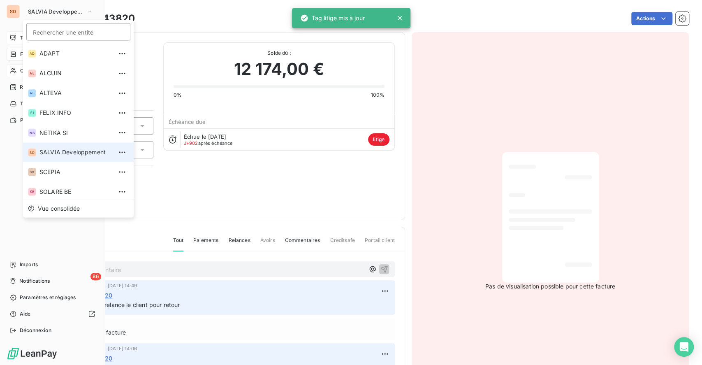
click at [55, 155] on span "SALVIA Developpement" at bounding box center [75, 152] width 73 height 8
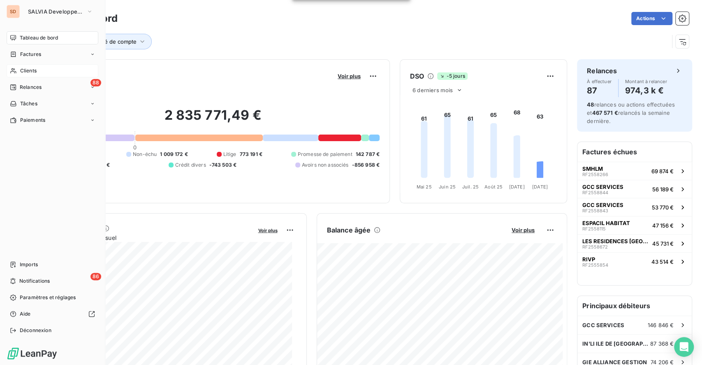
click at [33, 73] on span "Clients" at bounding box center [28, 70] width 16 height 7
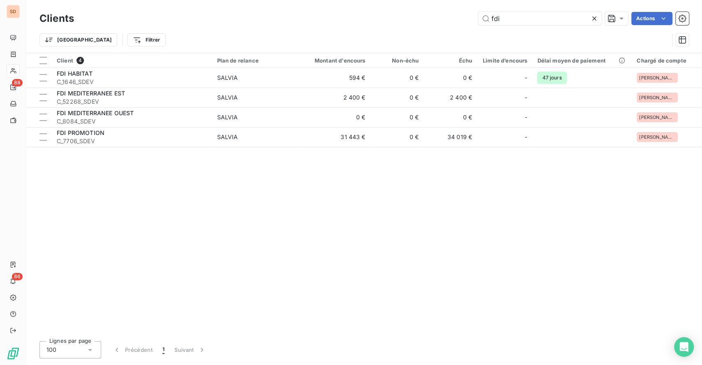
drag, startPoint x: 522, startPoint y: 16, endPoint x: 396, endPoint y: 18, distance: 125.4
click at [393, 16] on div "fdi Actions" at bounding box center [386, 18] width 605 height 13
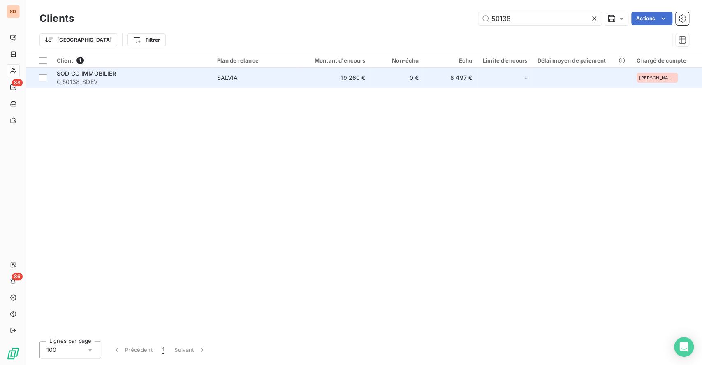
type input "50138"
click at [84, 69] on td "SODICO IMMOBILIER C_50138_SDEV" at bounding box center [132, 78] width 160 height 20
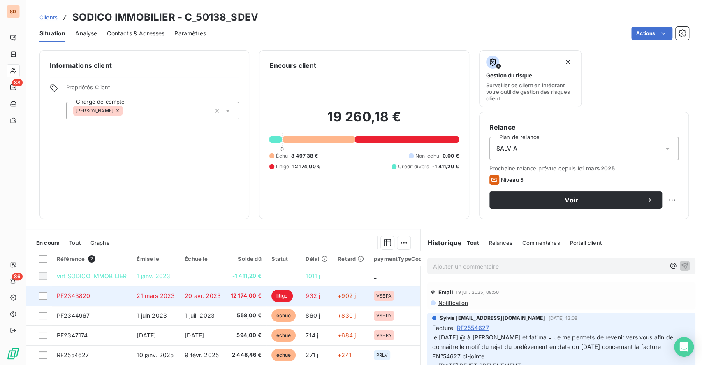
click at [171, 297] on span "21 mars 2023" at bounding box center [155, 295] width 38 height 7
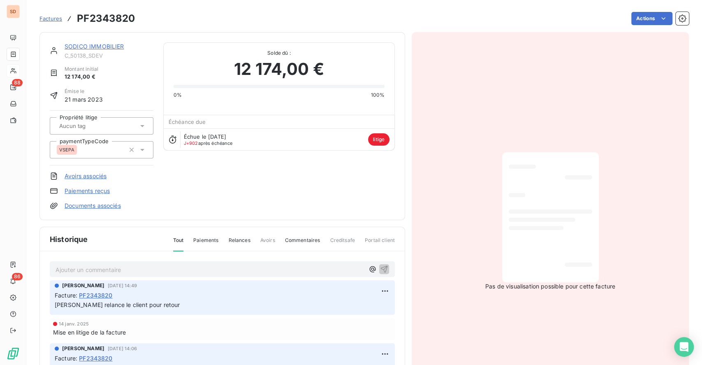
click at [138, 123] on icon at bounding box center [142, 126] width 8 height 8
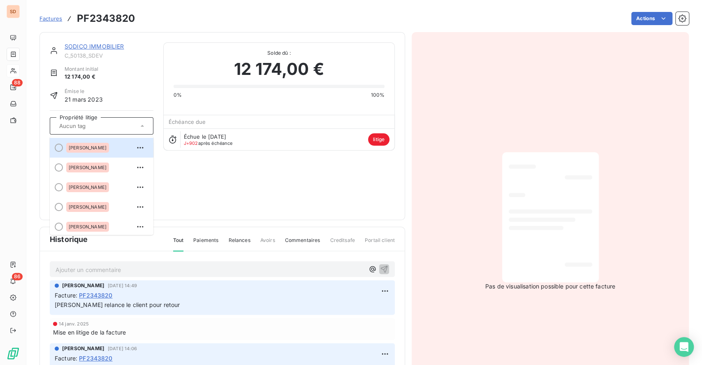
click at [87, 127] on input "text" at bounding box center [82, 125] width 49 height 7
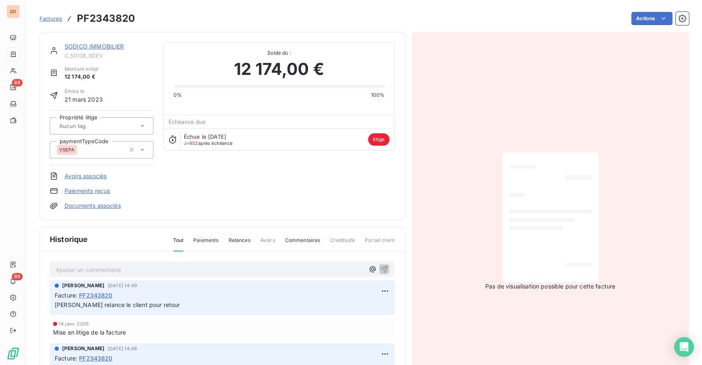
type input "j"
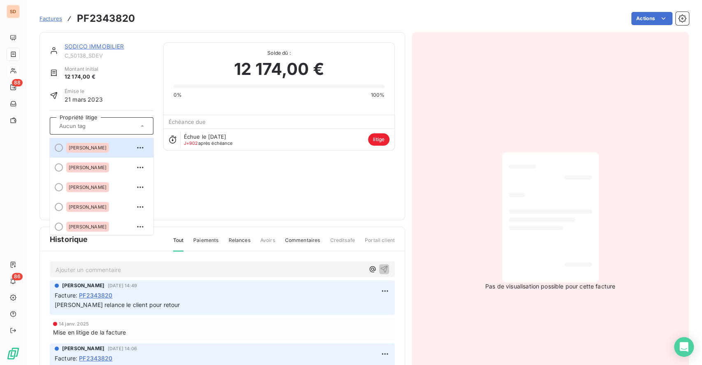
type input "u"
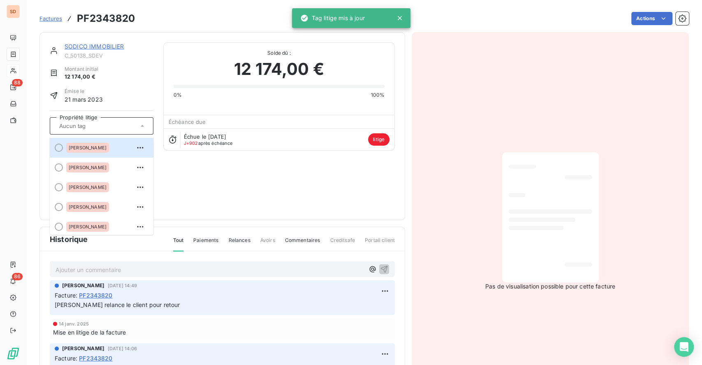
click at [487, 111] on div "Pas de visualisation possible pour cette facture" at bounding box center [550, 221] width 277 height 378
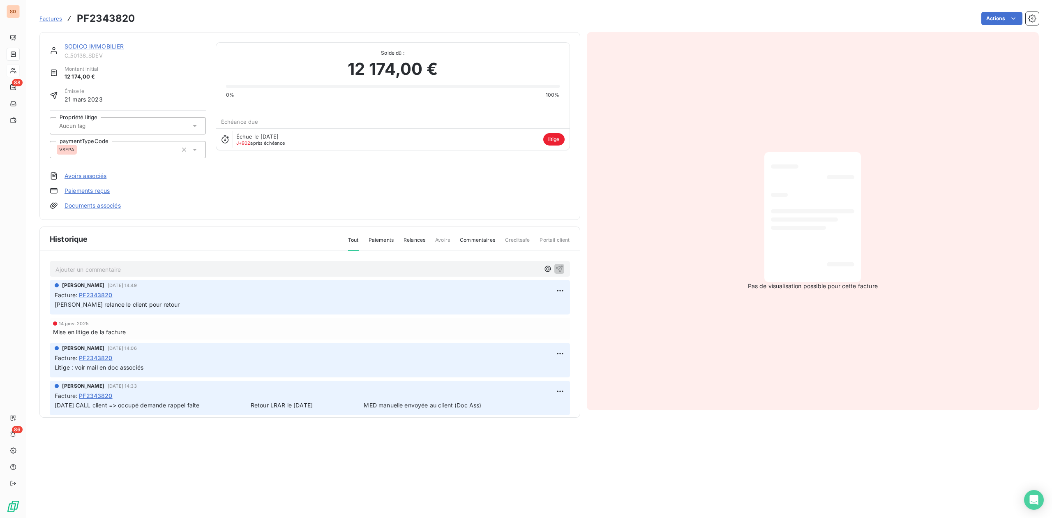
click at [303, 33] on div "SODICO IMMOBILIER C_50138_SDEV Montant initial 12 174,00 € Émise le 21 mars 202…" at bounding box center [309, 126] width 541 height 188
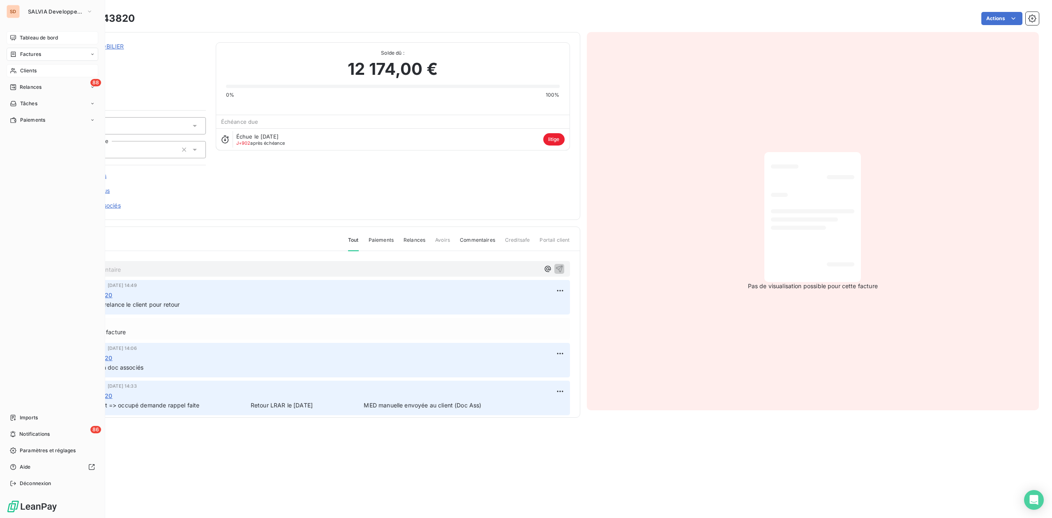
click at [30, 37] on span "Tableau de bord" at bounding box center [39, 37] width 38 height 7
